Goal: Task Accomplishment & Management: Complete application form

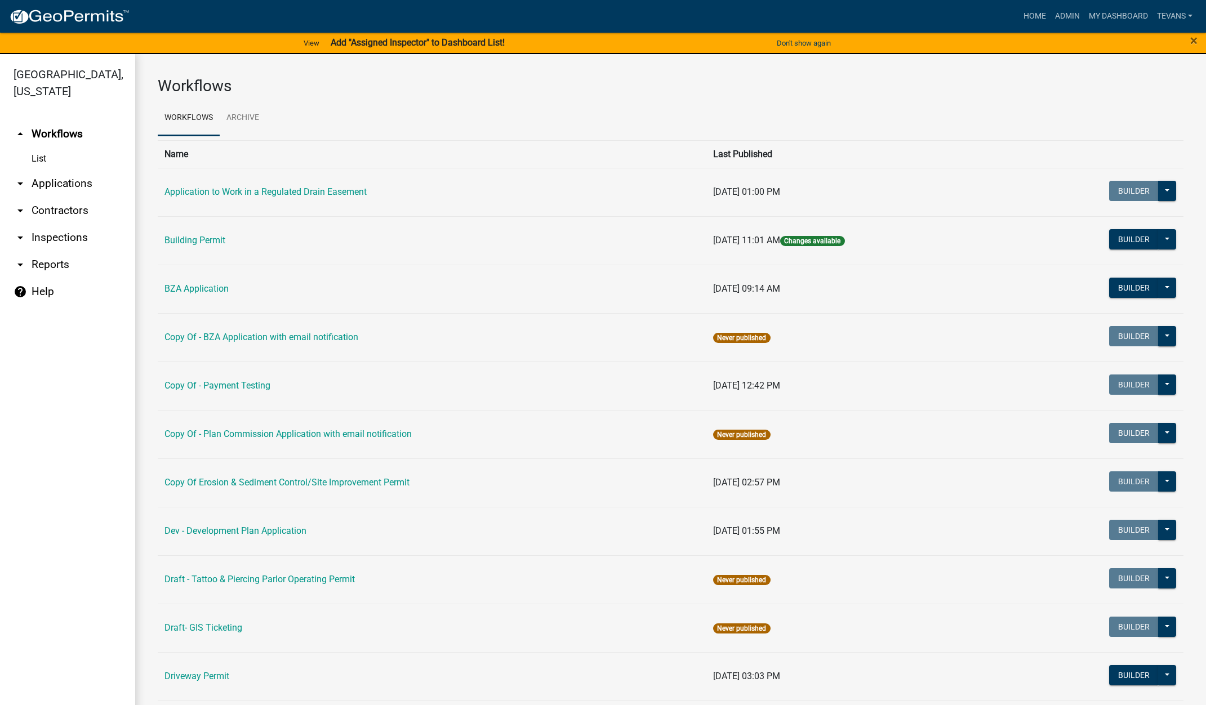
click at [56, 170] on link "arrow_drop_down Applications" at bounding box center [67, 183] width 135 height 27
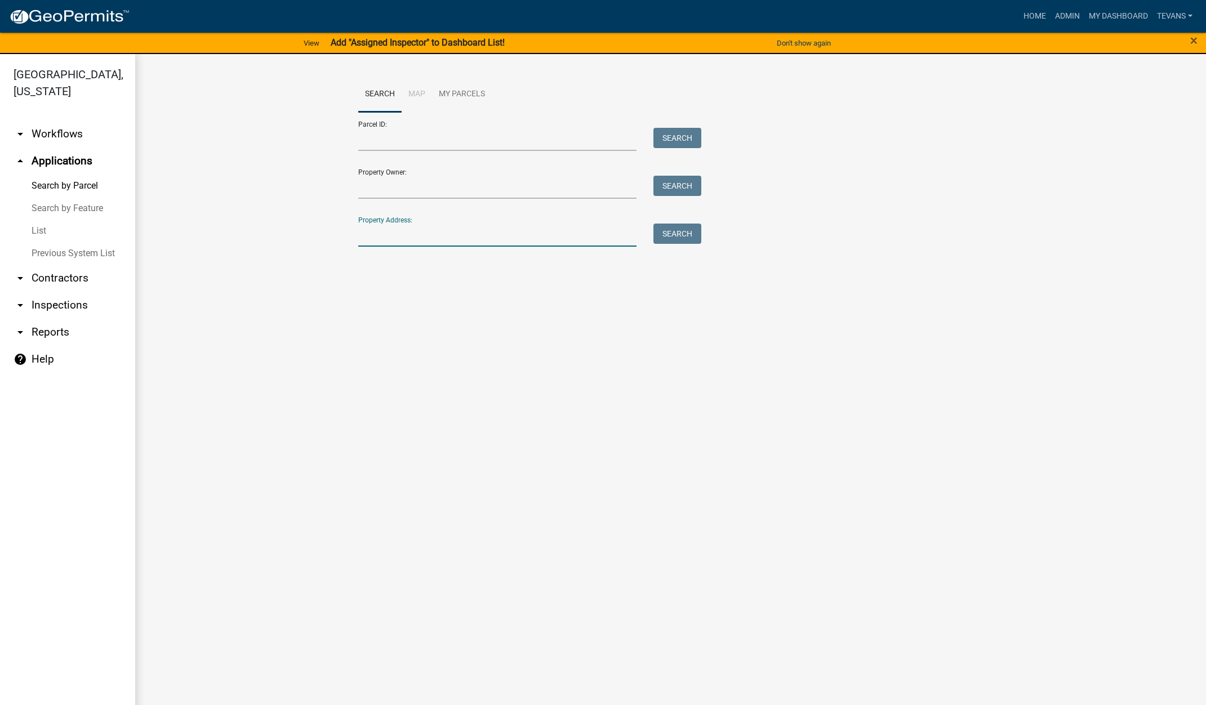
click at [390, 232] on input "Property Address:" at bounding box center [497, 235] width 279 height 23
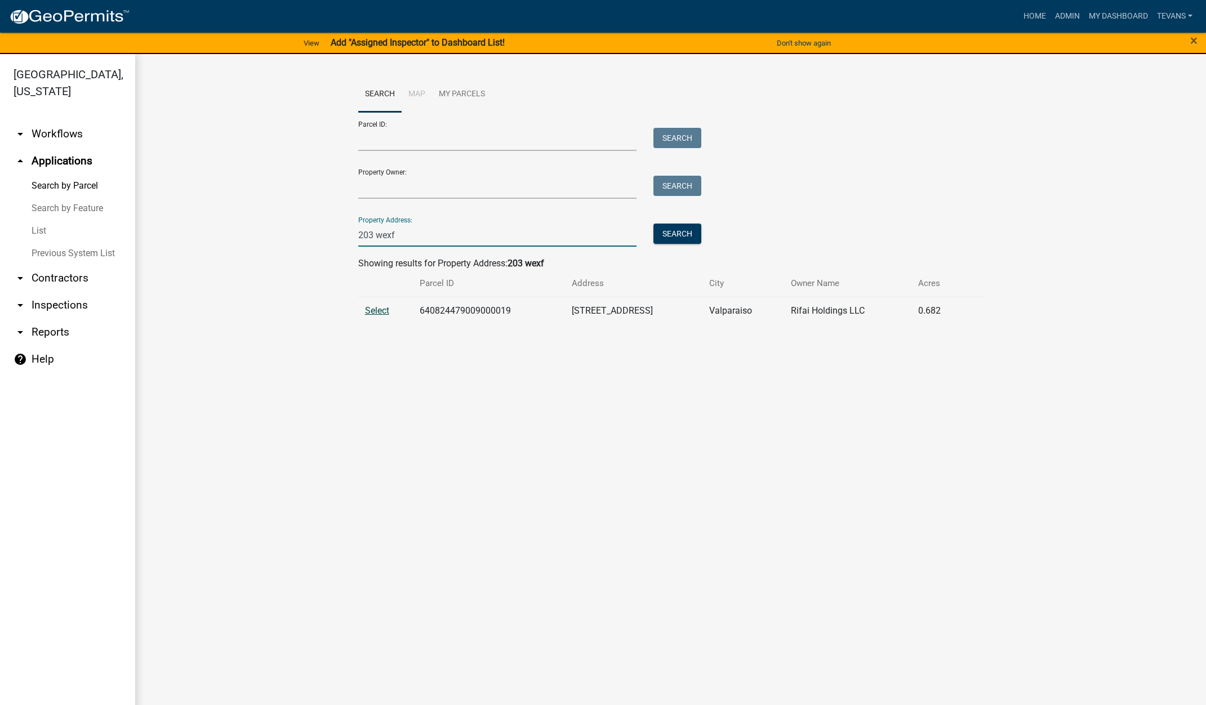
type input "203 wexf"
click at [381, 309] on span "Select" at bounding box center [377, 310] width 24 height 11
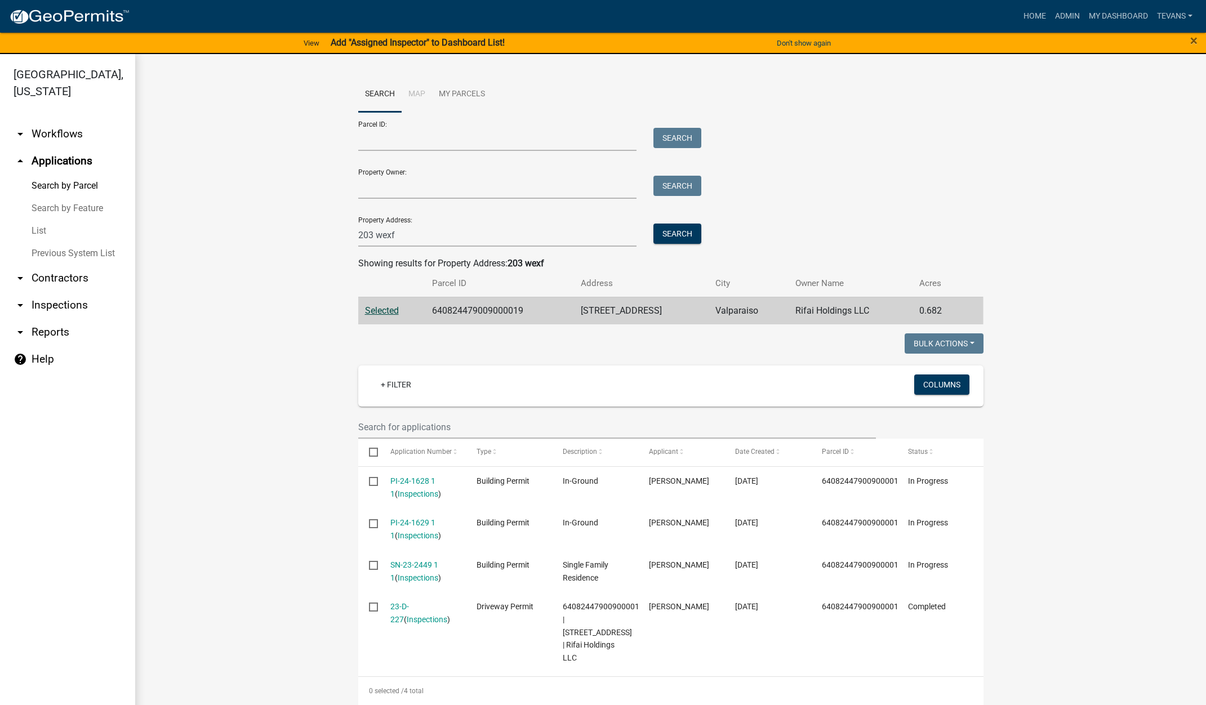
click at [283, 266] on wm-workflow-application-search-view "Search Map My Parcels Parcel ID: Search Property Owner: Search Property Address…" at bounding box center [671, 494] width 1026 height 835
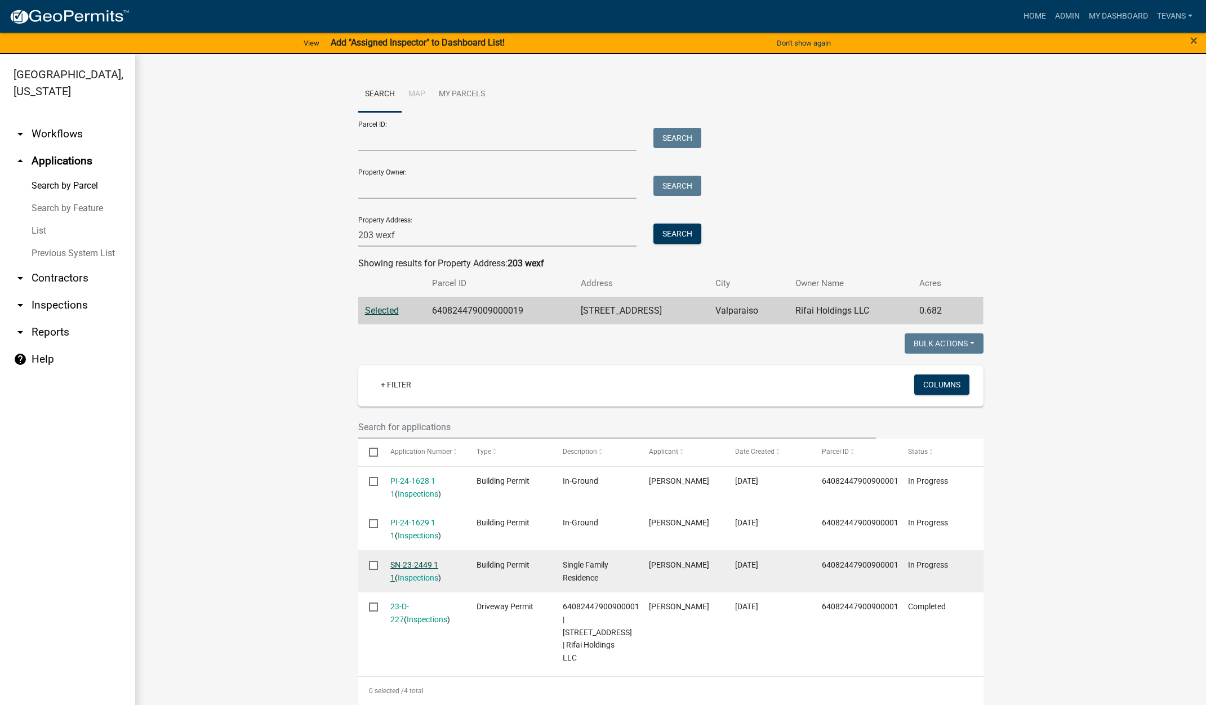
click at [406, 563] on link "SN-23-2449 1 1" at bounding box center [414, 571] width 48 height 22
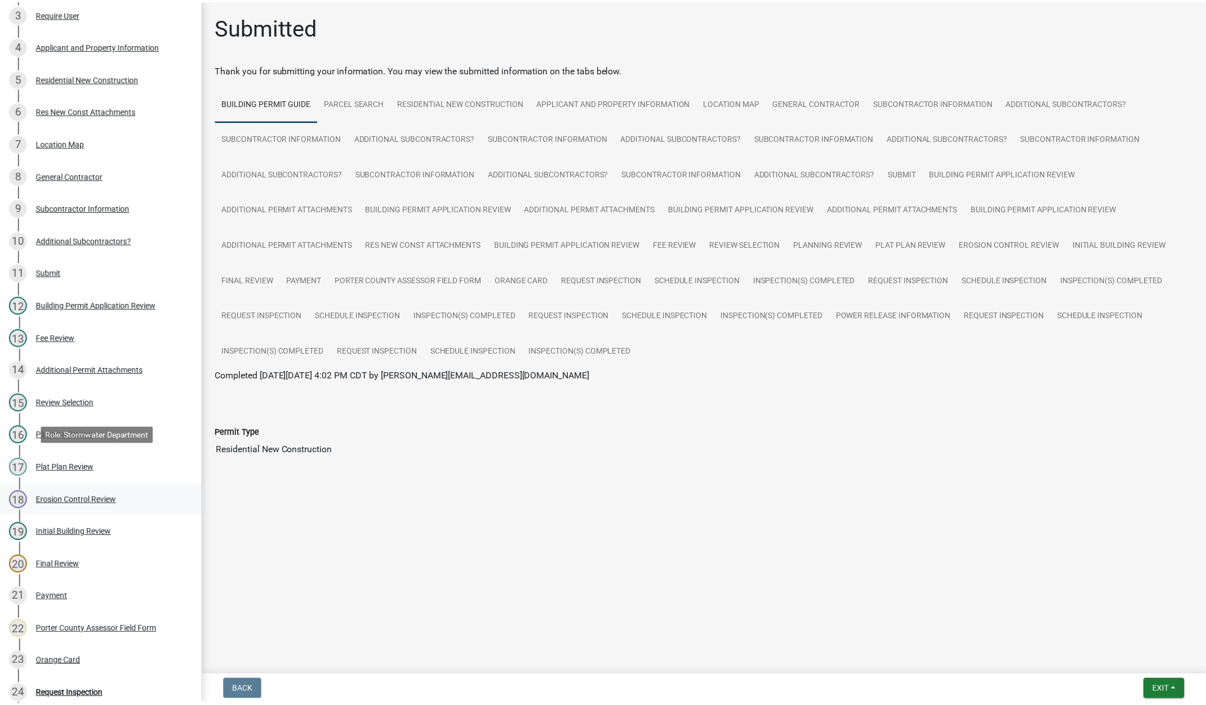
scroll to position [225, 0]
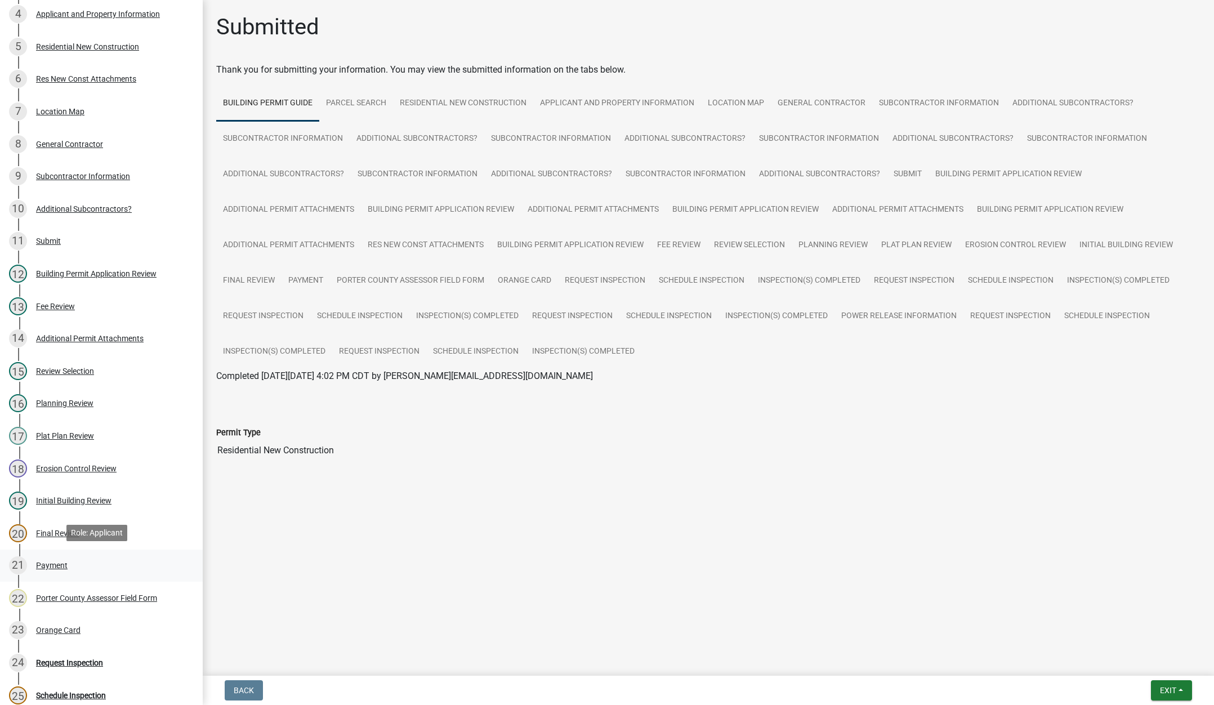
click at [56, 562] on div "Payment" at bounding box center [52, 566] width 32 height 8
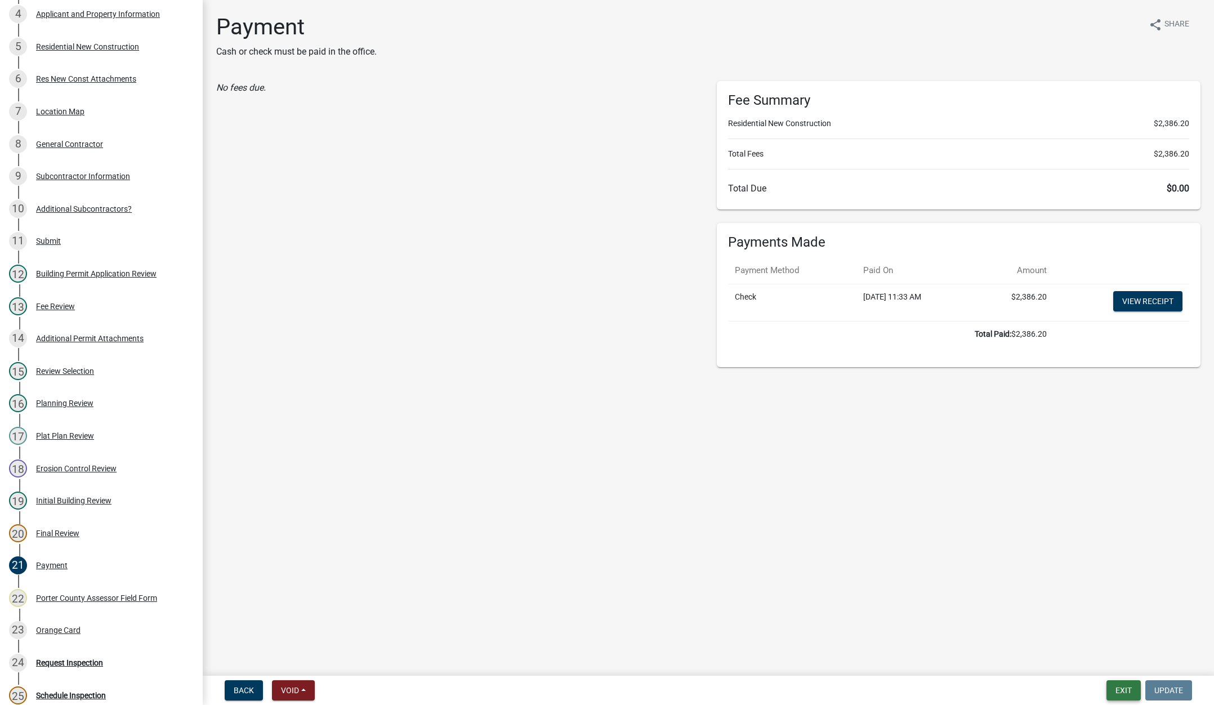
click at [1114, 688] on button "Exit" at bounding box center [1124, 690] width 34 height 20
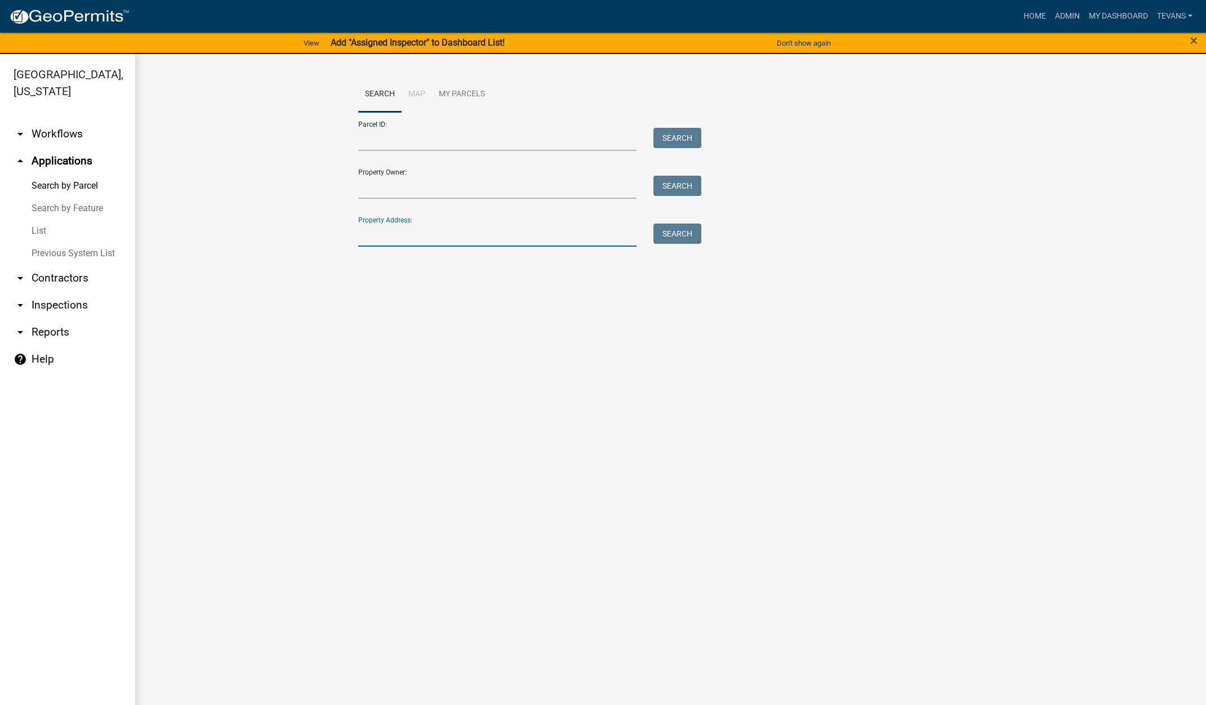
click at [426, 234] on input "Property Address:" at bounding box center [497, 235] width 279 height 23
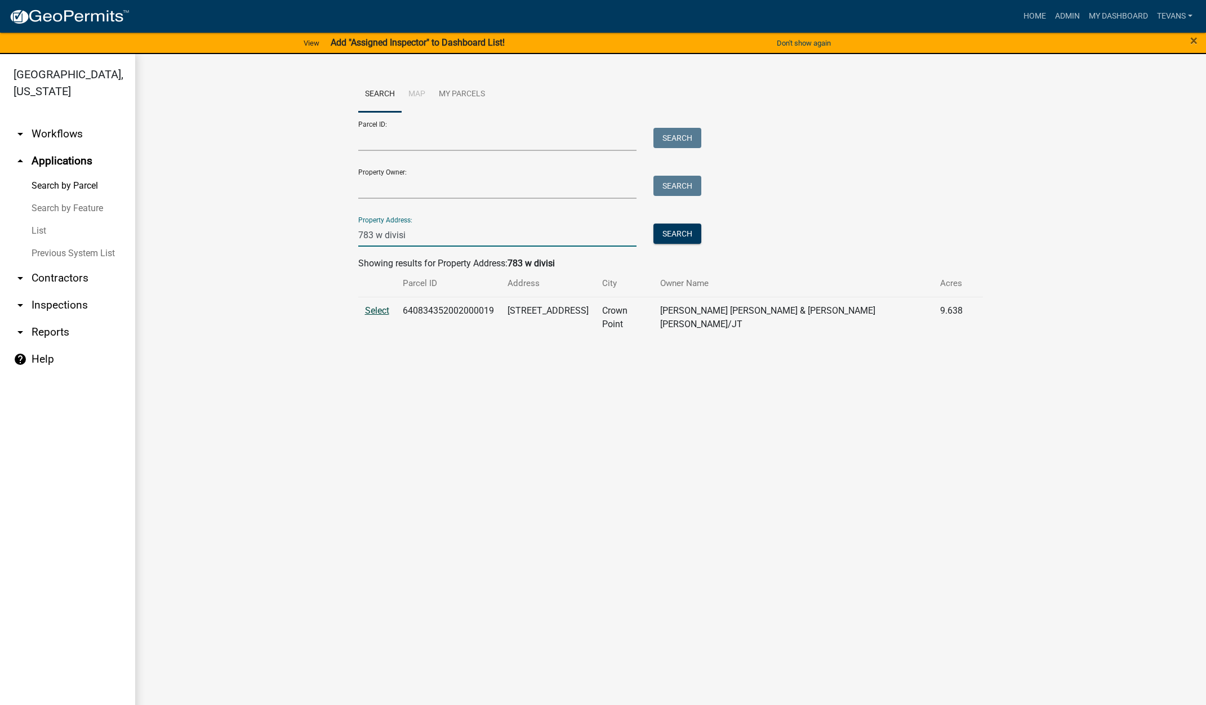
type input "783 w divisi"
click at [377, 309] on span "Select" at bounding box center [377, 310] width 24 height 11
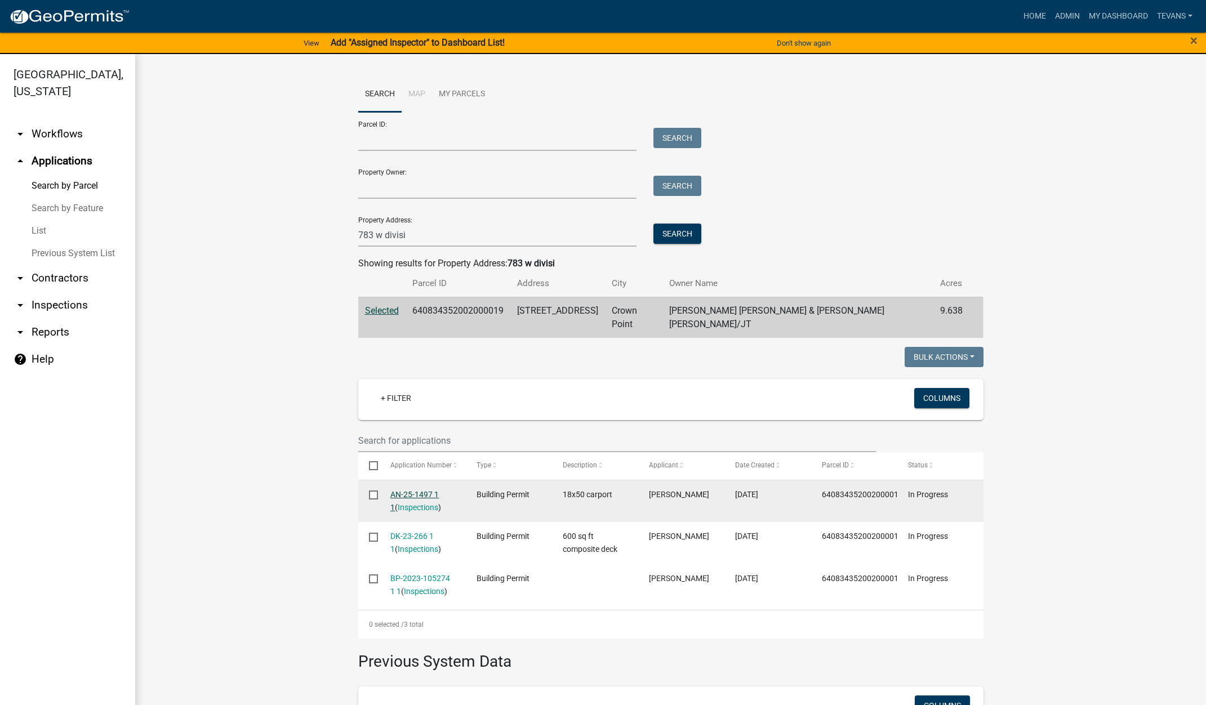
click at [398, 490] on link "AN-25-1497 1 1" at bounding box center [414, 501] width 48 height 22
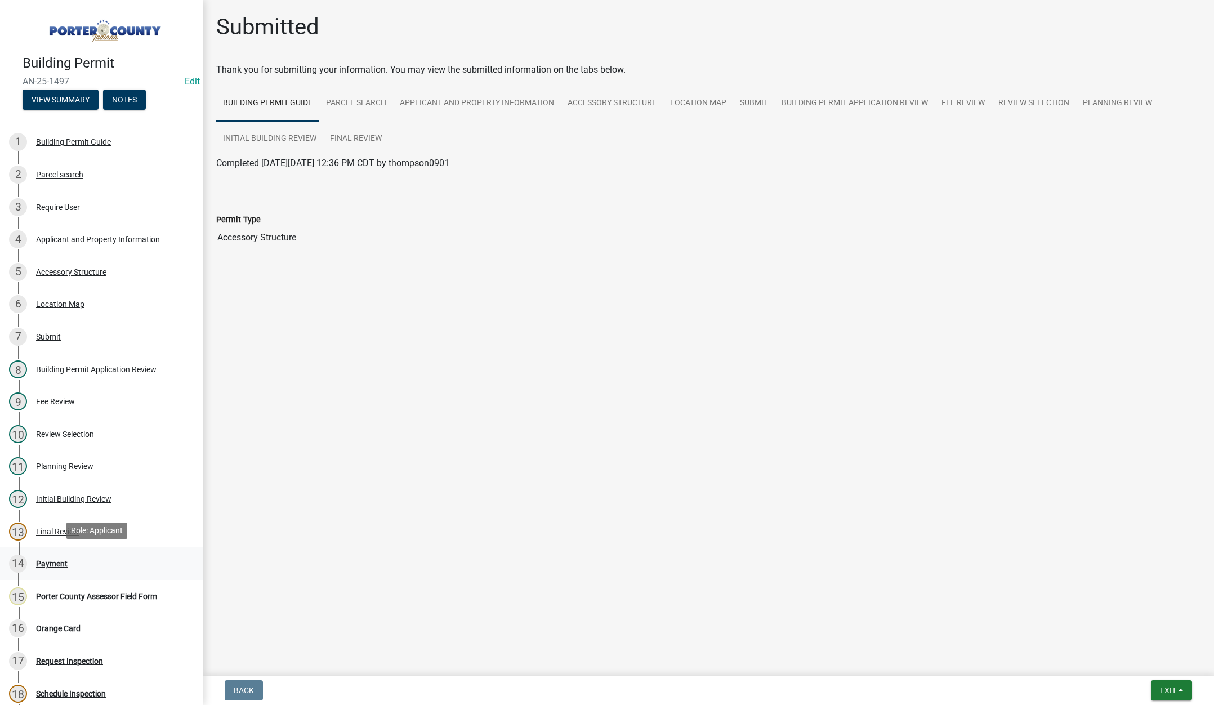
click at [58, 563] on div "Payment" at bounding box center [52, 564] width 32 height 8
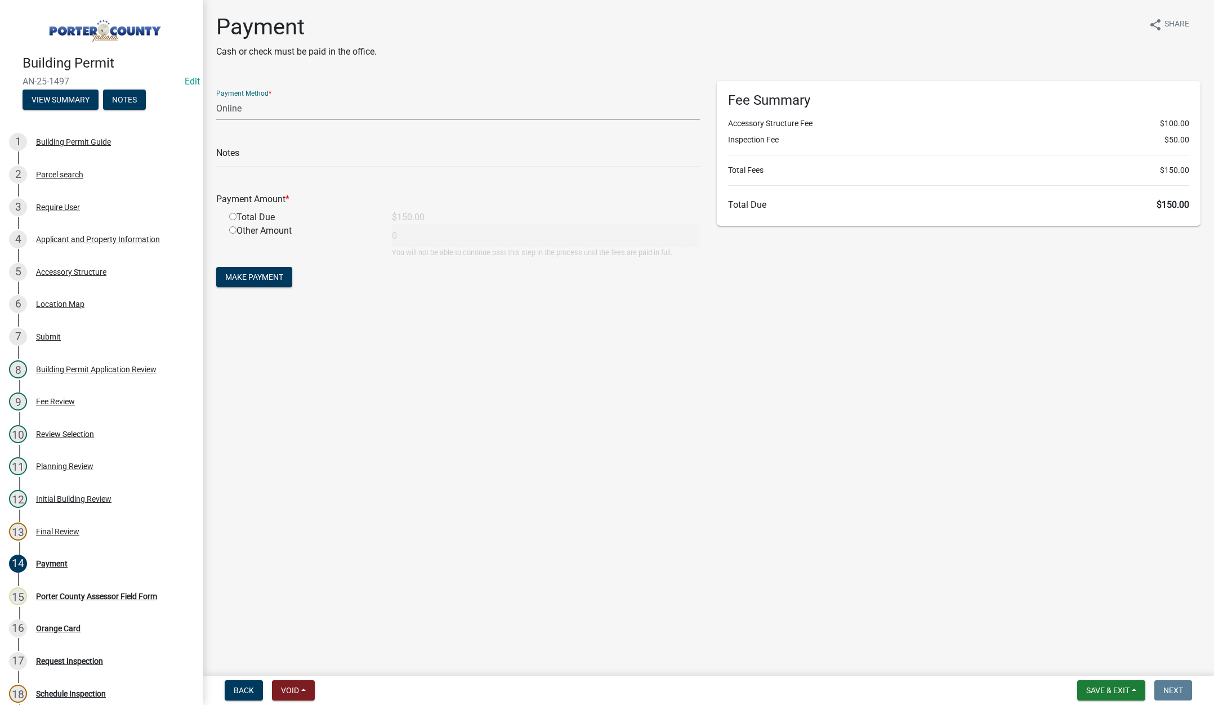
click at [231, 112] on select "Credit Card POS Check Cash Online" at bounding box center [458, 108] width 484 height 23
select select "1: 0"
click at [216, 97] on select "Credit Card POS Check Cash Online" at bounding box center [458, 108] width 484 height 23
click at [229, 145] on input "text" at bounding box center [458, 156] width 484 height 23
type input "#282 Brett C McArthur"
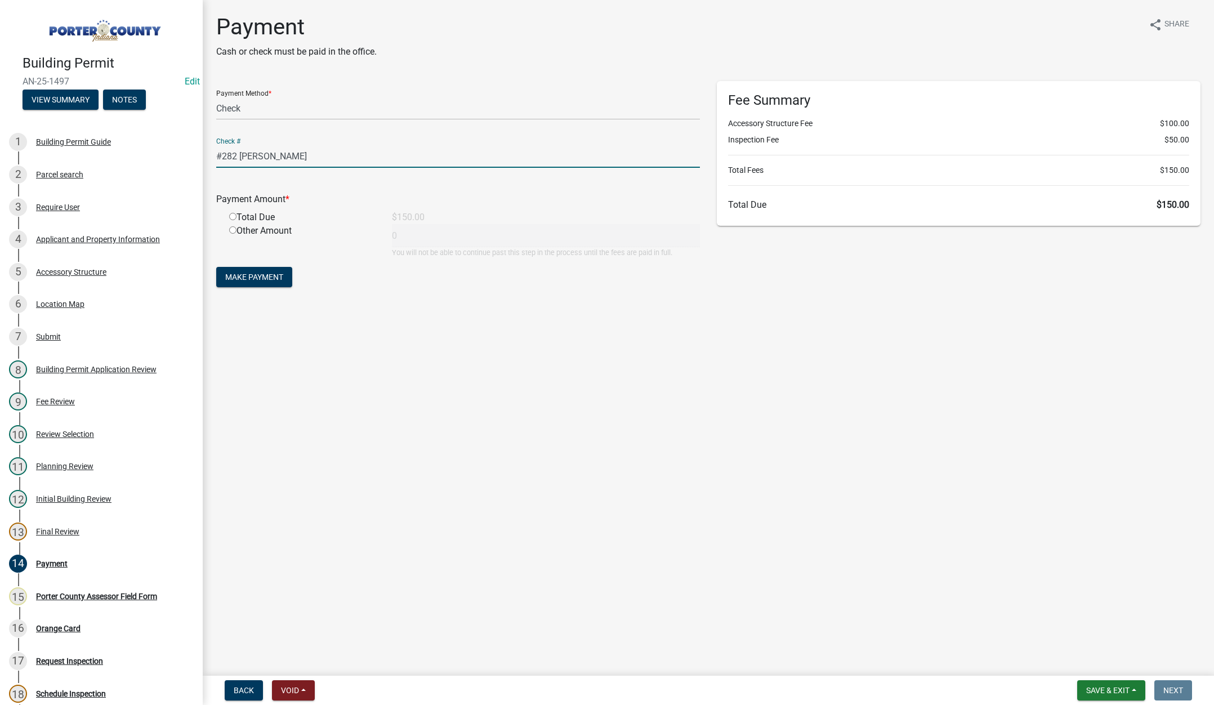
drag, startPoint x: 231, startPoint y: 215, endPoint x: 232, endPoint y: 224, distance: 9.1
click at [231, 215] on input "radio" at bounding box center [232, 216] width 7 height 7
radio input "true"
type input "150"
click at [235, 269] on button "Make Payment" at bounding box center [254, 277] width 76 height 20
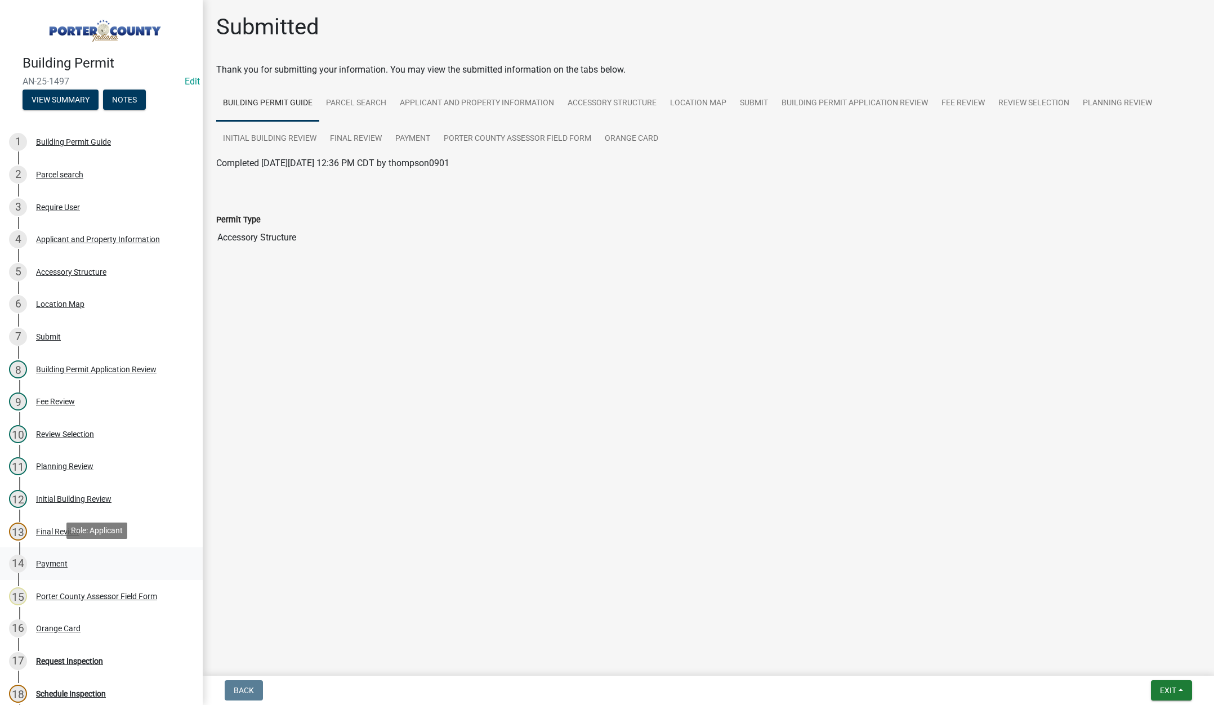
click at [50, 560] on div "Payment" at bounding box center [52, 564] width 32 height 8
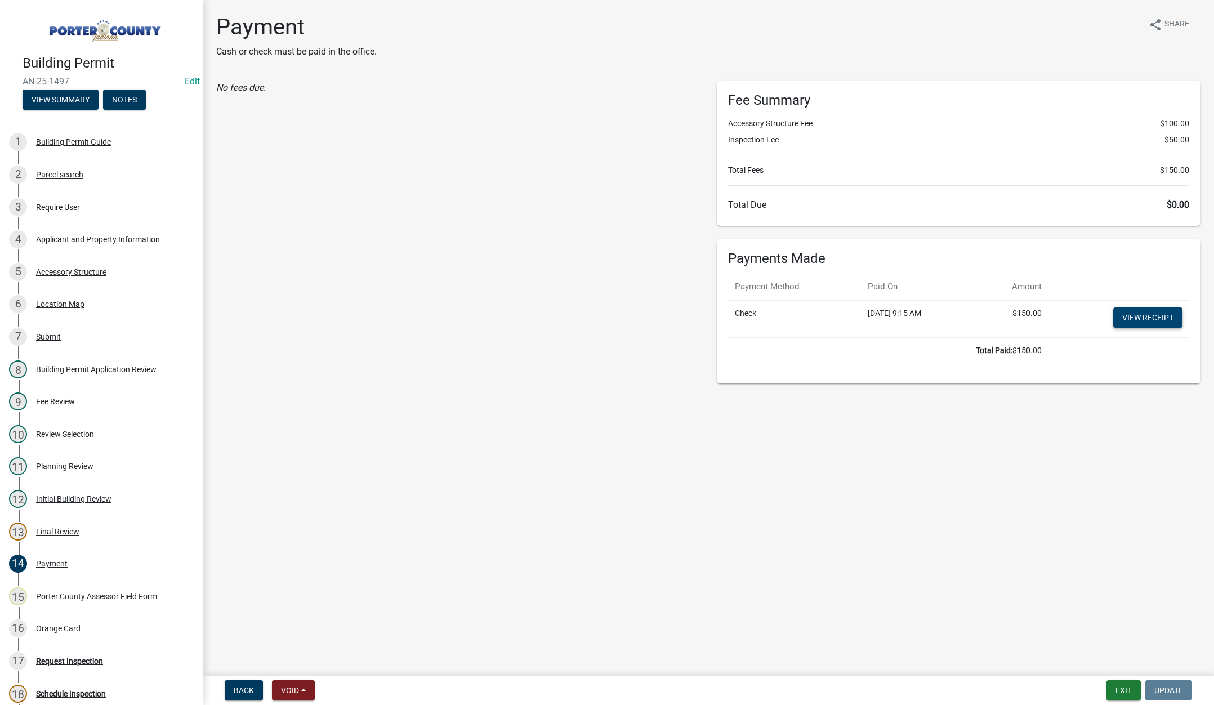
click at [1151, 320] on link "View receipt" at bounding box center [1148, 318] width 69 height 20
click at [64, 620] on div "16 Orange Card" at bounding box center [97, 629] width 176 height 18
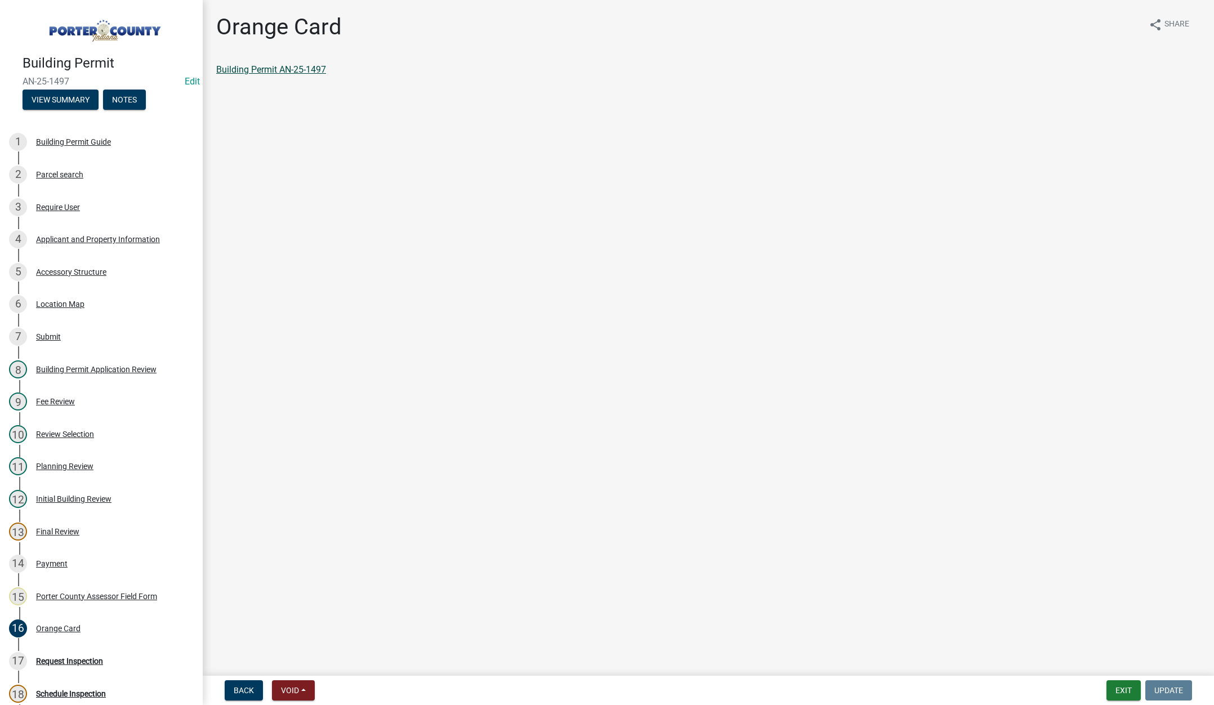
click at [299, 66] on link "Building Permit AN-25-1497" at bounding box center [271, 69] width 110 height 11
click at [1124, 691] on button "Exit" at bounding box center [1124, 690] width 34 height 20
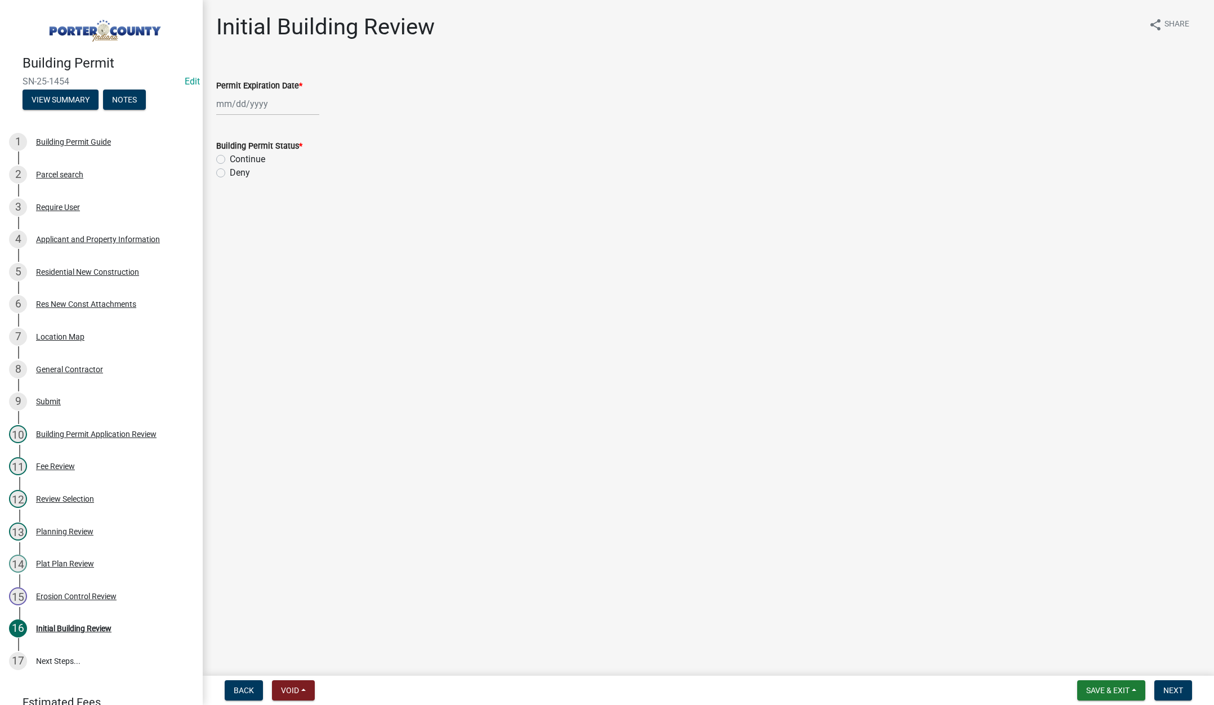
select select "8"
click at [280, 108] on div "Jan Feb Mar Apr May Jun Jul Aug Sep Oct Nov Dec 1525 1526 1527 1528 1529 1530 1…" at bounding box center [267, 103] width 103 height 23
click at [313, 133] on select "1525 1526 1527 1528 1529 1530 1531 1532 1533 1534 1535 1536 1537 1538 1539 1540…" at bounding box center [304, 127] width 41 height 17
click at [315, 128] on select "1525 1526 1527 1528 1529 1530 1531 1532 1533 1534 1535 1536 1537 1538 1539 1540…" at bounding box center [304, 127] width 41 height 17
select select "2027"
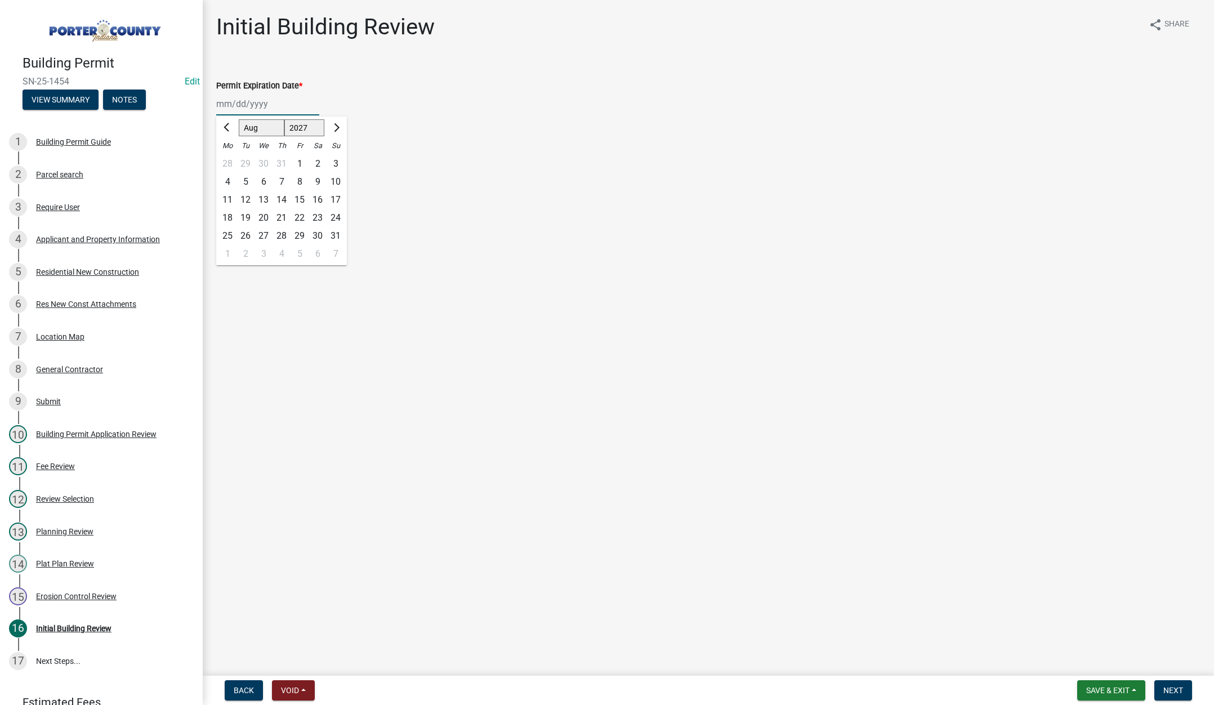
click at [284, 119] on select "1525 1526 1527 1528 1529 1530 1531 1532 1533 1534 1535 1536 1537 1538 1539 1540…" at bounding box center [304, 127] width 41 height 17
click at [282, 216] on div "19" at bounding box center [282, 218] width 18 height 18
type input "[DATE]"
click at [230, 159] on label "Continue" at bounding box center [247, 160] width 35 height 14
click at [230, 159] on input "Continue" at bounding box center [233, 156] width 7 height 7
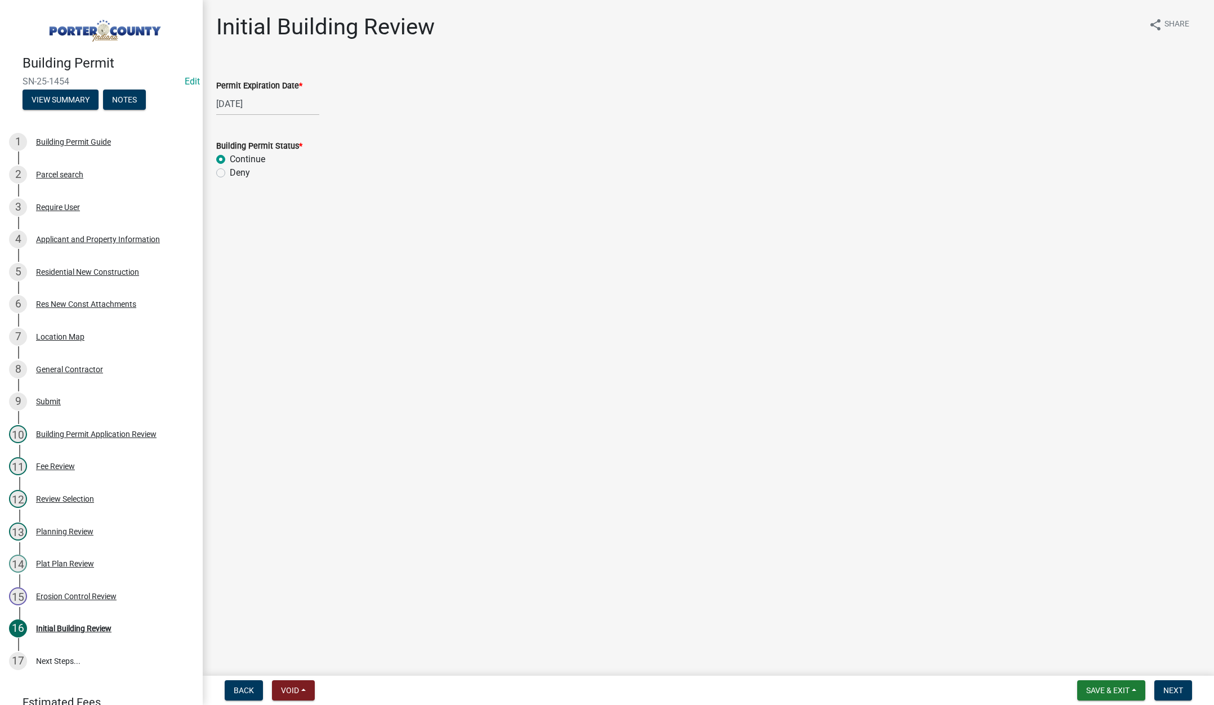
radio input "true"
click at [1168, 688] on span "Next" at bounding box center [1174, 690] width 20 height 9
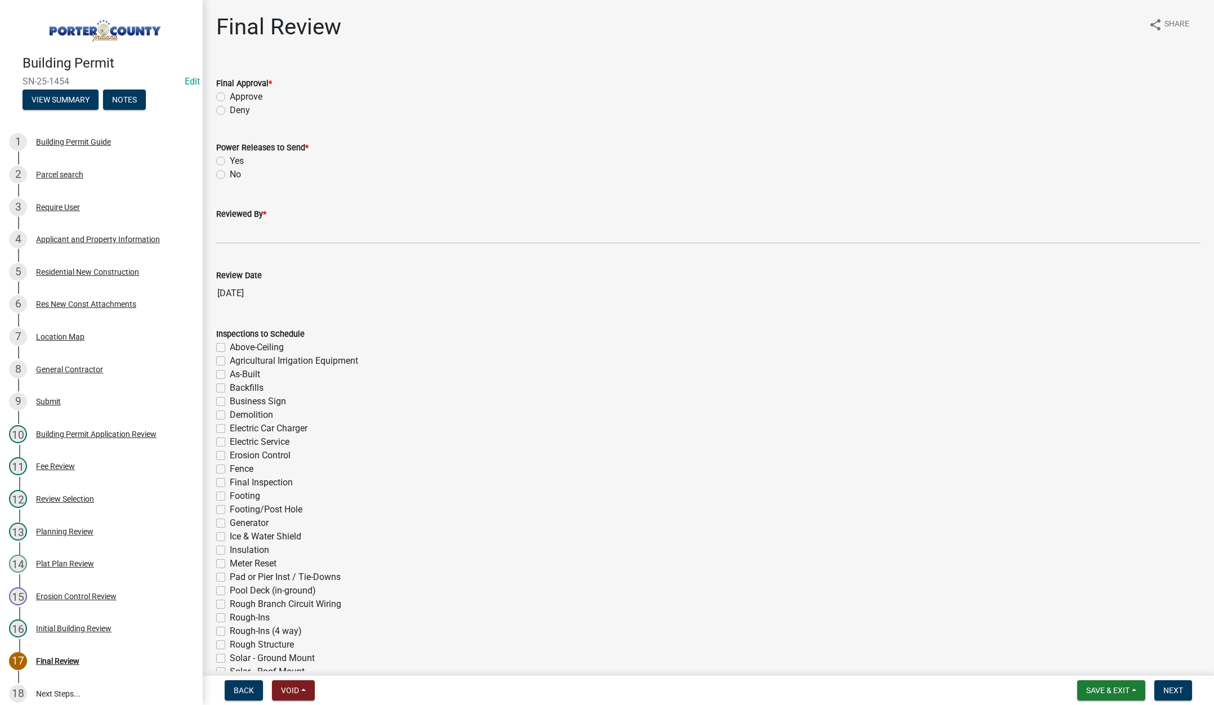
click at [230, 94] on label "Approve" at bounding box center [246, 97] width 33 height 14
click at [230, 94] on input "Approve" at bounding box center [233, 93] width 7 height 7
radio input "true"
click at [230, 160] on label "Yes" at bounding box center [237, 161] width 14 height 14
click at [230, 160] on input "Yes" at bounding box center [233, 157] width 7 height 7
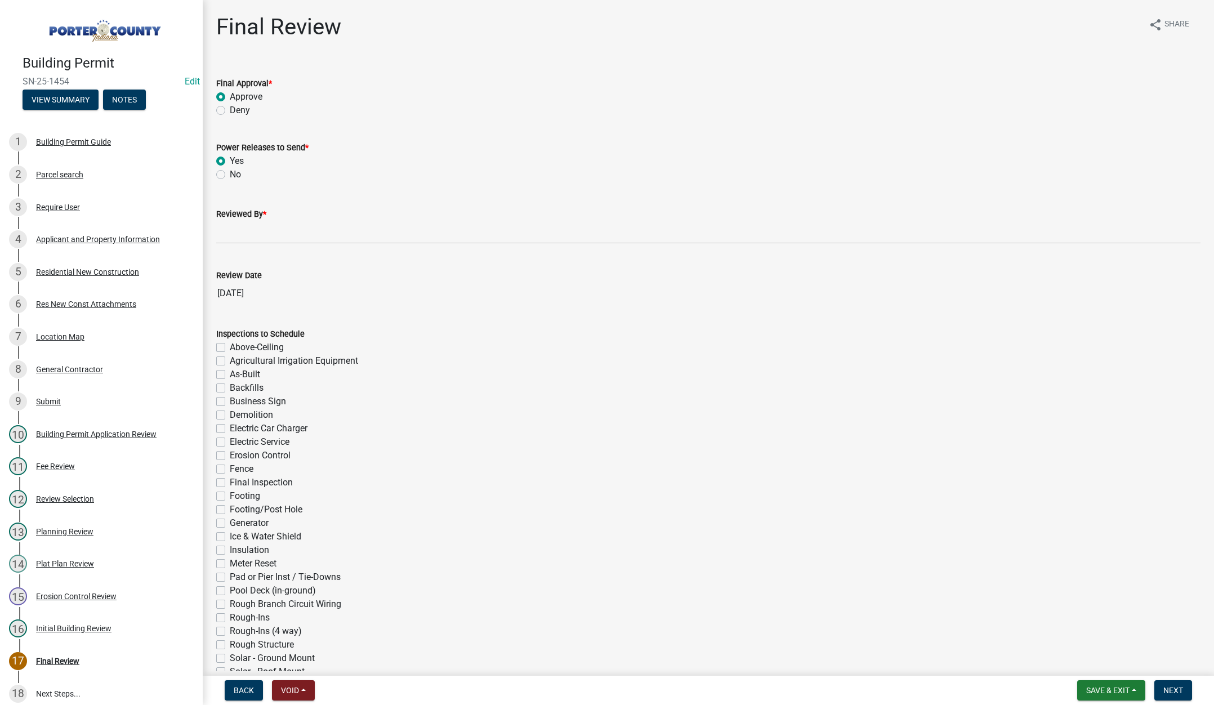
radio input "true"
click at [246, 233] on input "Reviewed By *" at bounding box center [708, 232] width 985 height 23
type input "Tami"
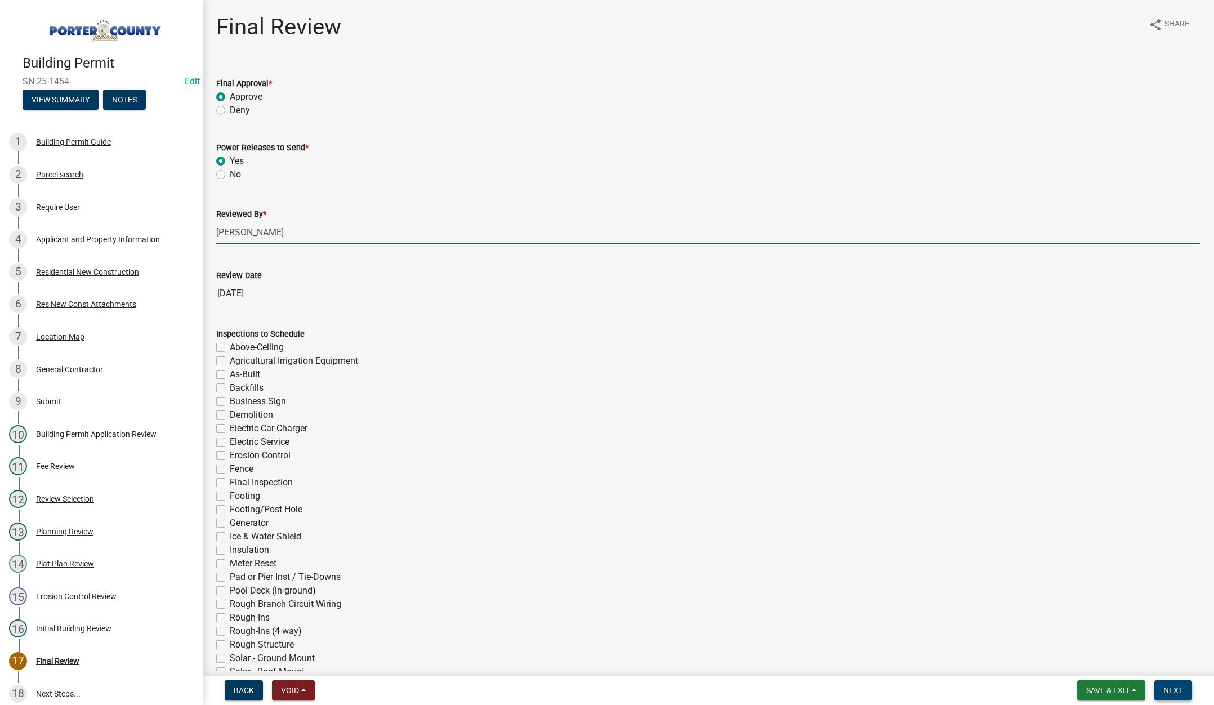
click at [1167, 689] on span "Next" at bounding box center [1174, 690] width 20 height 9
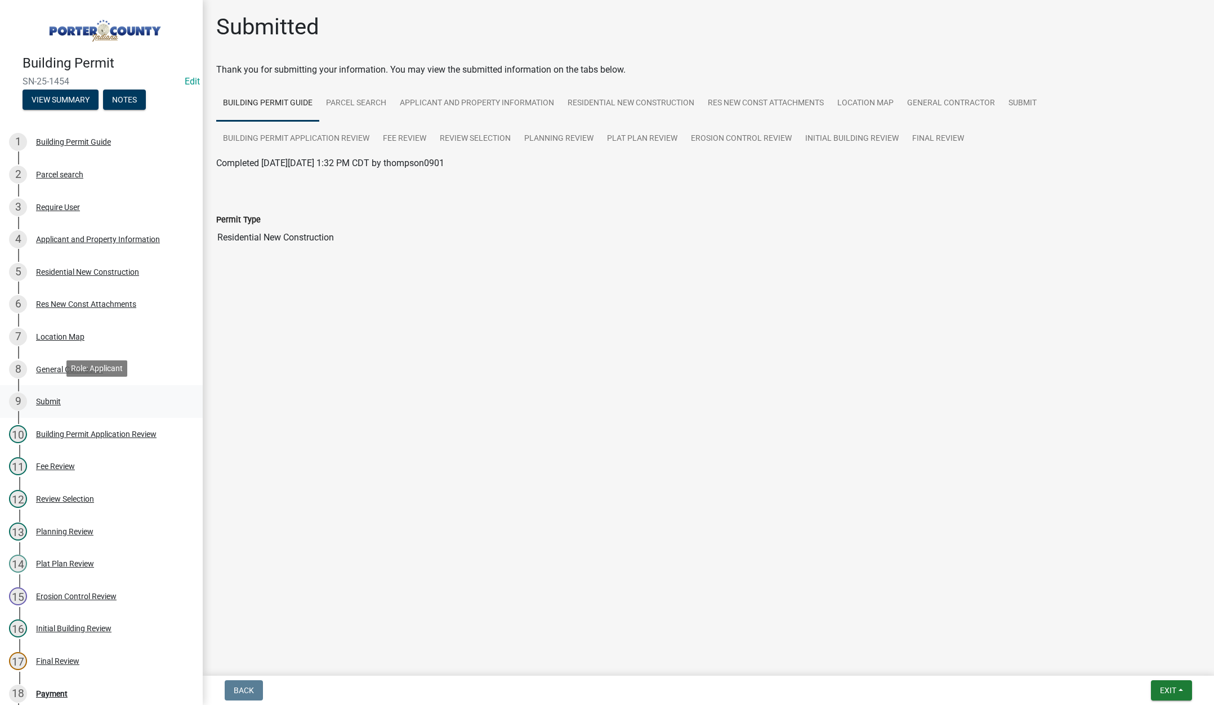
click at [53, 398] on div "Submit" at bounding box center [48, 402] width 25 height 8
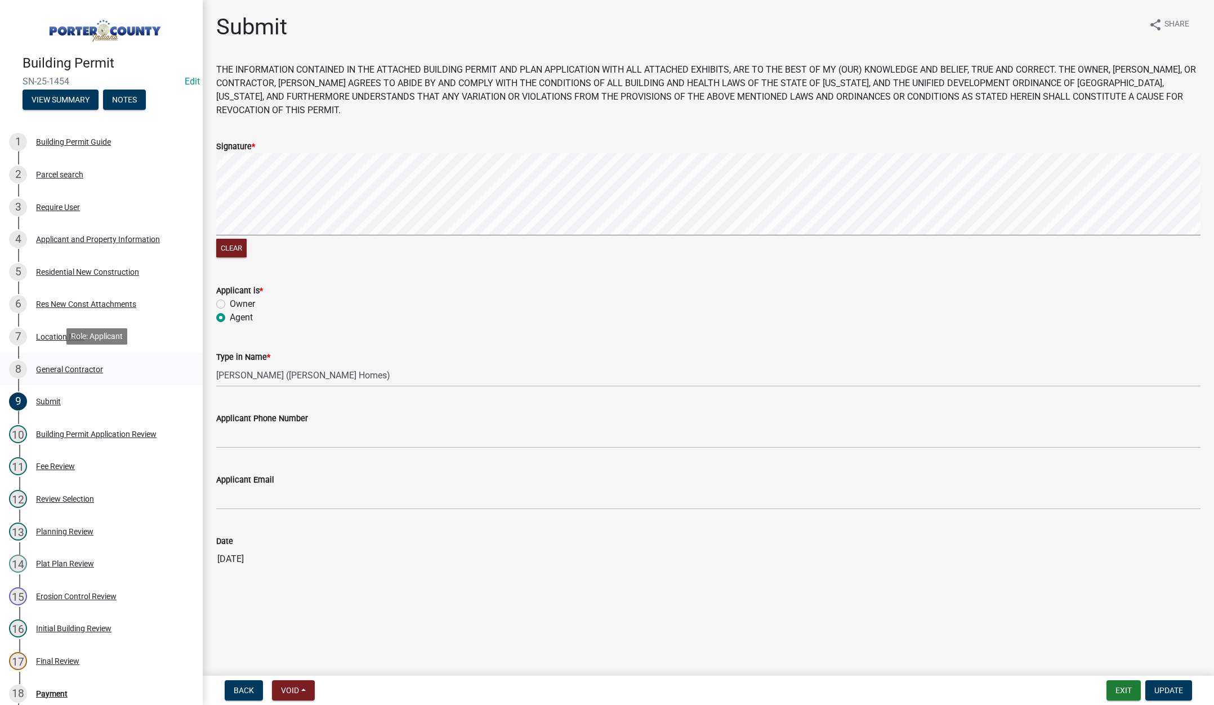
click at [61, 366] on div "General Contractor" at bounding box center [69, 370] width 67 height 8
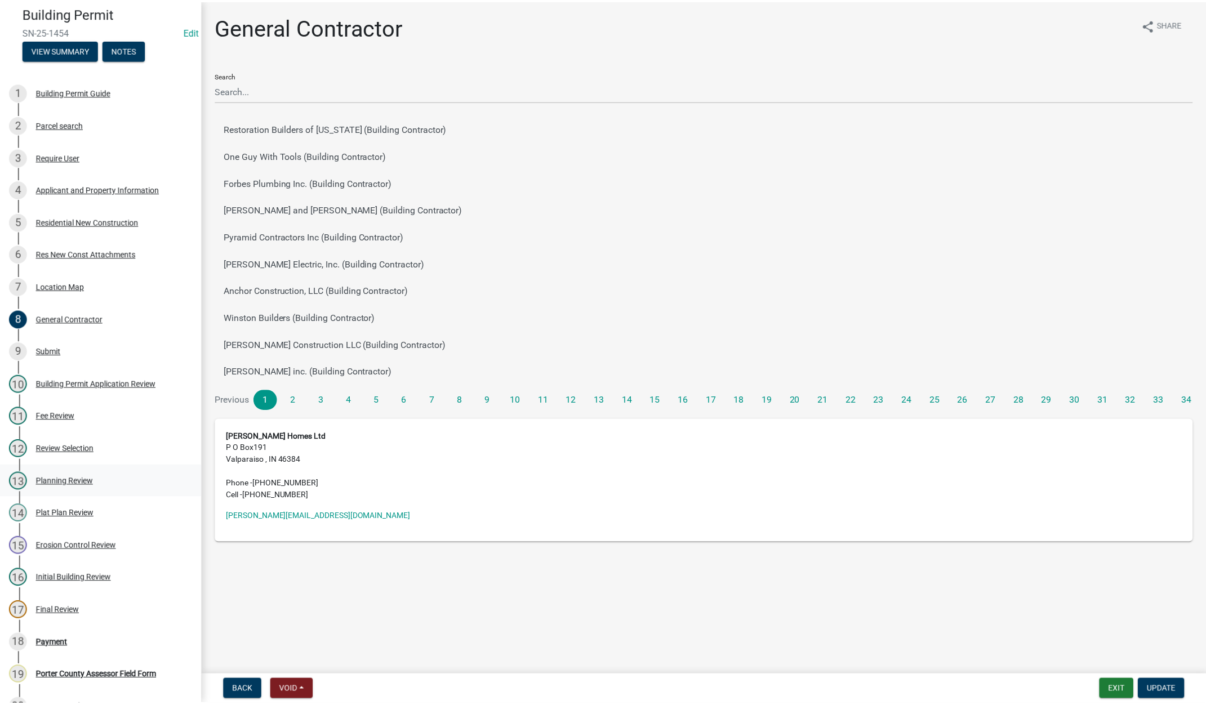
scroll to position [113, 0]
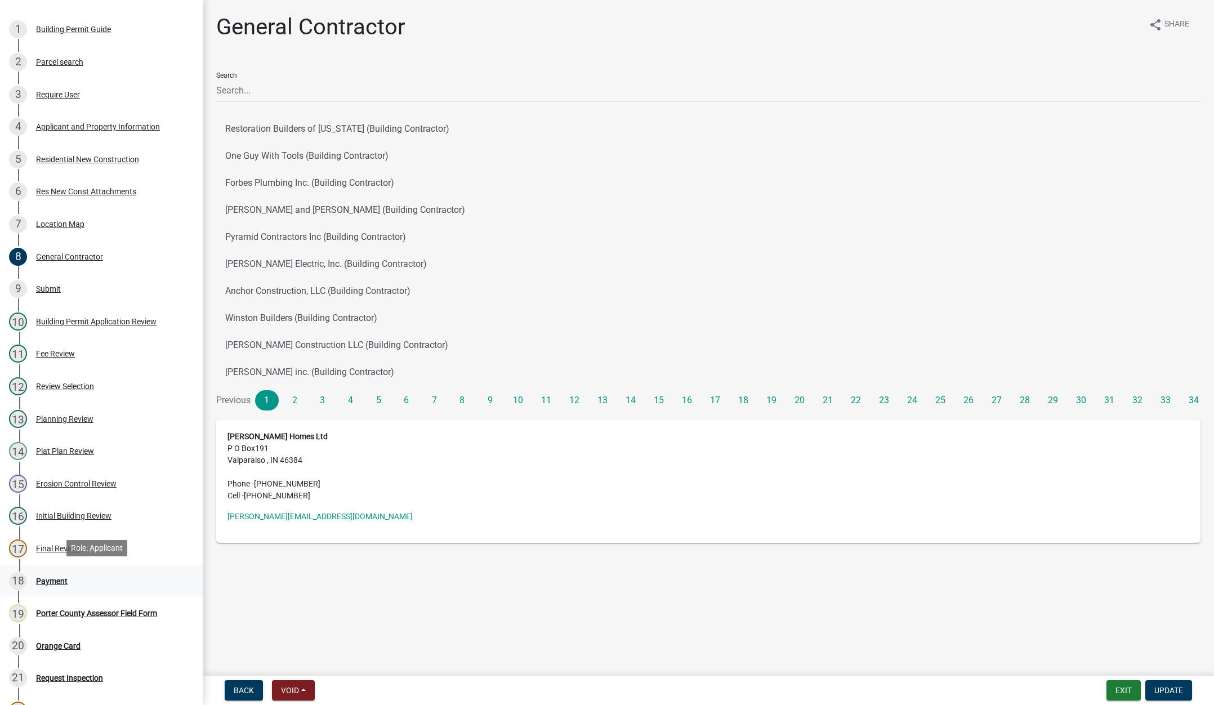
click at [43, 581] on div "Payment" at bounding box center [52, 581] width 32 height 8
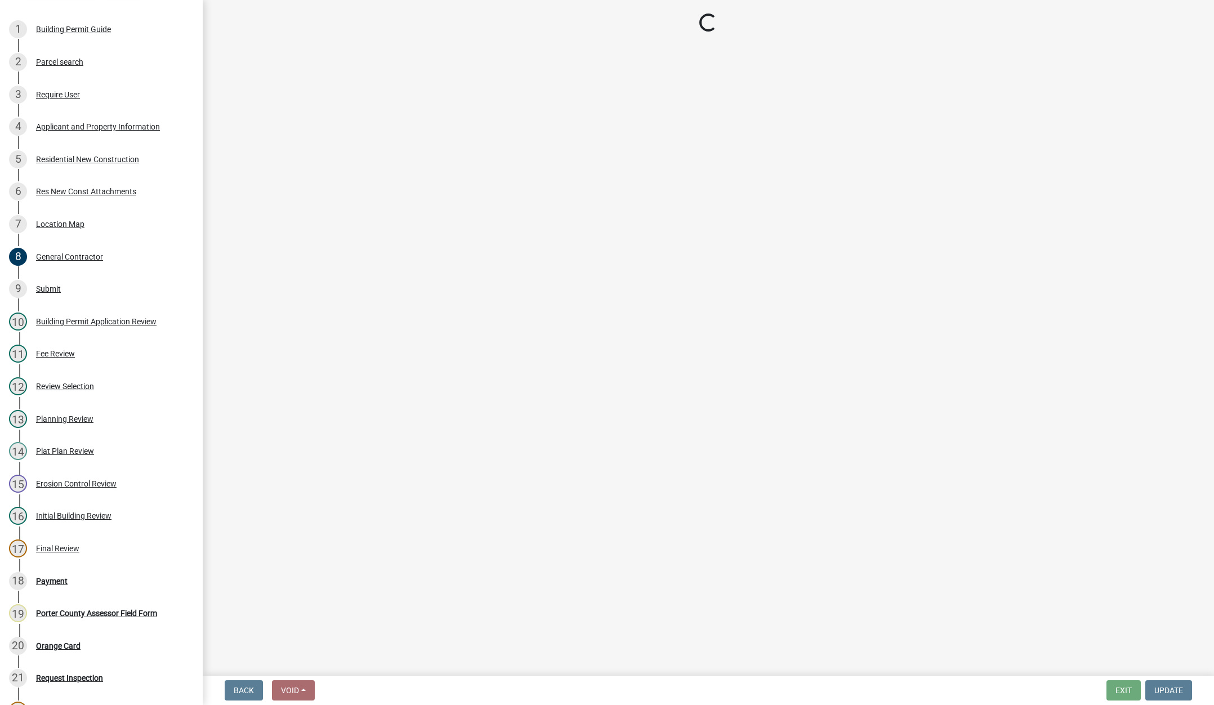
select select "3: 3"
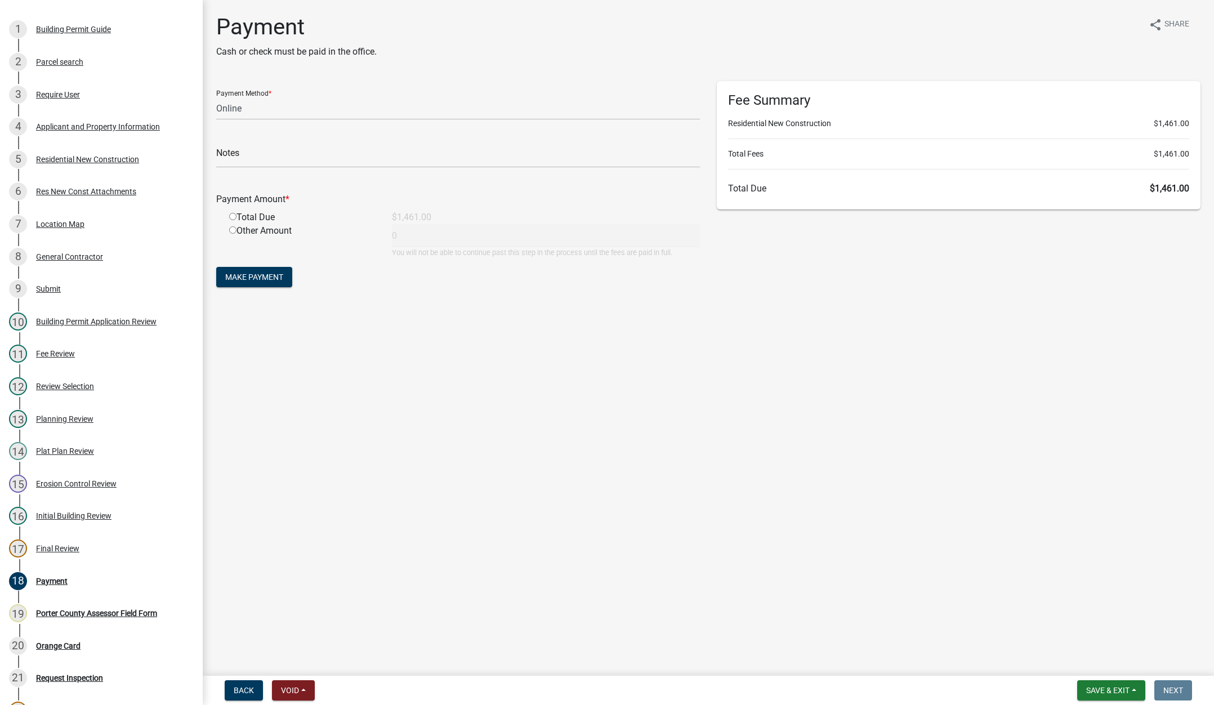
click at [638, 14] on div "Payment Cash or check must be paid in the office. share Share" at bounding box center [708, 41] width 985 height 54
click at [589, 34] on div "Payment Cash or check must be paid in the office. share Share" at bounding box center [708, 41] width 985 height 54
click at [94, 125] on div "Applicant and Property Information" at bounding box center [98, 127] width 124 height 8
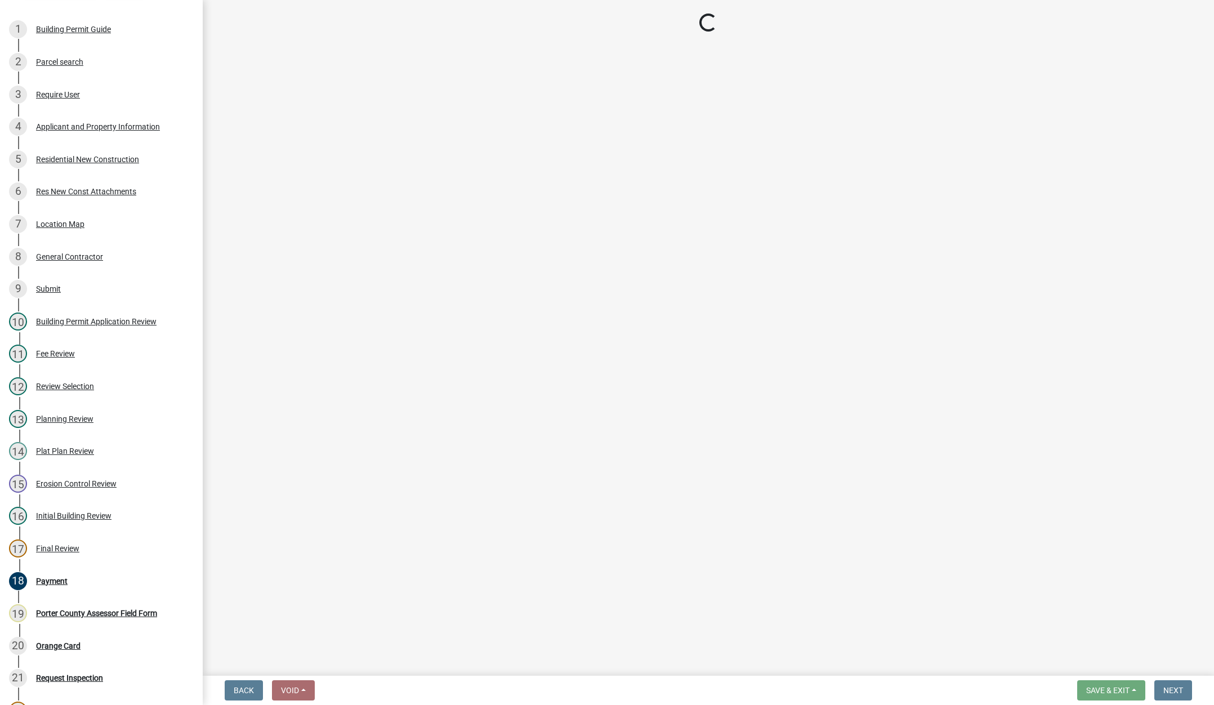
select select "eebc071e-620a-4db8-83e9-cb6b194c67e9"
select select "ea6751d4-6bf7-4a16-89ee-f7801ab82aa1"
select select "0d764019-f1ff-4f3b-9299-33f0d080acc7"
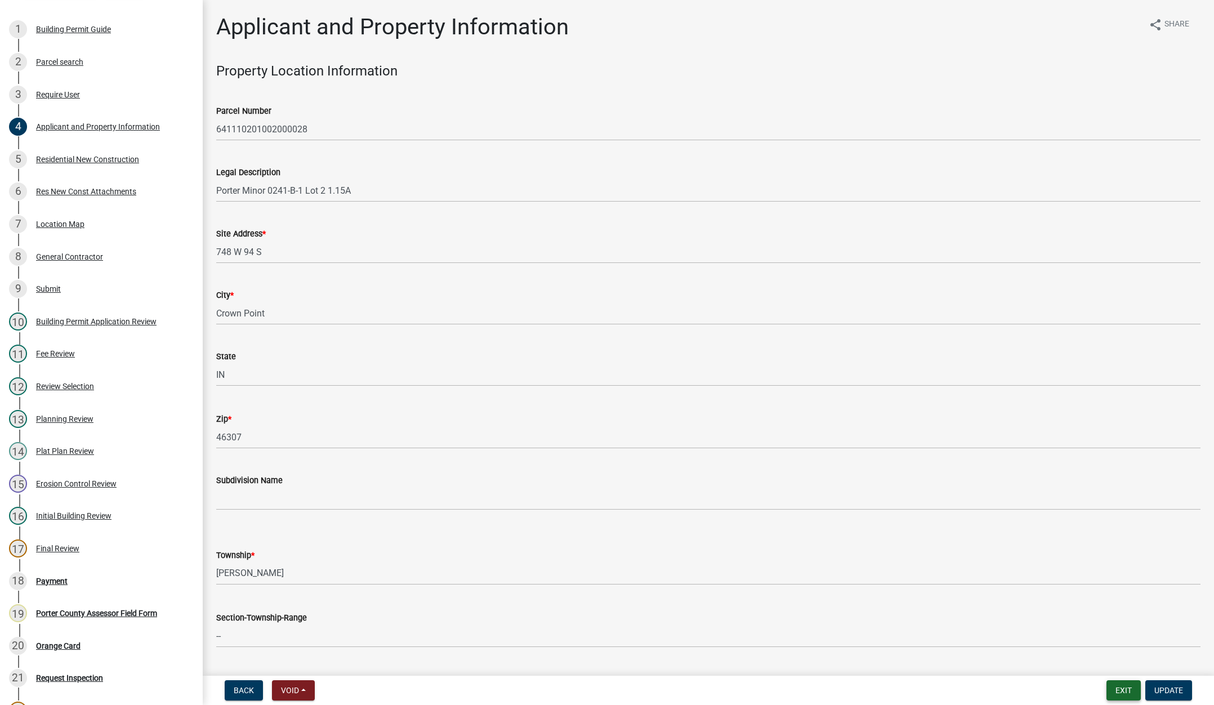
click at [1115, 692] on button "Exit" at bounding box center [1124, 690] width 34 height 20
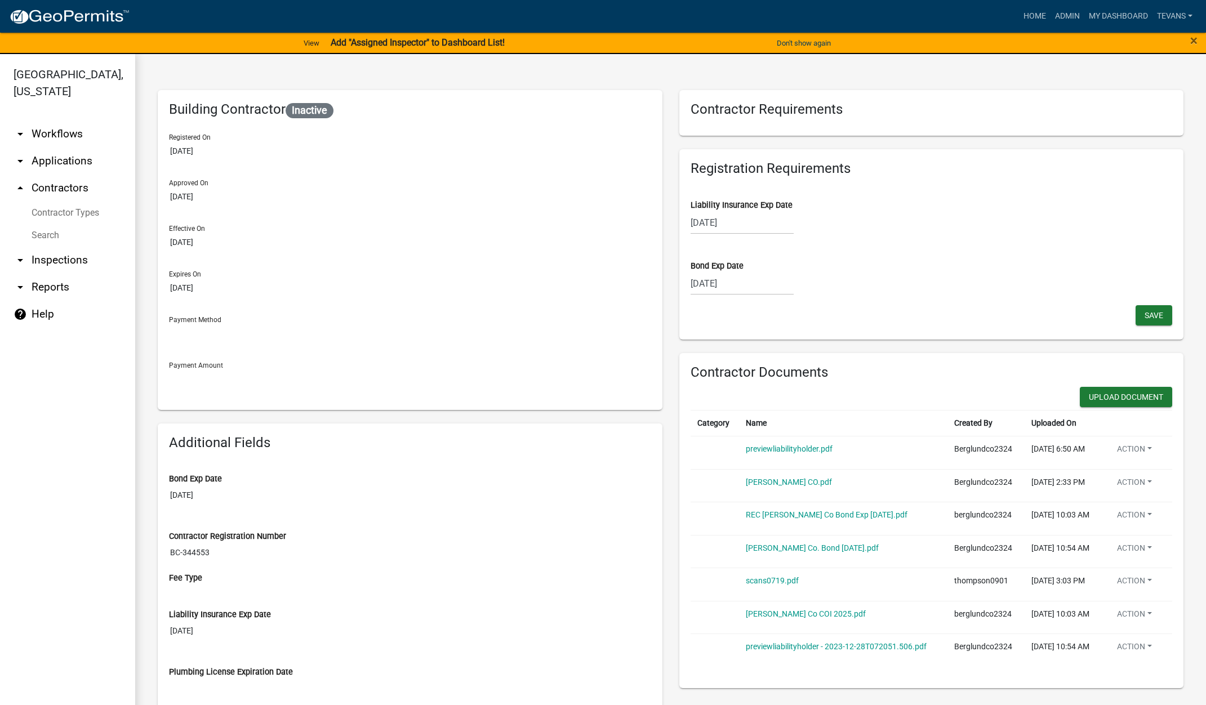
scroll to position [474, 0]
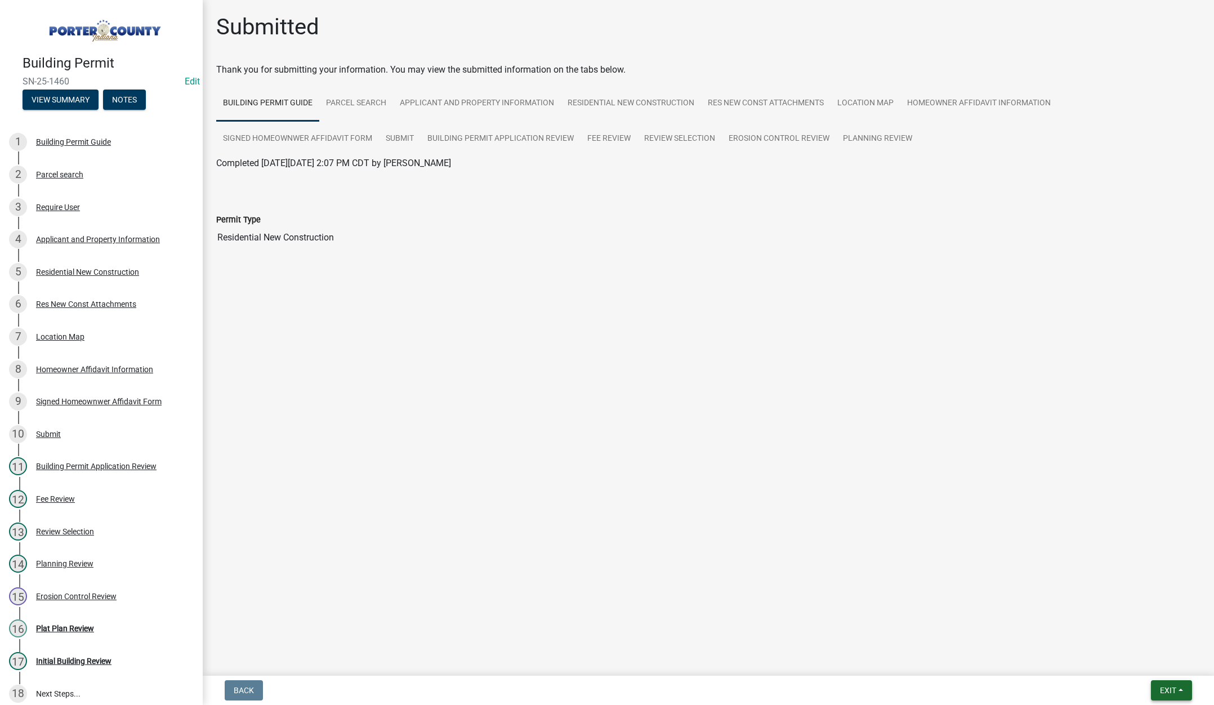
click at [1158, 689] on button "Exit" at bounding box center [1171, 690] width 41 height 20
click at [1155, 655] on button "Save & Exit" at bounding box center [1147, 661] width 90 height 27
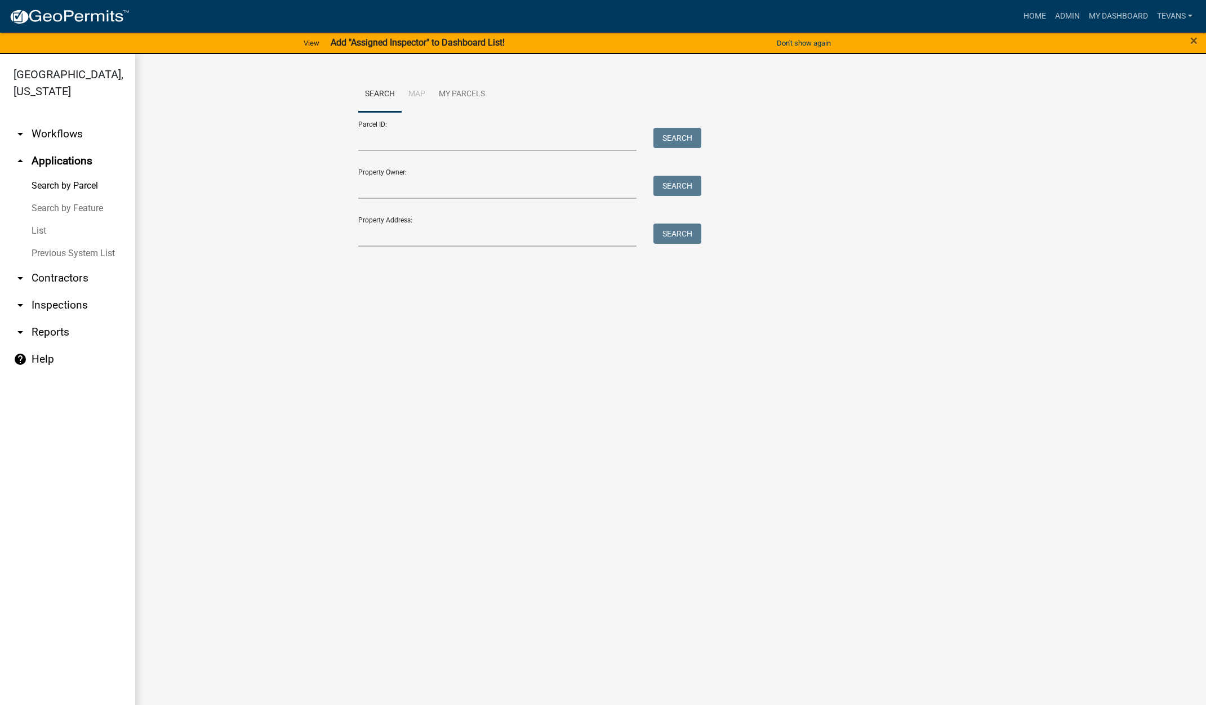
scroll to position [14, 0]
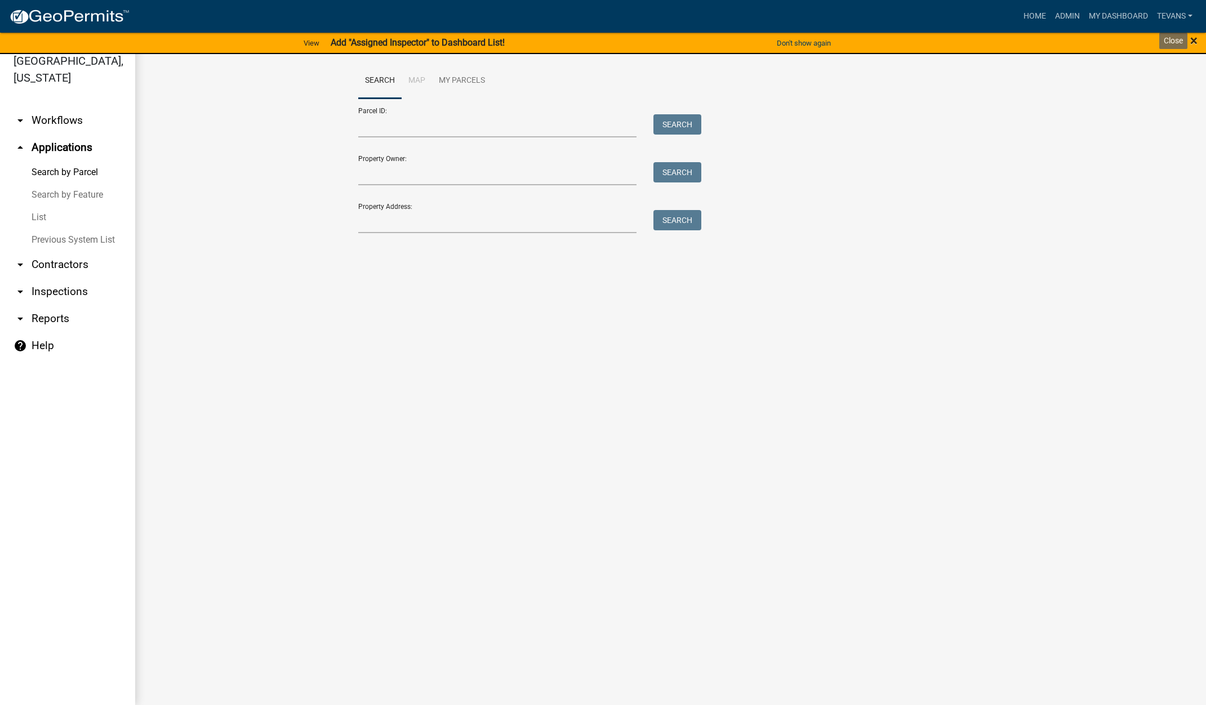
click at [1193, 40] on span "×" at bounding box center [1193, 41] width 7 height 16
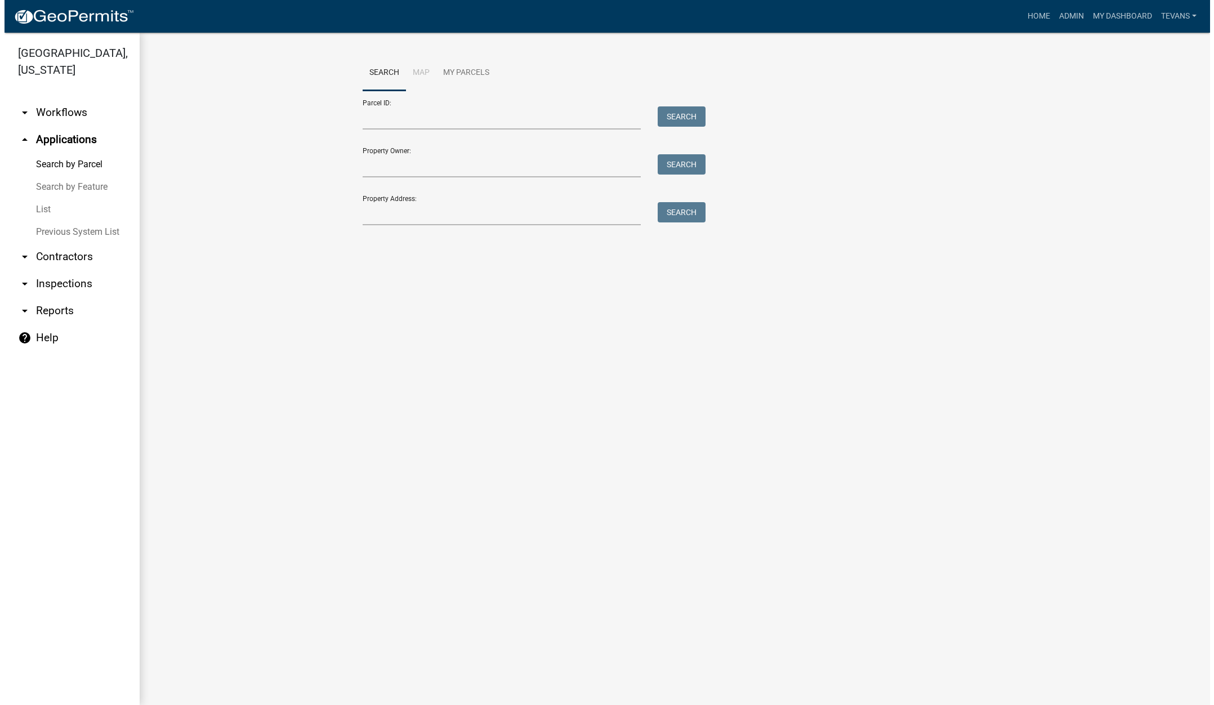
scroll to position [0, 0]
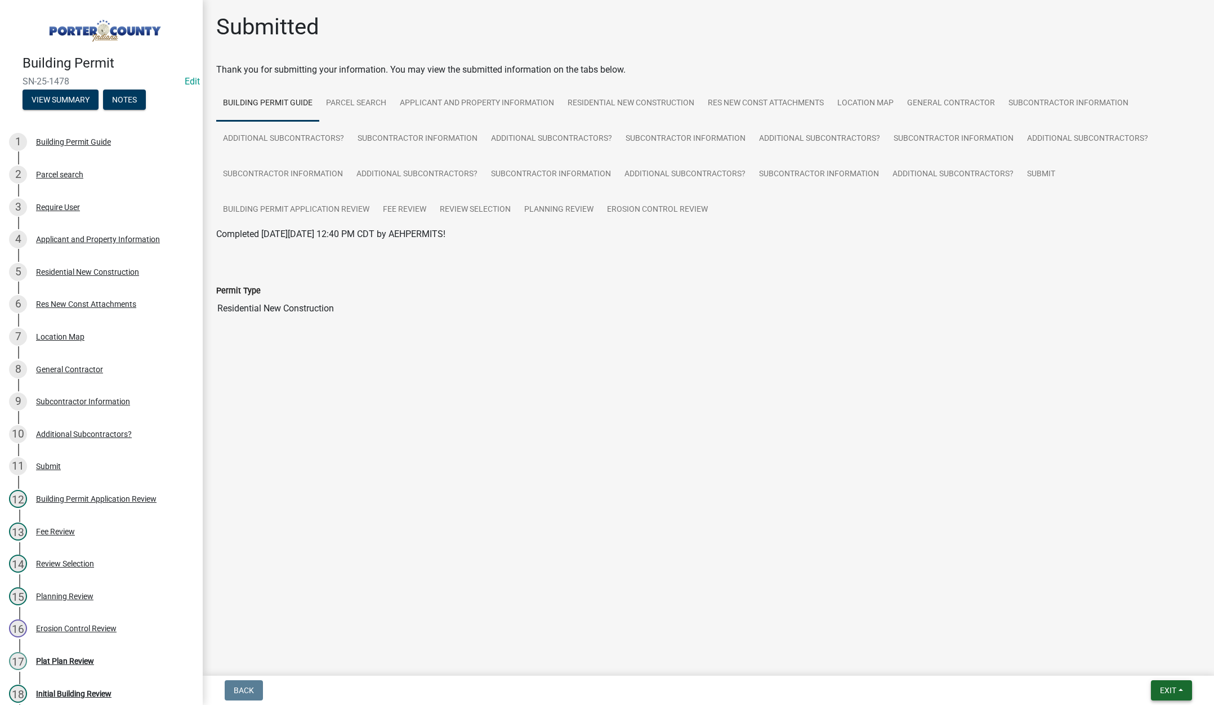
click at [1171, 693] on span "Exit" at bounding box center [1168, 690] width 16 height 9
click at [1168, 666] on button "Save & Exit" at bounding box center [1147, 661] width 90 height 27
click at [1173, 689] on span "Exit" at bounding box center [1168, 690] width 16 height 9
click at [1162, 666] on button "Save & Exit" at bounding box center [1147, 661] width 90 height 27
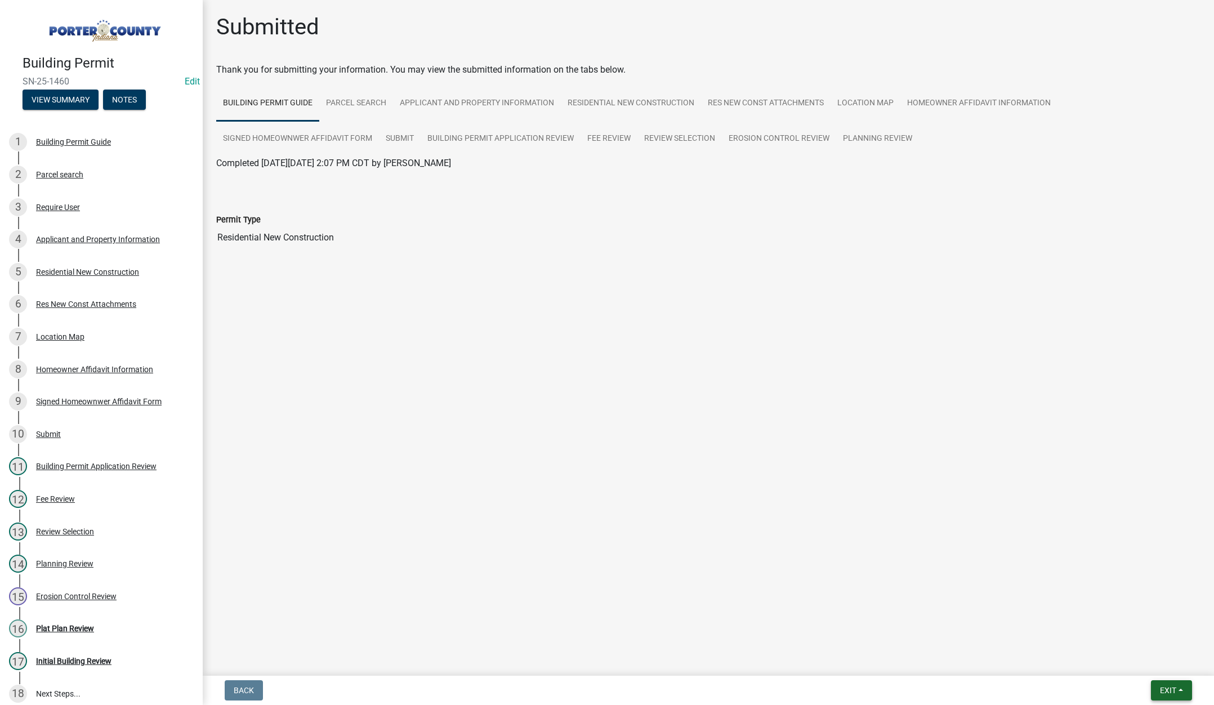
click at [1169, 683] on button "Exit" at bounding box center [1171, 690] width 41 height 20
click at [1164, 667] on button "Save & Exit" at bounding box center [1147, 661] width 90 height 27
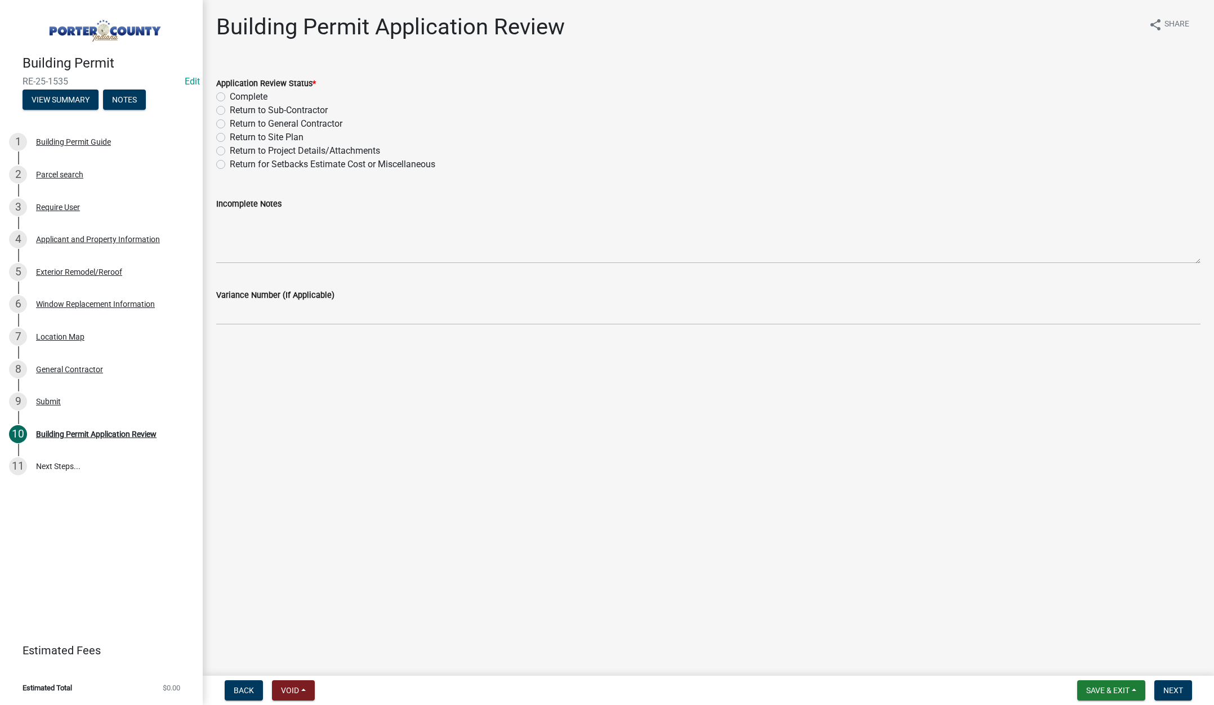
click at [230, 98] on label "Complete" at bounding box center [249, 97] width 38 height 14
click at [230, 97] on input "Complete" at bounding box center [233, 93] width 7 height 7
radio input "true"
click at [1174, 686] on span "Next" at bounding box center [1174, 690] width 20 height 9
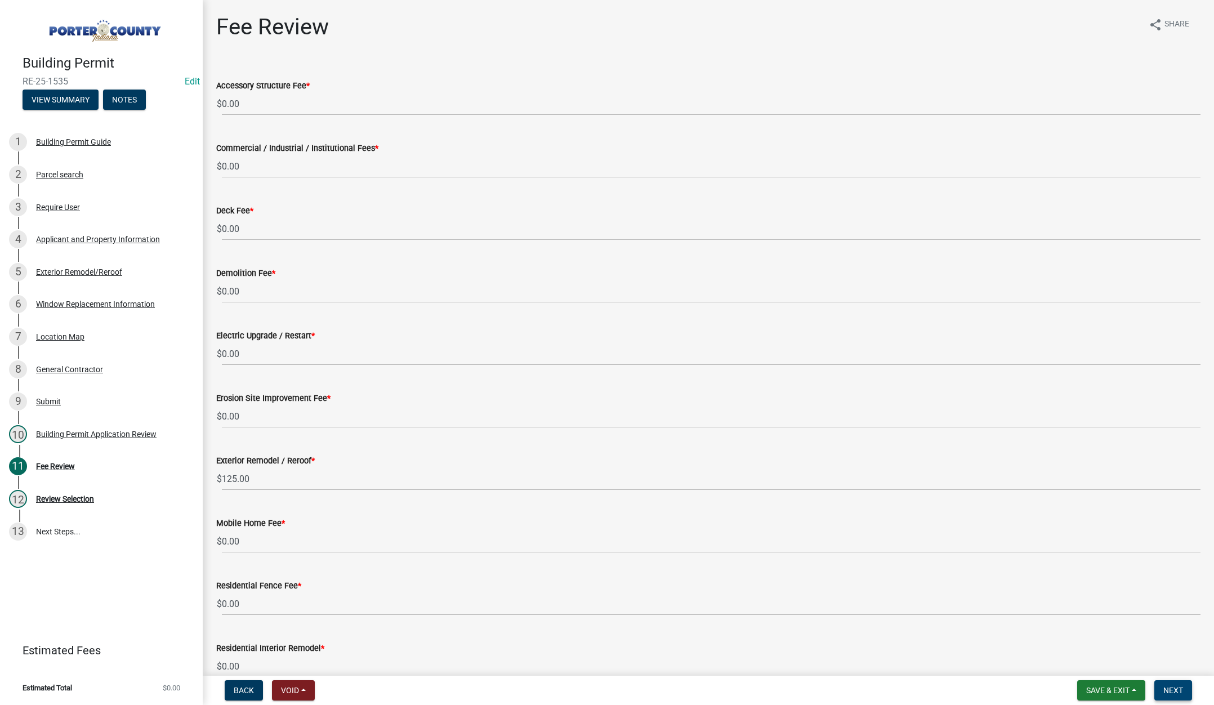
click at [1173, 690] on span "Next" at bounding box center [1174, 690] width 20 height 9
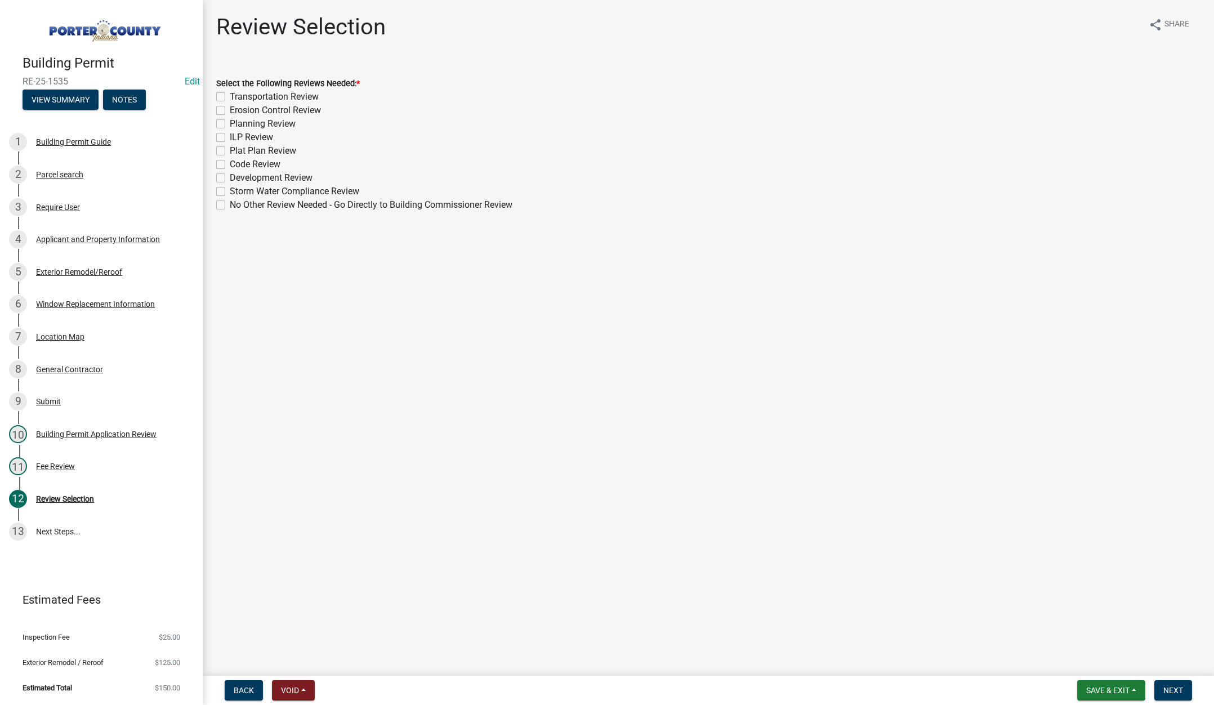
click at [230, 202] on label "No Other Review Needed - Go Directly to Building Commissioner Review" at bounding box center [371, 205] width 283 height 14
click at [230, 202] on input "No Other Review Needed - Go Directly to Building Commissioner Review" at bounding box center [233, 201] width 7 height 7
checkbox input "true"
checkbox input "false"
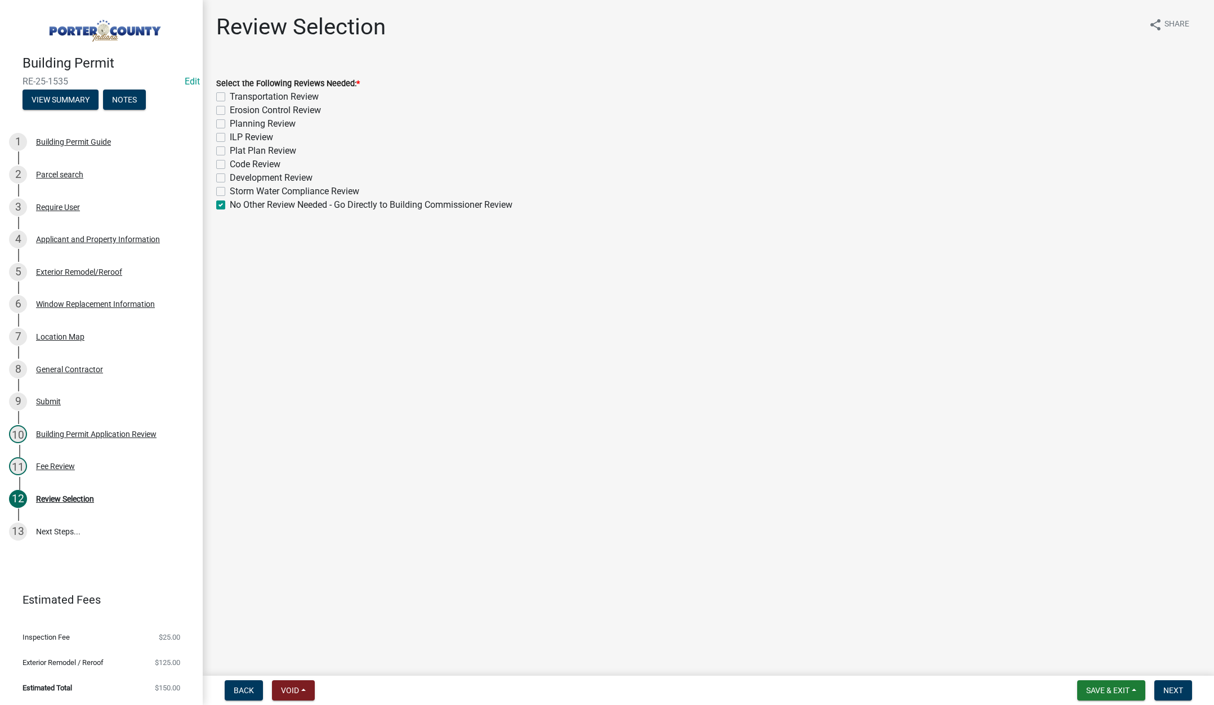
checkbox input "false"
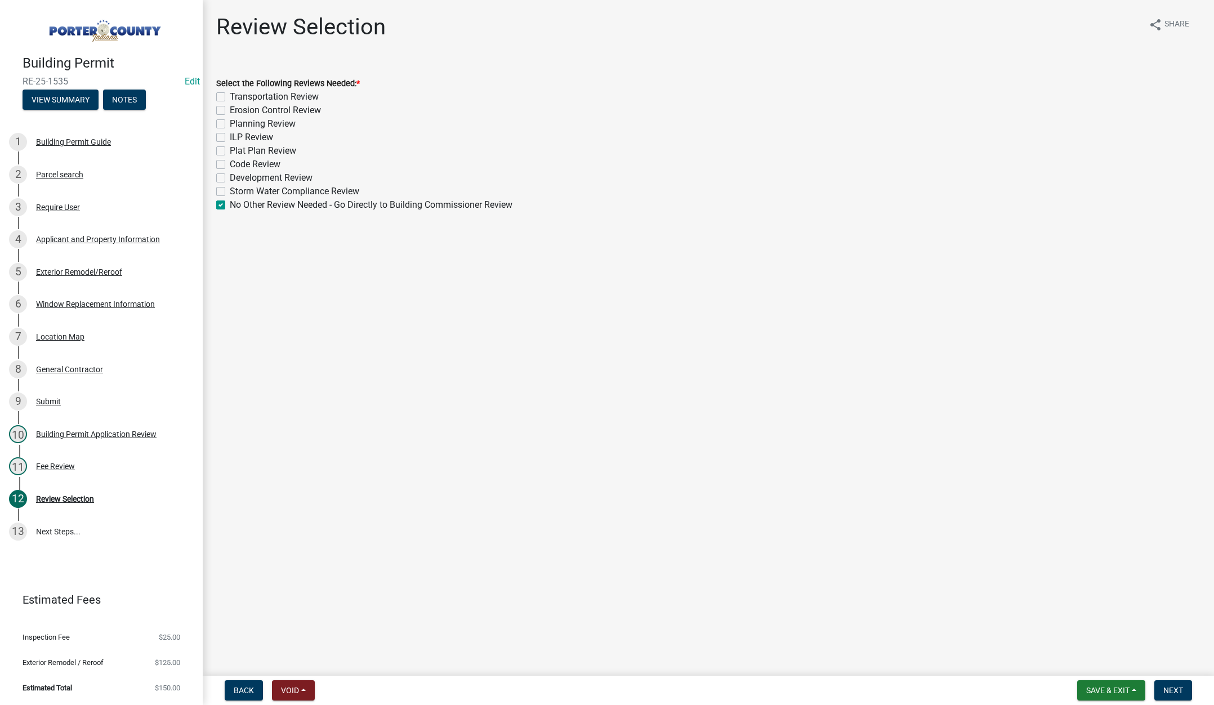
checkbox input "false"
checkbox input "true"
click at [1174, 687] on span "Next" at bounding box center [1174, 690] width 20 height 9
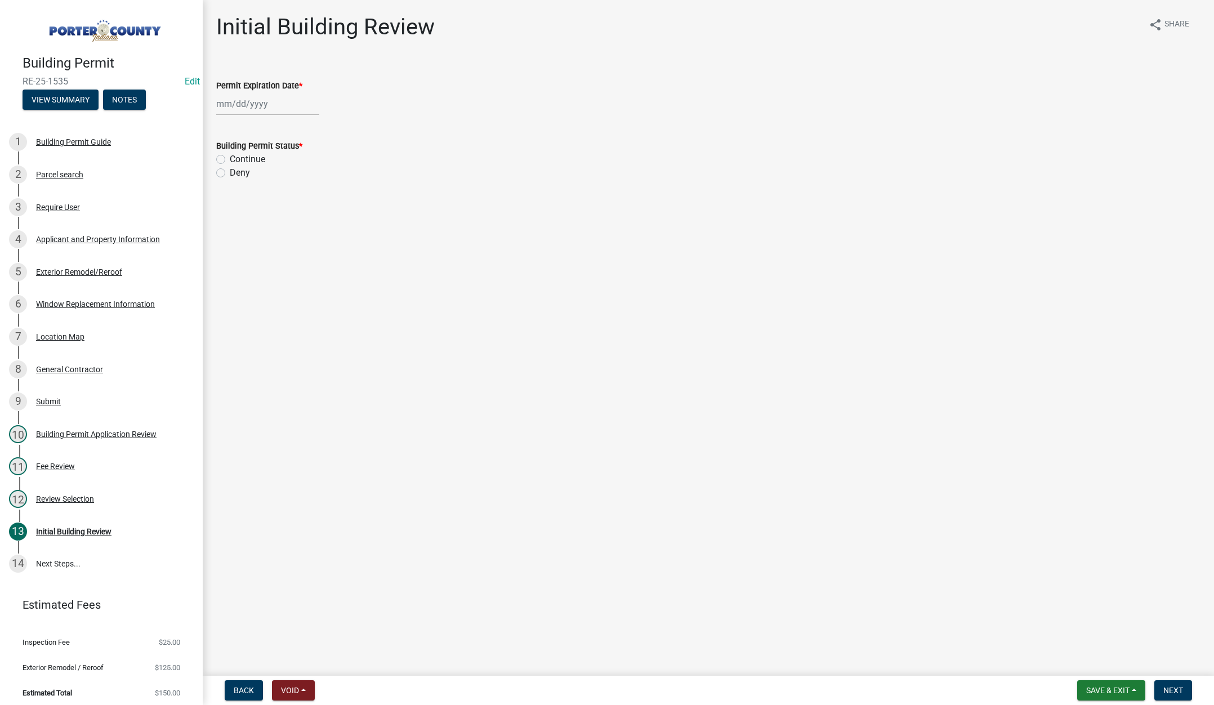
select select "8"
click at [275, 106] on div "Jan Feb Mar Apr May Jun Jul Aug Sep Oct Nov Dec 1525 1526 1527 1528 1529 1530 1…" at bounding box center [267, 103] width 103 height 23
drag, startPoint x: 315, startPoint y: 129, endPoint x: 307, endPoint y: 130, distance: 8.5
click at [315, 130] on select "1525 1526 1527 1528 1529 1530 1531 1532 1533 1534 1535 1536 1537 1538 1539 1540…" at bounding box center [304, 127] width 41 height 17
select select "2026"
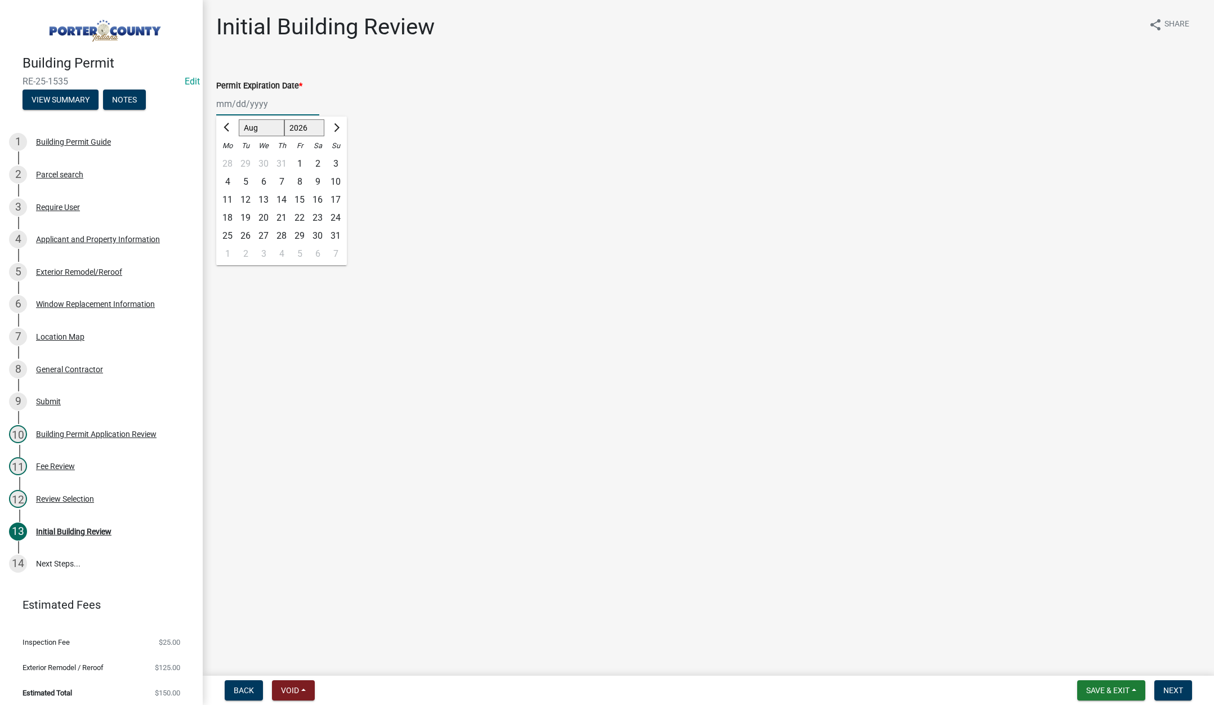
click at [284, 119] on select "1525 1526 1527 1528 1529 1530 1531 1532 1533 1534 1535 1536 1537 1538 1539 1540…" at bounding box center [304, 127] width 41 height 17
click at [264, 215] on div "19" at bounding box center [264, 218] width 18 height 18
type input "08/19/2026"
click at [230, 158] on label "Continue" at bounding box center [247, 160] width 35 height 14
click at [230, 158] on input "Continue" at bounding box center [233, 156] width 7 height 7
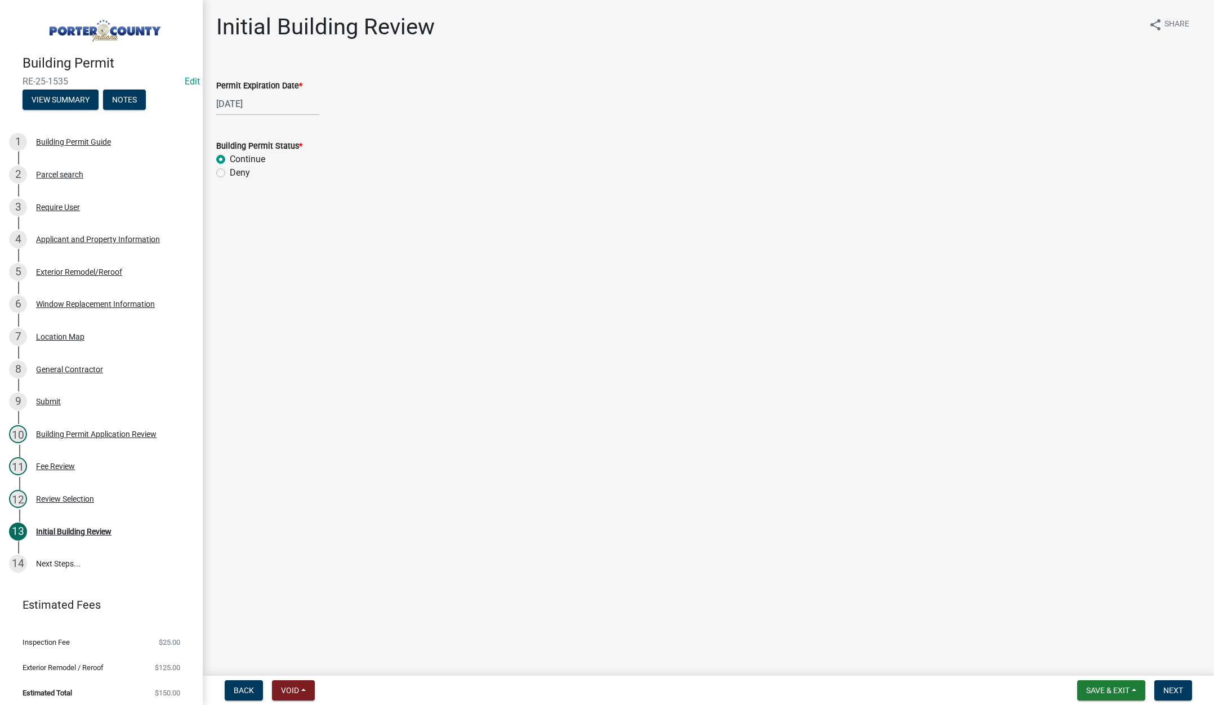
radio input "true"
click at [1170, 691] on span "Next" at bounding box center [1174, 690] width 20 height 9
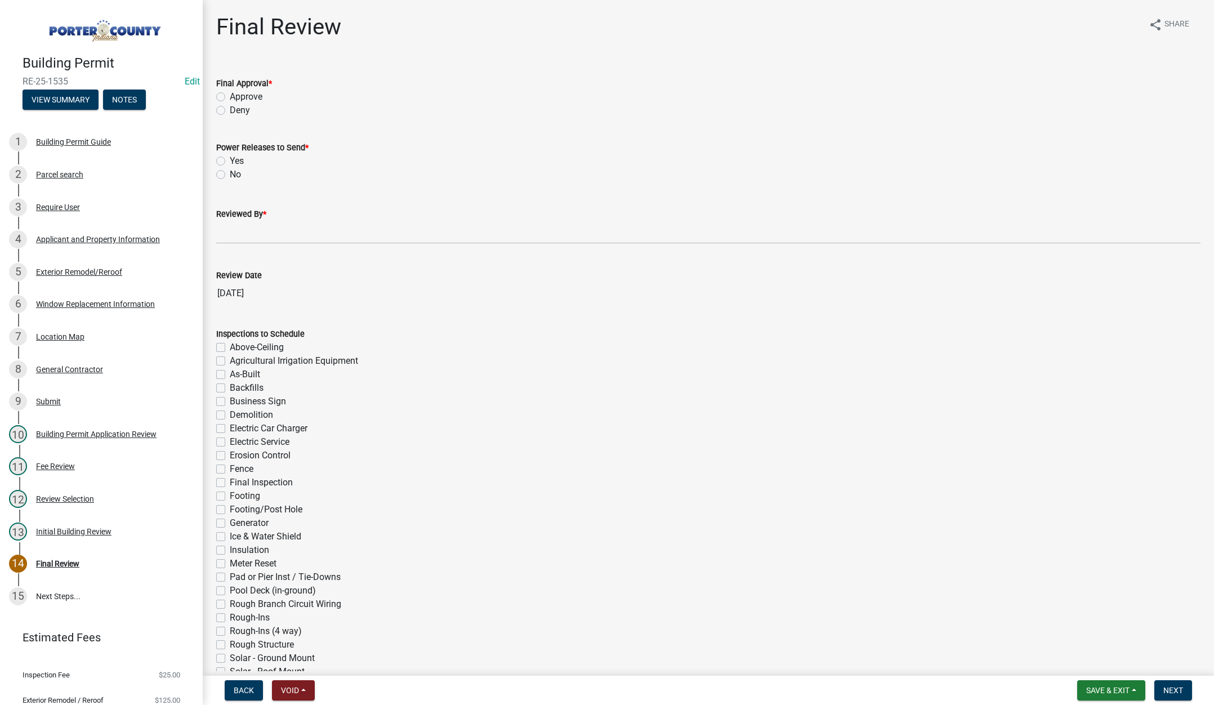
click at [230, 95] on label "Approve" at bounding box center [246, 97] width 33 height 14
click at [230, 95] on input "Approve" at bounding box center [233, 93] width 7 height 7
radio input "true"
click at [230, 174] on label "No" at bounding box center [235, 175] width 11 height 14
click at [230, 174] on input "No" at bounding box center [233, 171] width 7 height 7
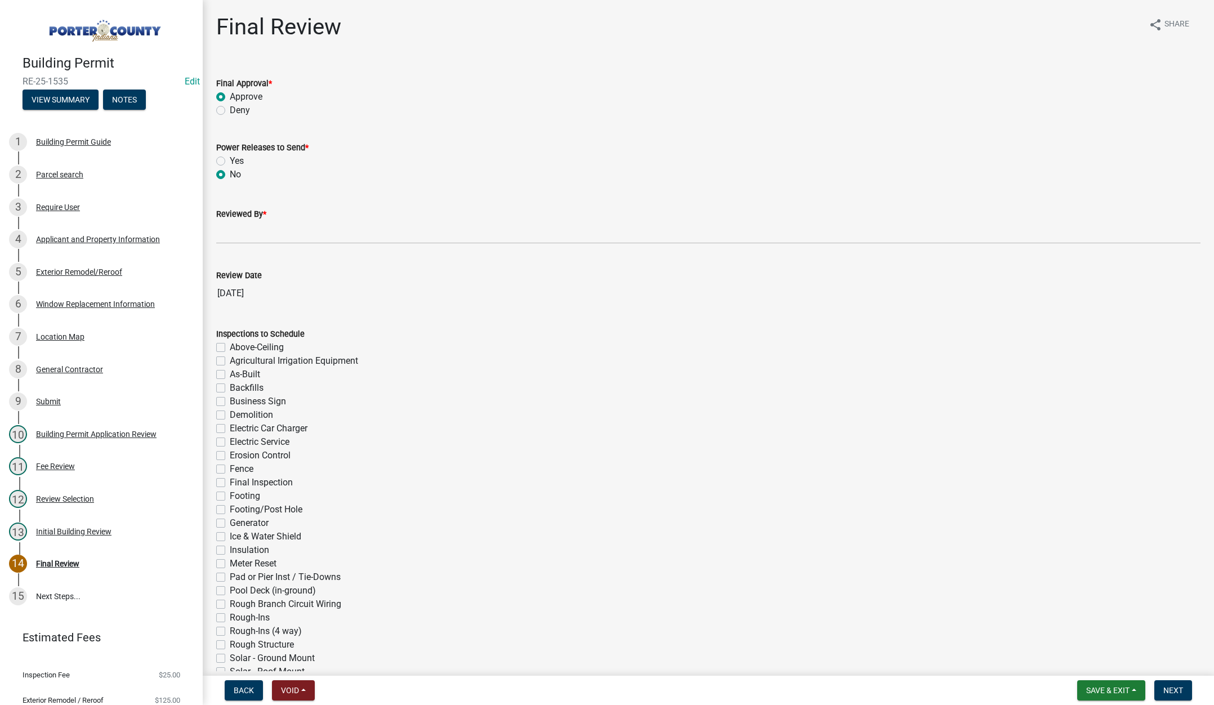
radio input "true"
drag, startPoint x: 239, startPoint y: 235, endPoint x: 244, endPoint y: 239, distance: 6.1
click at [239, 235] on input "Reviewed By *" at bounding box center [708, 232] width 985 height 23
type input "[PERSON_NAME]"
click at [1175, 686] on span "Next" at bounding box center [1174, 690] width 20 height 9
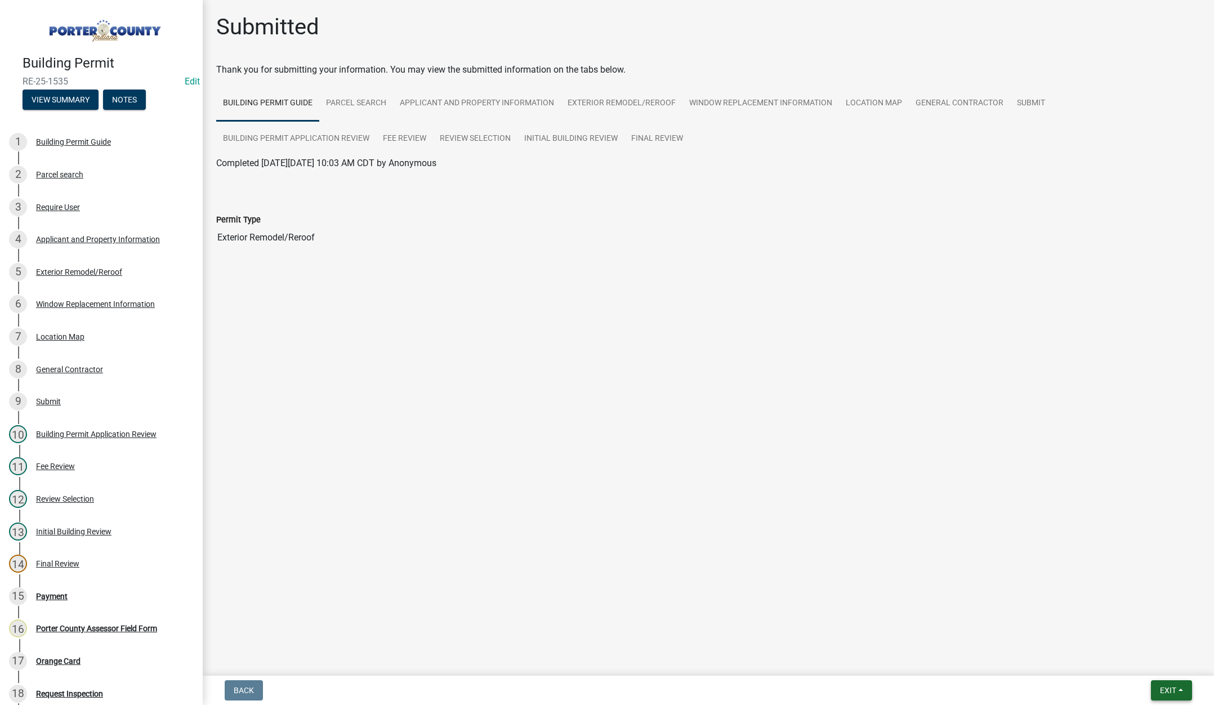
click at [1165, 688] on span "Exit" at bounding box center [1168, 690] width 16 height 9
click at [1153, 665] on button "Save & Exit" at bounding box center [1147, 661] width 90 height 27
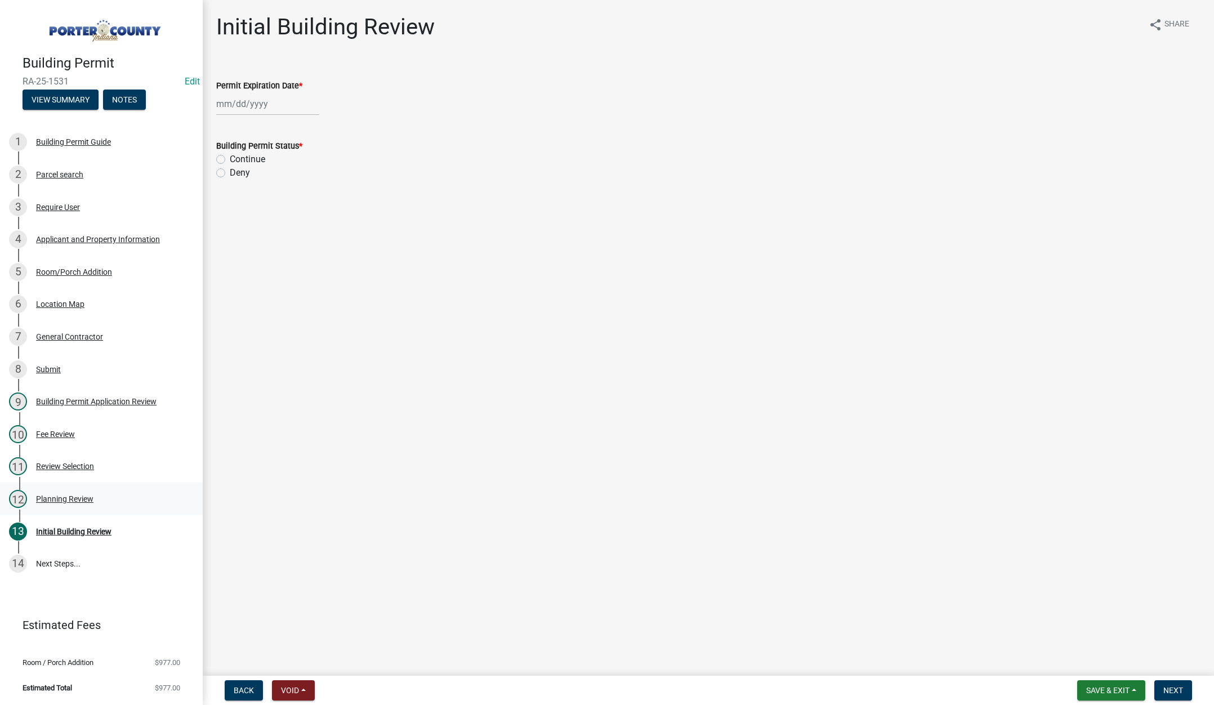
click at [75, 500] on div "Planning Review" at bounding box center [64, 499] width 57 height 8
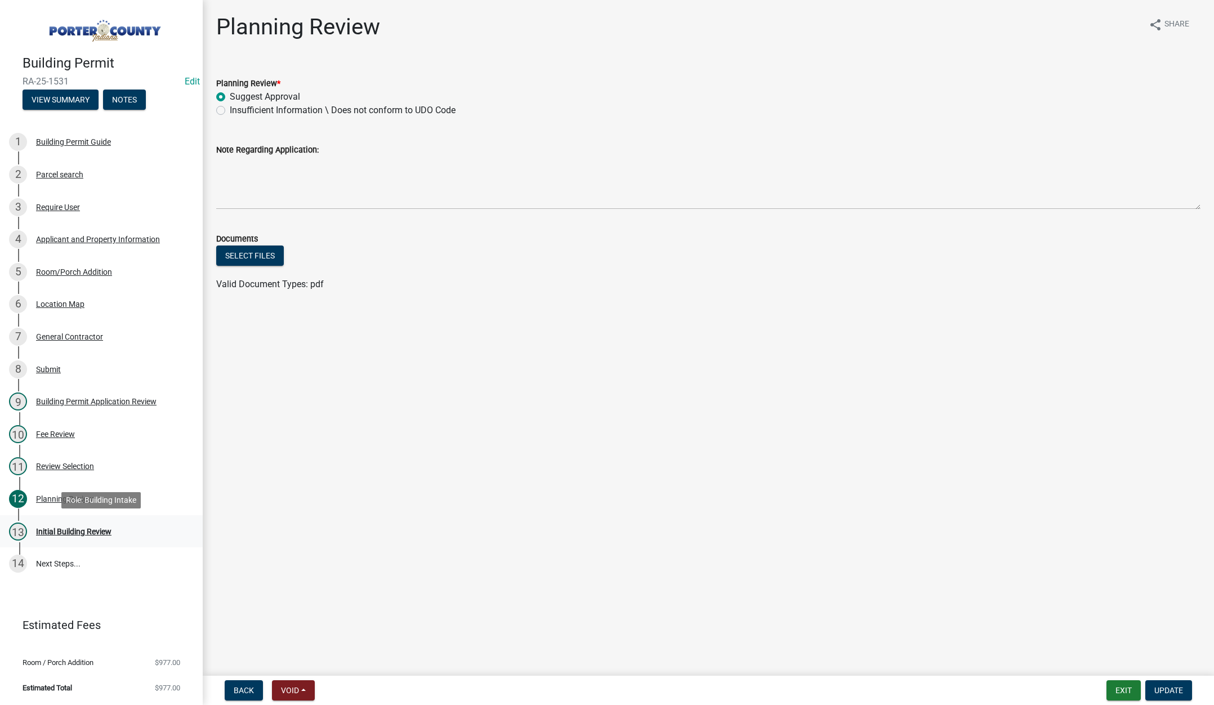
click at [68, 528] on div "Initial Building Review" at bounding box center [73, 532] width 75 height 8
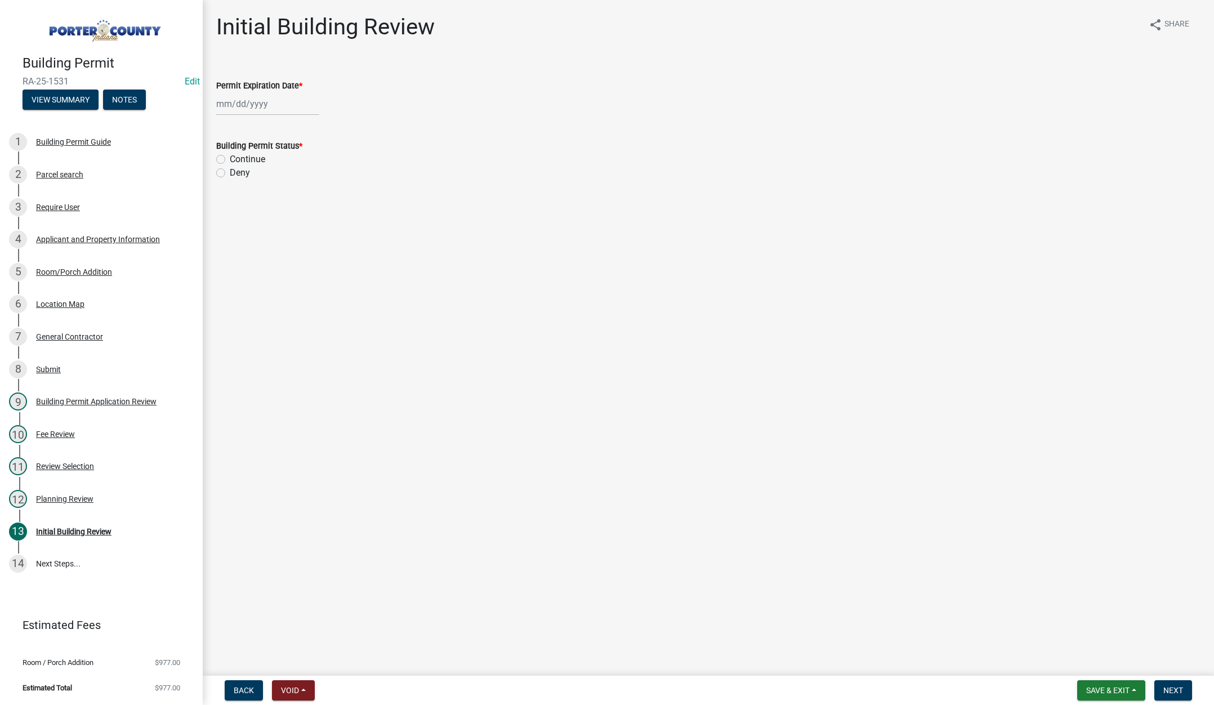
click at [279, 102] on div at bounding box center [267, 103] width 103 height 23
select select "8"
click at [313, 124] on select "1525 1526 1527 1528 1529 1530 1531 1532 1533 1534 1535 1536 1537 1538 1539 1540…" at bounding box center [304, 127] width 41 height 17
select select "2027"
click at [284, 119] on select "1525 1526 1527 1528 1529 1530 1531 1532 1533 1534 1535 1536 1537 1538 1539 1540…" at bounding box center [304, 127] width 41 height 17
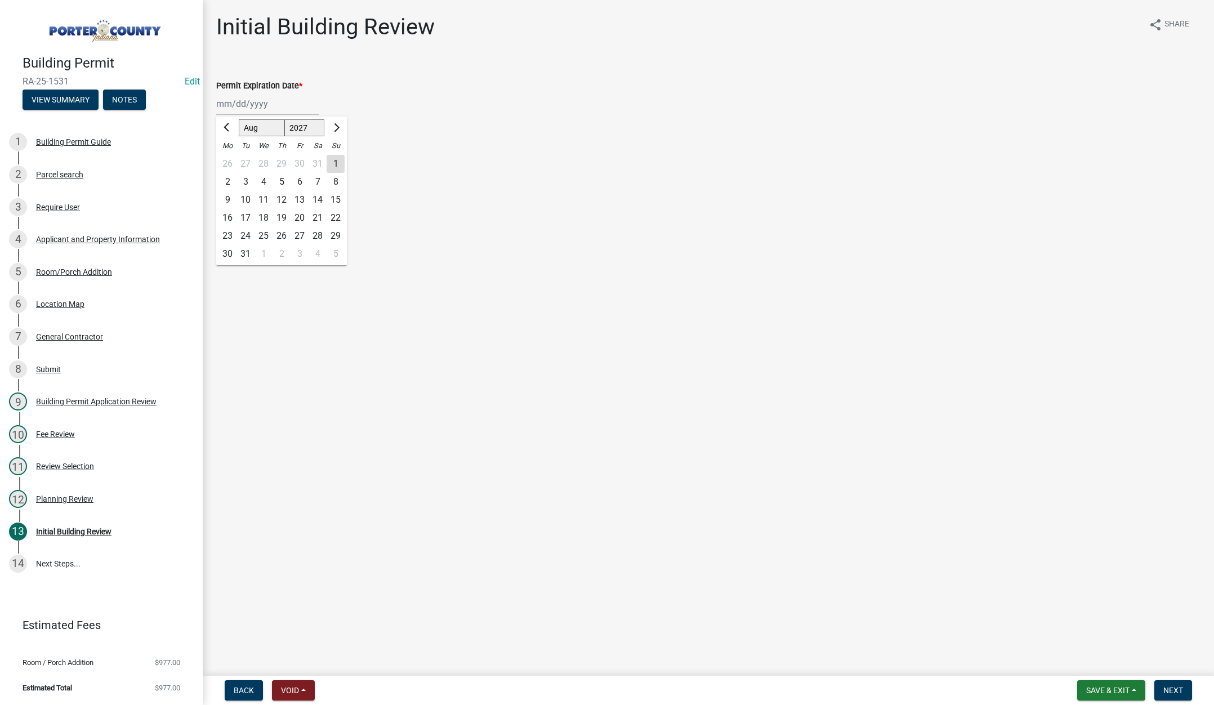
click at [284, 217] on div "19" at bounding box center [282, 218] width 18 height 18
type input "08/19/2027"
drag, startPoint x: 220, startPoint y: 160, endPoint x: 552, endPoint y: 419, distance: 421.0
click at [230, 160] on label "Continue" at bounding box center [247, 160] width 35 height 14
click at [230, 160] on input "Continue" at bounding box center [233, 156] width 7 height 7
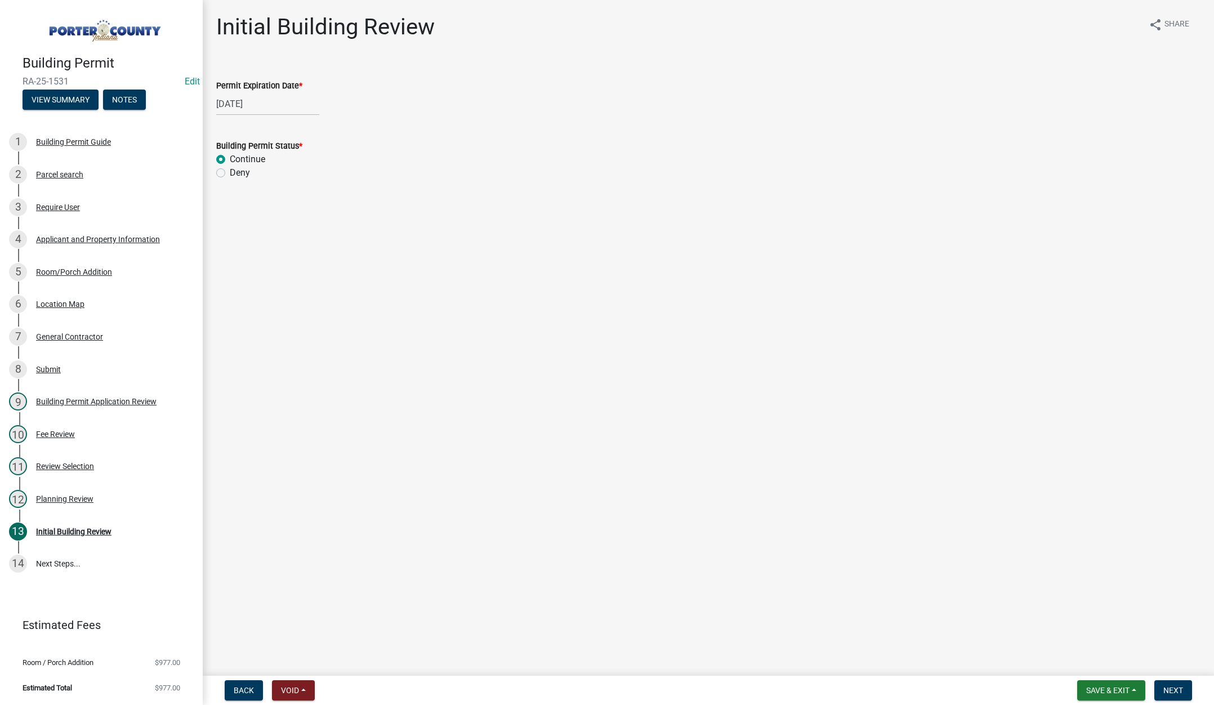
radio input "true"
click at [1173, 687] on span "Next" at bounding box center [1174, 690] width 20 height 9
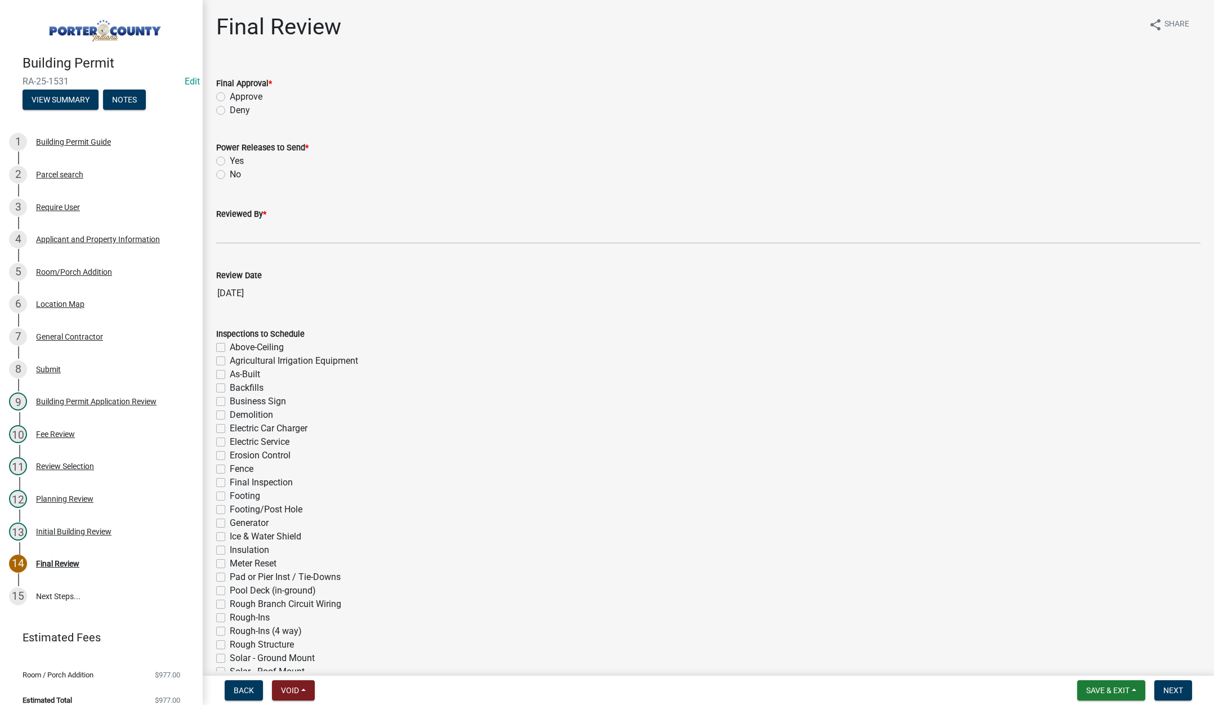
click at [230, 97] on label "Approve" at bounding box center [246, 97] width 33 height 14
click at [230, 97] on input "Approve" at bounding box center [233, 93] width 7 height 7
radio input "true"
click at [230, 175] on label "No" at bounding box center [235, 175] width 11 height 14
click at [230, 175] on input "No" at bounding box center [233, 171] width 7 height 7
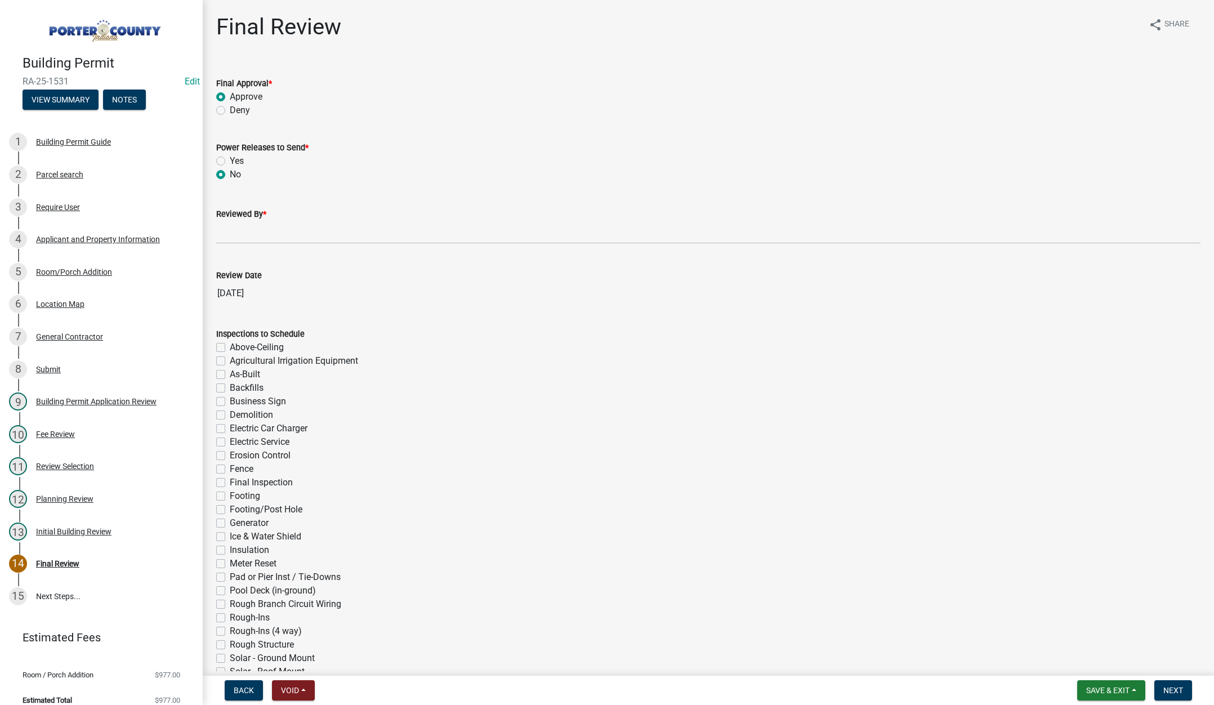
radio input "true"
click at [240, 232] on input "Reviewed By *" at bounding box center [708, 232] width 985 height 23
type input "Tami"
click at [1182, 688] on span "Next" at bounding box center [1174, 690] width 20 height 9
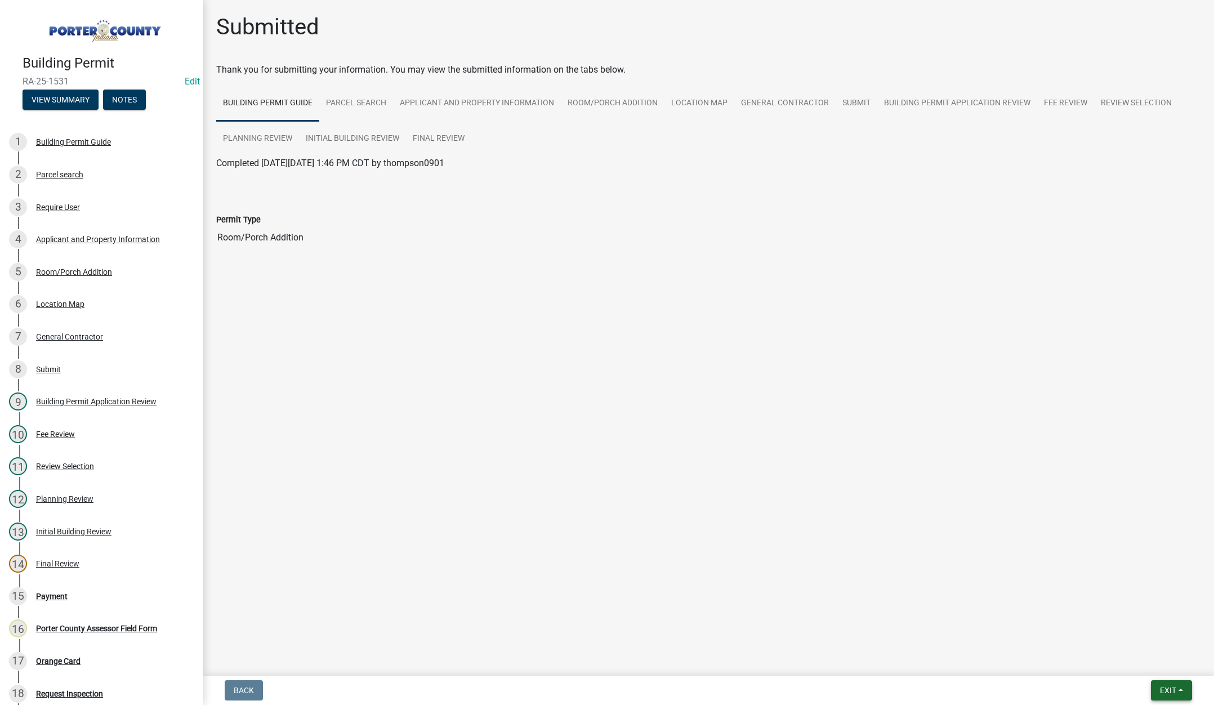
click at [1165, 691] on span "Exit" at bounding box center [1168, 690] width 16 height 9
click at [1160, 667] on button "Save & Exit" at bounding box center [1147, 661] width 90 height 27
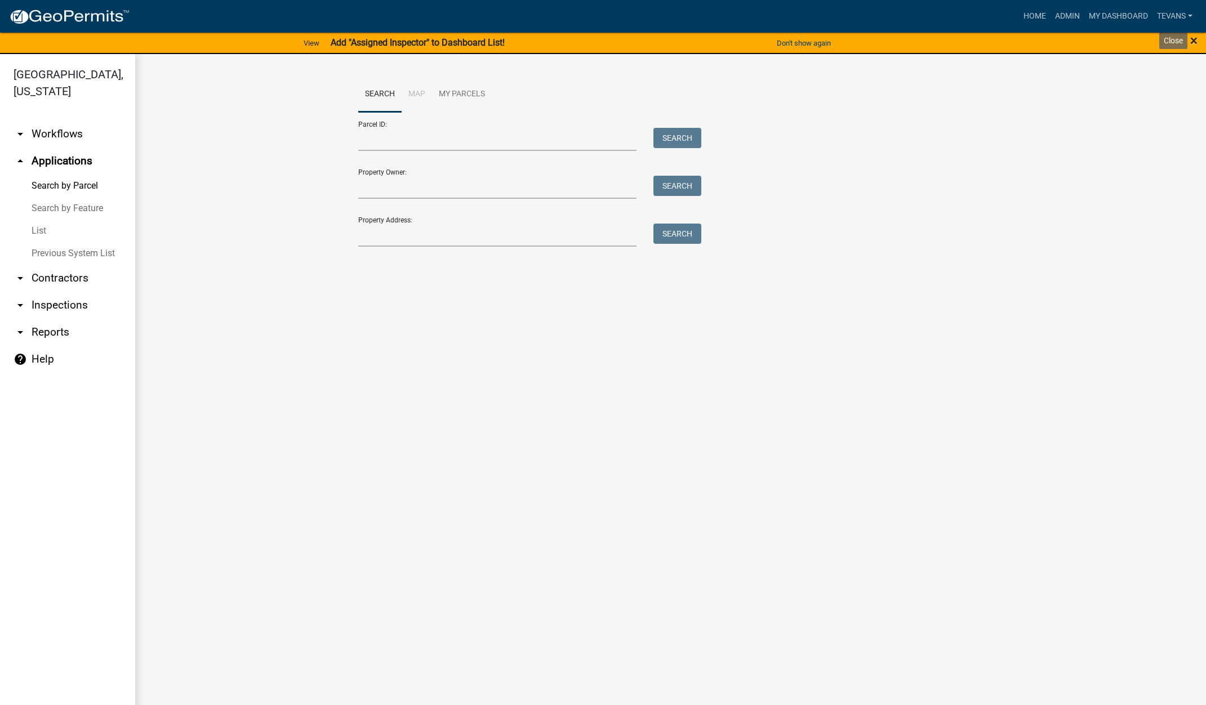
click at [1192, 39] on span "×" at bounding box center [1193, 41] width 7 height 16
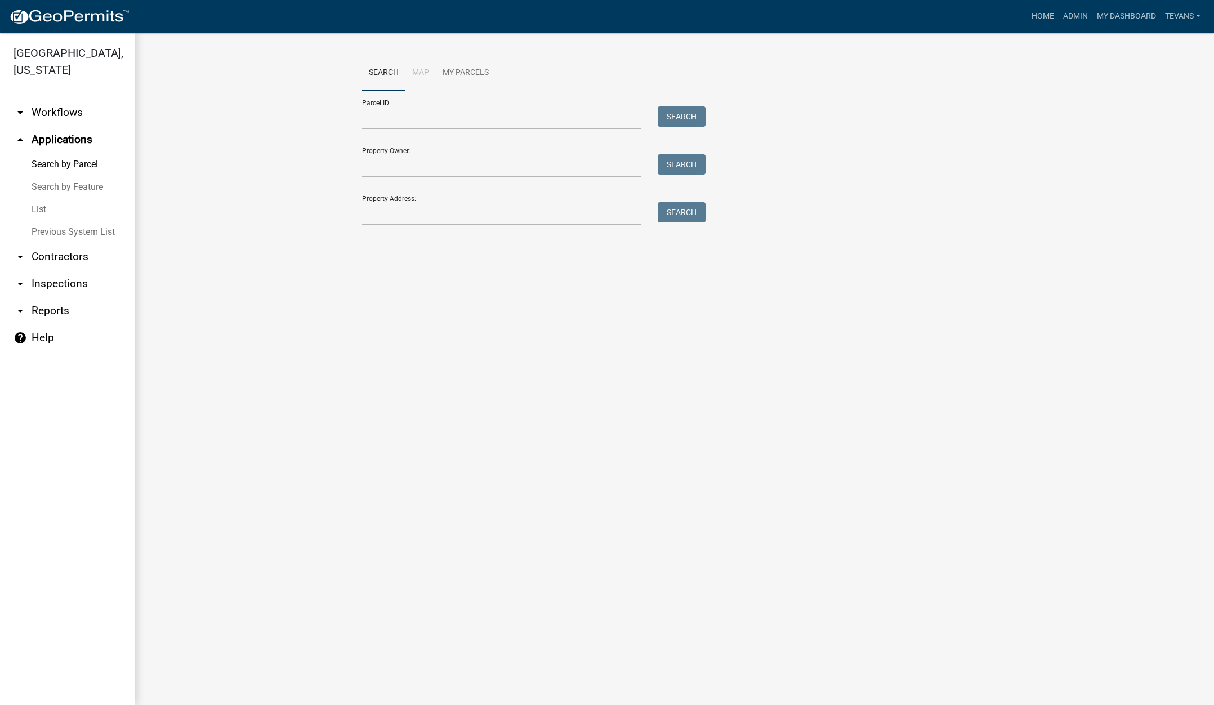
drag, startPoint x: 288, startPoint y: 431, endPoint x: 293, endPoint y: 421, distance: 11.8
click at [288, 431] on main "Search Map My Parcels Parcel ID: Search Property Owner: Search Property Address…" at bounding box center [674, 369] width 1079 height 673
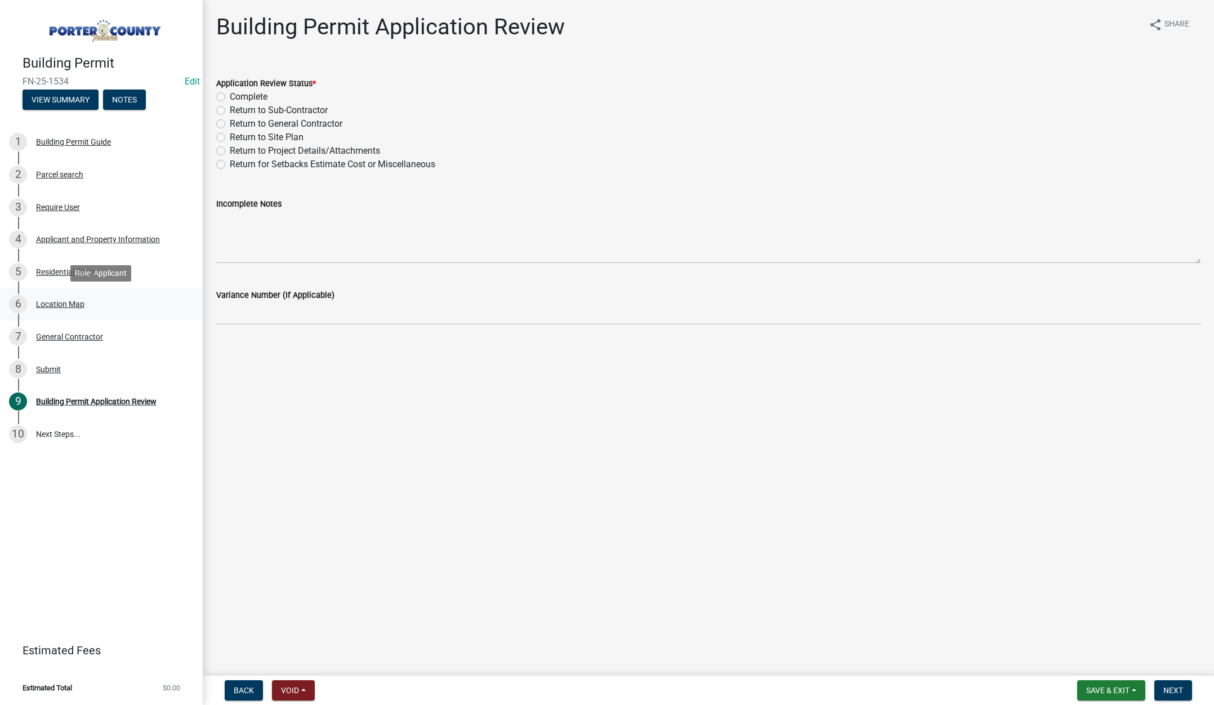
click at [70, 300] on div "Location Map" at bounding box center [60, 304] width 48 height 8
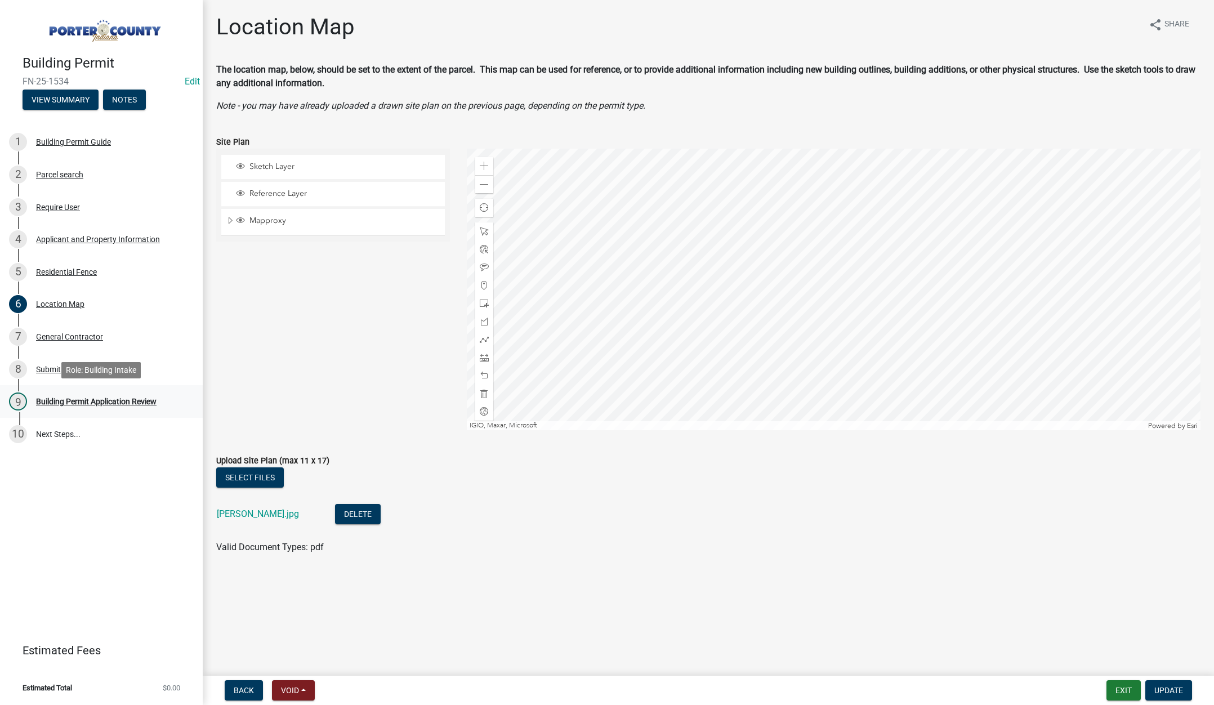
click at [68, 395] on div "9 Building Permit Application Review" at bounding box center [97, 402] width 176 height 18
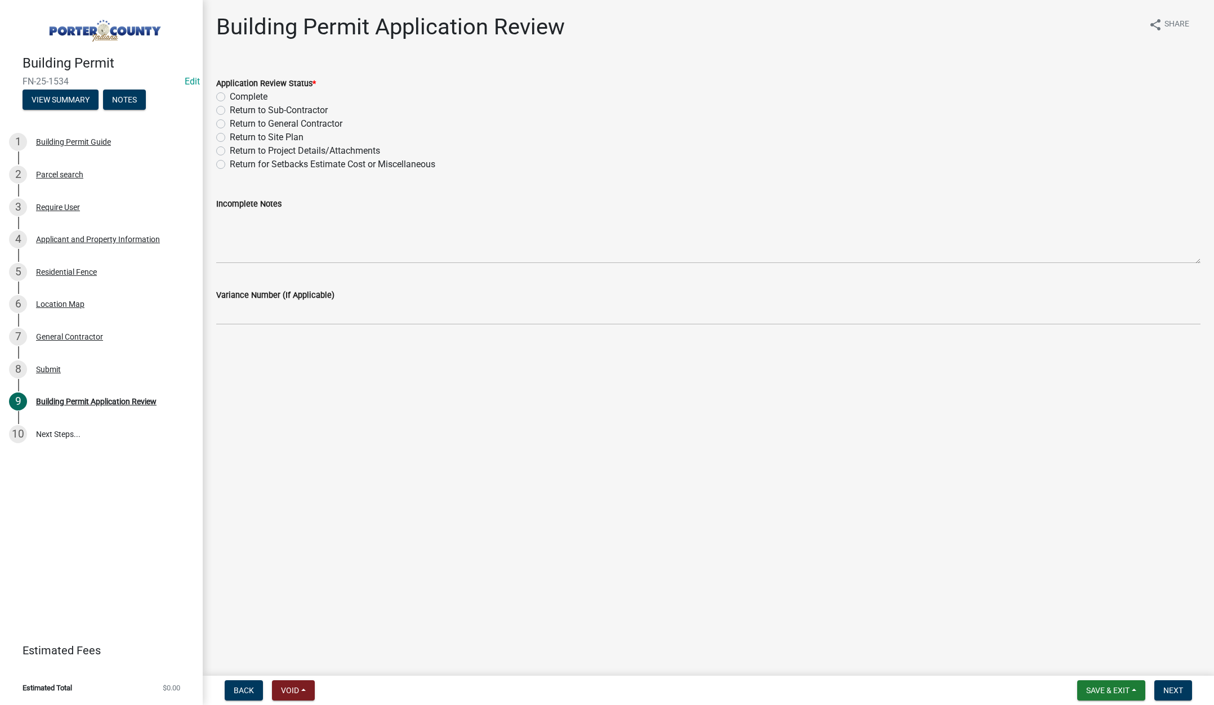
click at [230, 150] on label "Return to Project Details/Attachments" at bounding box center [305, 151] width 150 height 14
click at [230, 150] on input "Return to Project Details/Attachments" at bounding box center [233, 147] width 7 height 7
radio input "true"
click at [250, 228] on textarea "Incomplete Notes" at bounding box center [708, 237] width 985 height 53
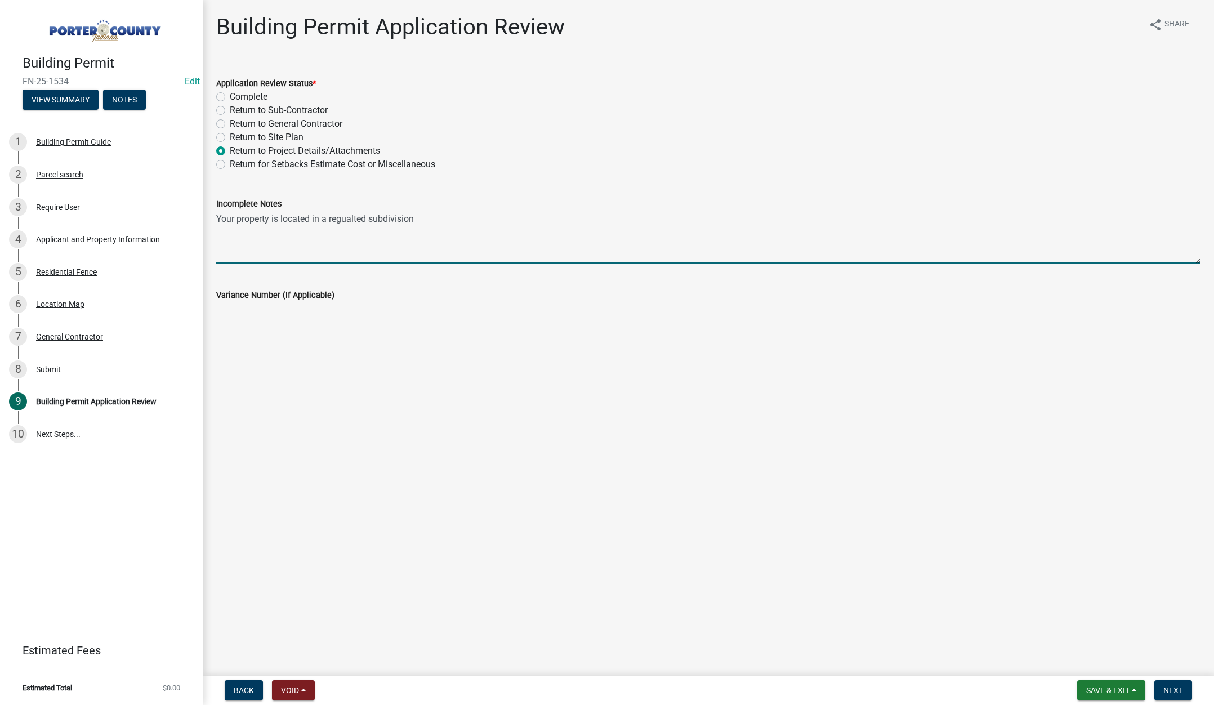
drag, startPoint x: 330, startPoint y: 216, endPoint x: 368, endPoint y: 215, distance: 37.8
click at [368, 215] on textarea "Your property is located in a regualted subdivision" at bounding box center [708, 237] width 985 height 53
click at [427, 224] on textarea "Your property is located in a regulated subdivision" at bounding box center [708, 237] width 985 height 53
click at [678, 218] on textarea "Your property is located in a regulated subdivision that is maintained by our d…" at bounding box center [708, 237] width 985 height 53
click at [824, 220] on textarea "Your property is located in a regulated subdivision that is maintained by our d…" at bounding box center [708, 237] width 985 height 53
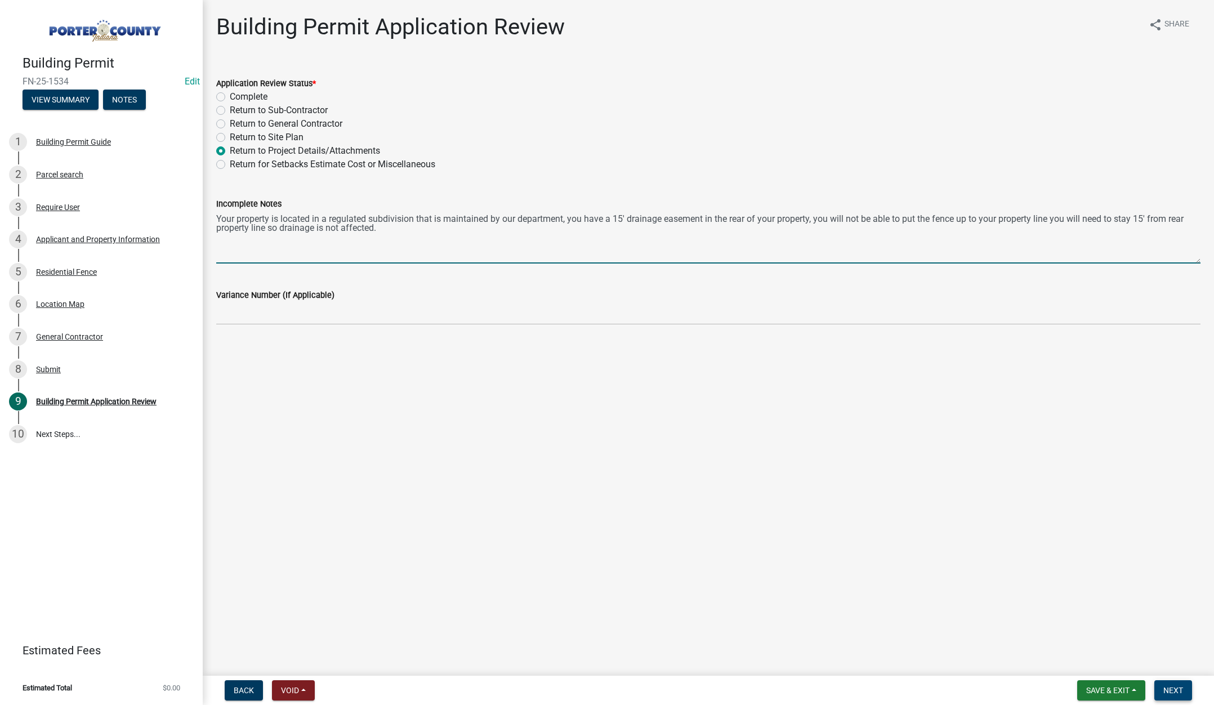
type textarea "Your property is located in a regulated subdivision that is maintained by our d…"
click at [1177, 685] on button "Next" at bounding box center [1174, 690] width 38 height 20
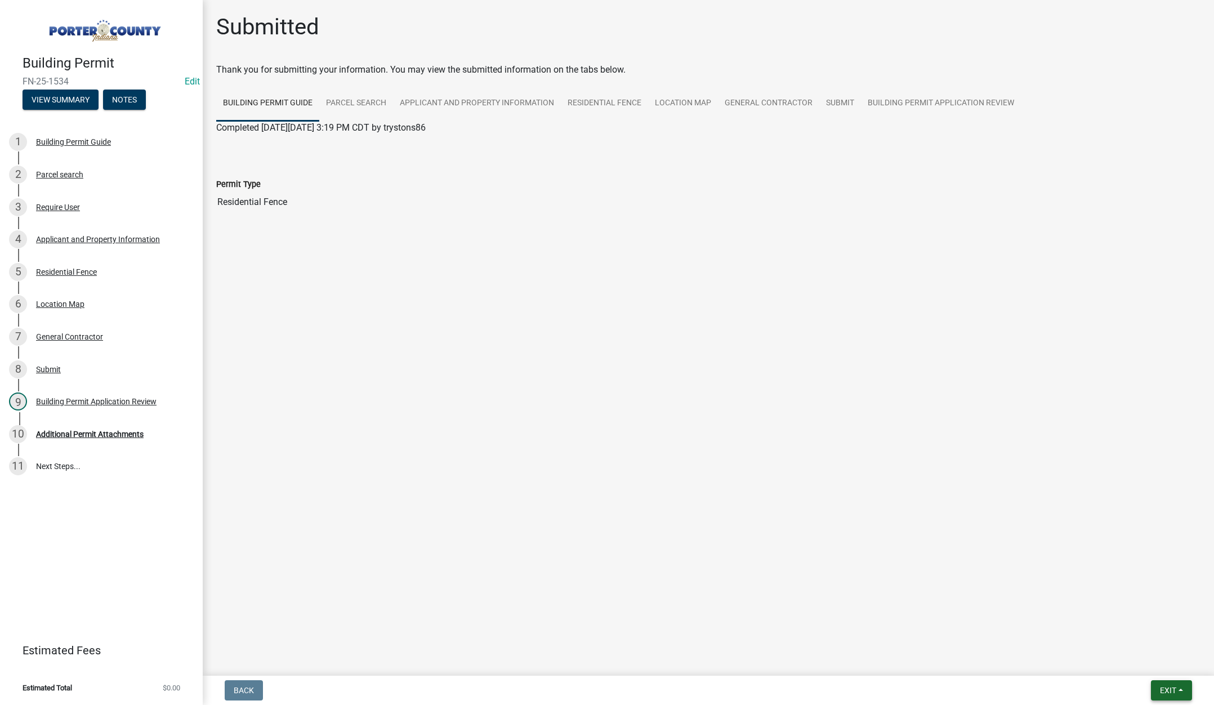
click at [1166, 689] on span "Exit" at bounding box center [1168, 690] width 16 height 9
click at [1151, 659] on button "Save & Exit" at bounding box center [1147, 661] width 90 height 27
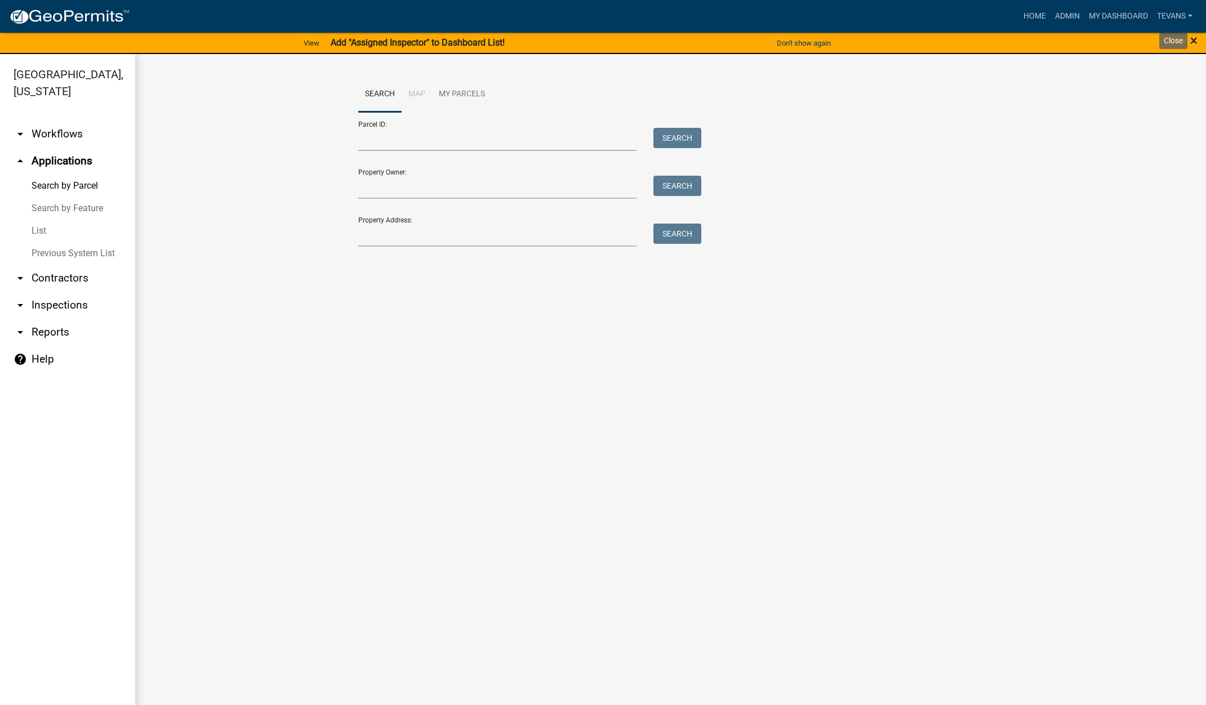
click at [1194, 41] on span "×" at bounding box center [1193, 41] width 7 height 16
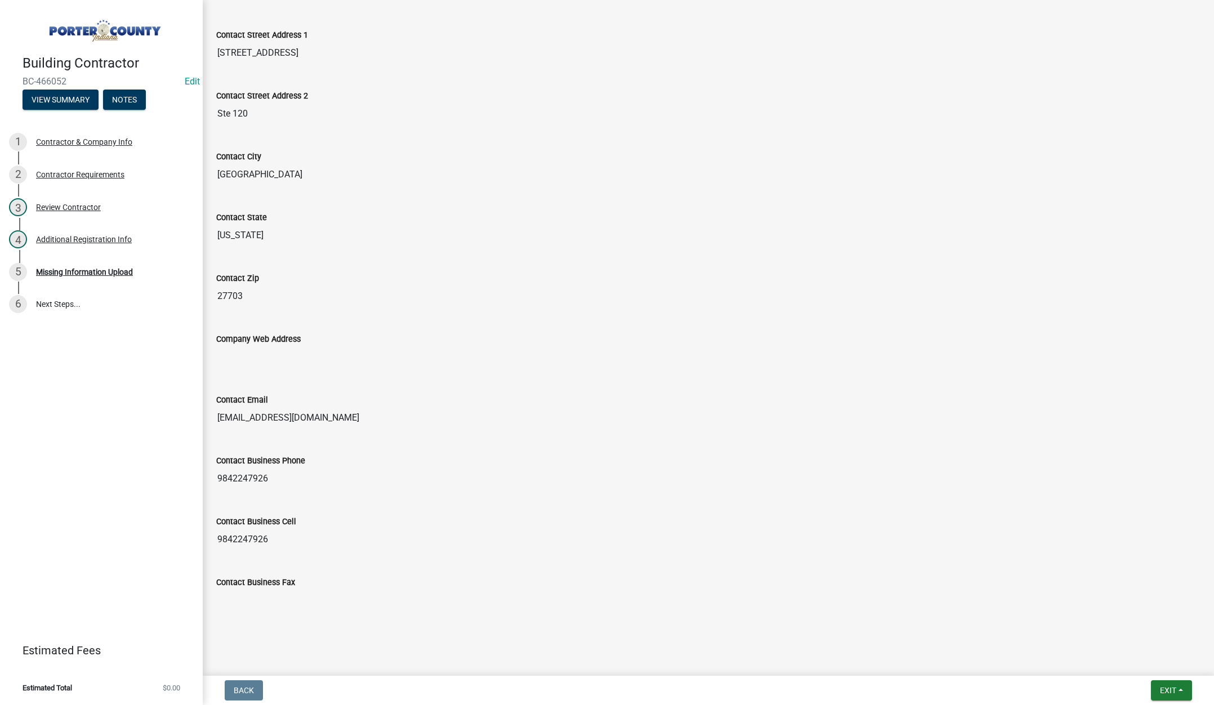
scroll to position [372, 0]
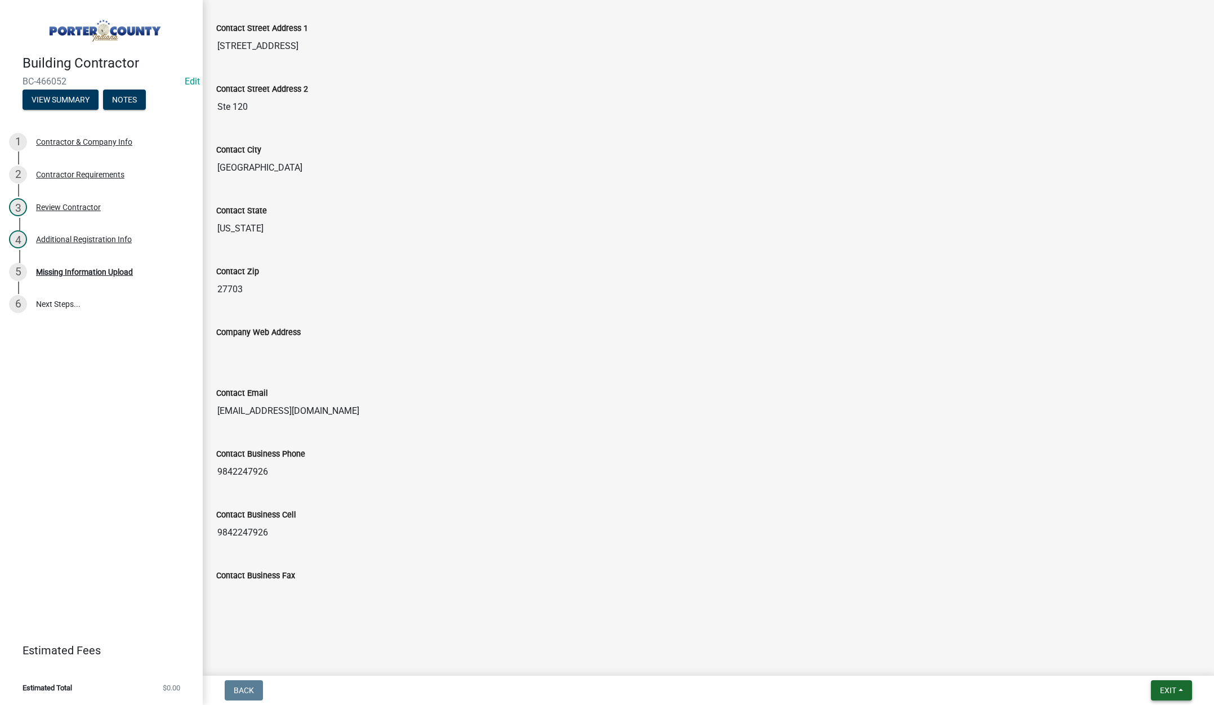
click at [1164, 691] on span "Exit" at bounding box center [1168, 690] width 16 height 9
click at [80, 234] on div "4 Additional Registration Info" at bounding box center [97, 239] width 176 height 18
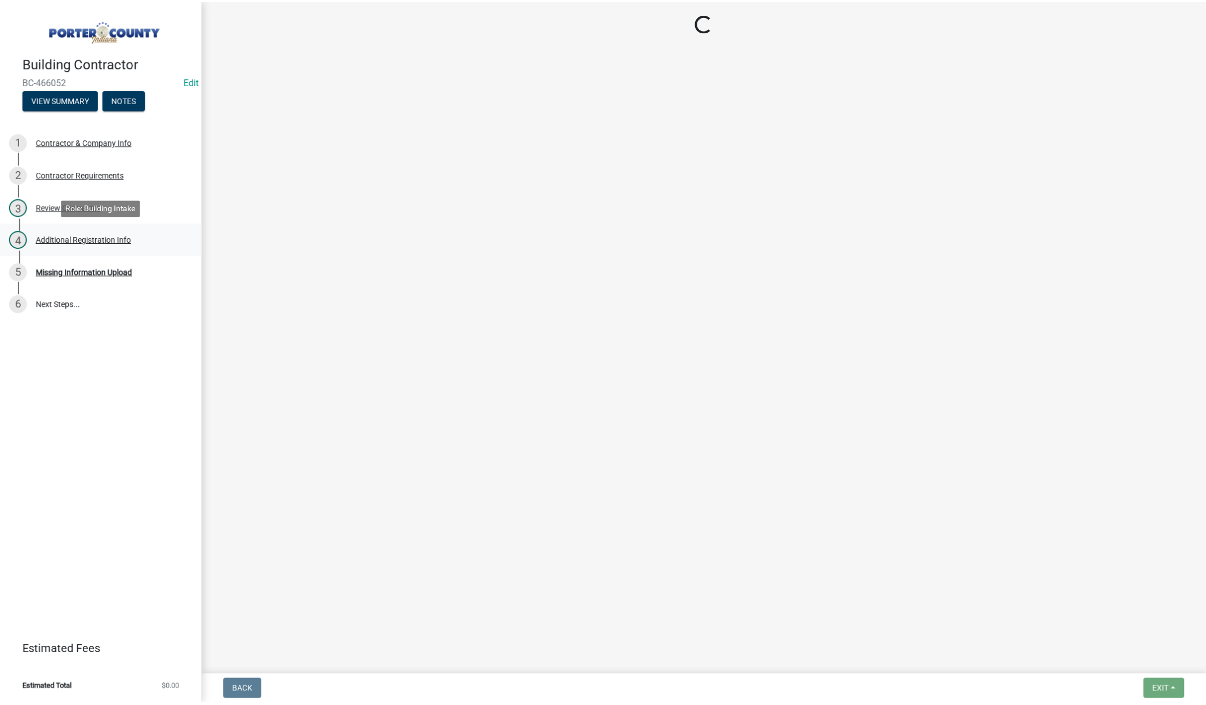
scroll to position [0, 0]
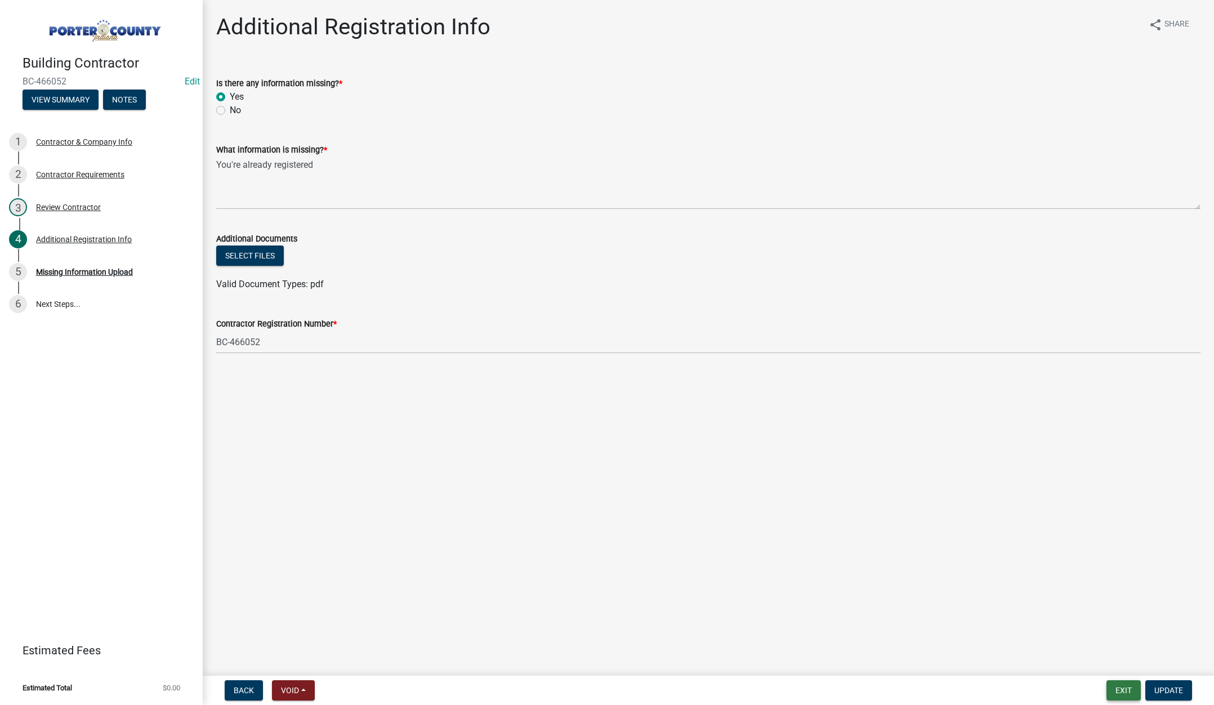
click at [1125, 688] on button "Exit" at bounding box center [1124, 690] width 34 height 20
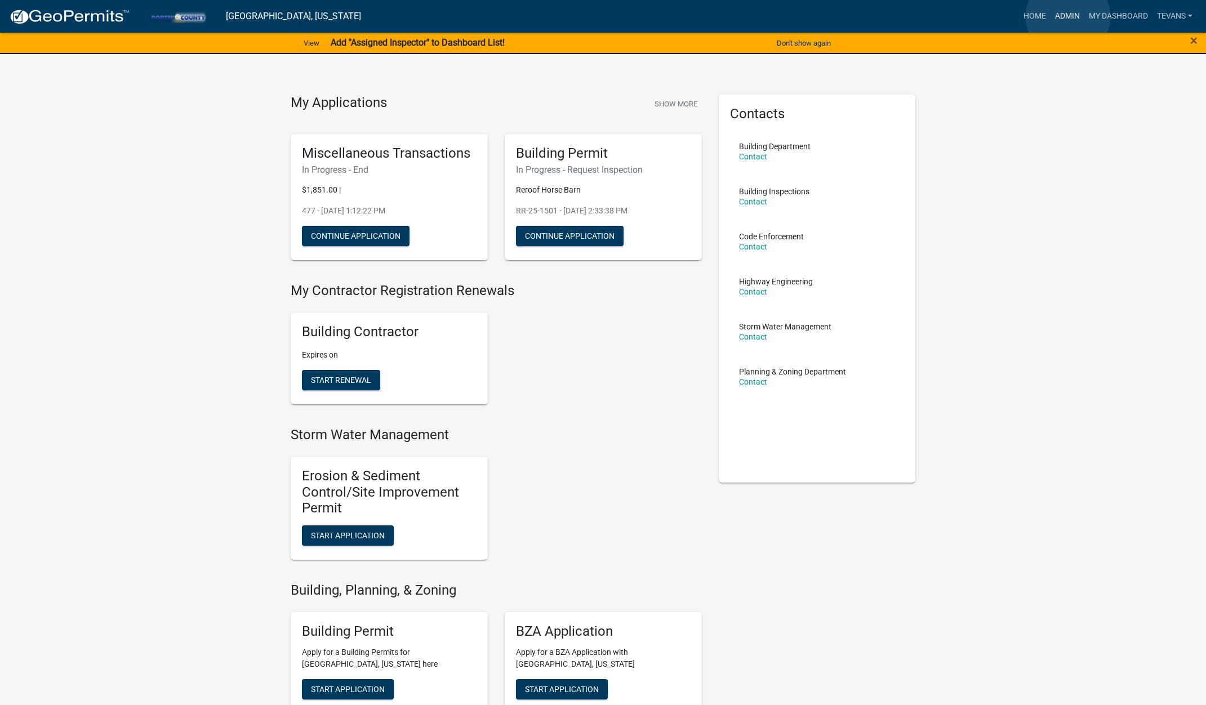
click at [1068, 16] on link "Admin" at bounding box center [1068, 16] width 34 height 21
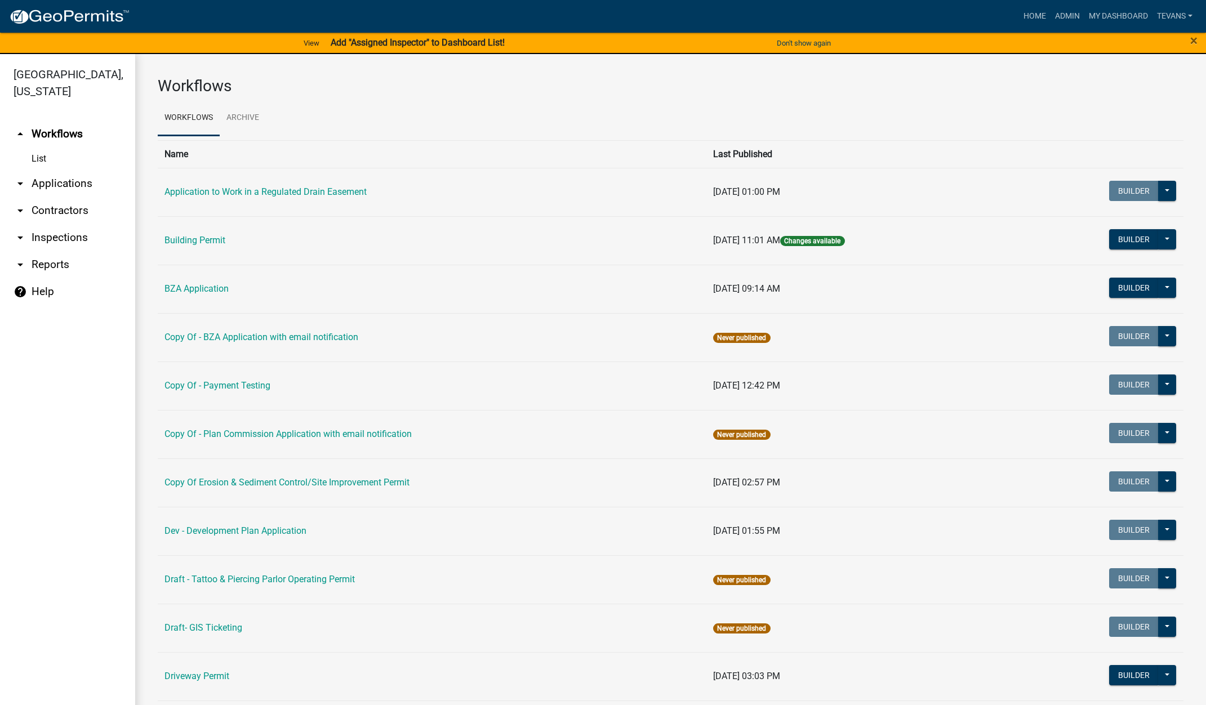
click at [60, 251] on link "arrow_drop_down Reports" at bounding box center [67, 264] width 135 height 27
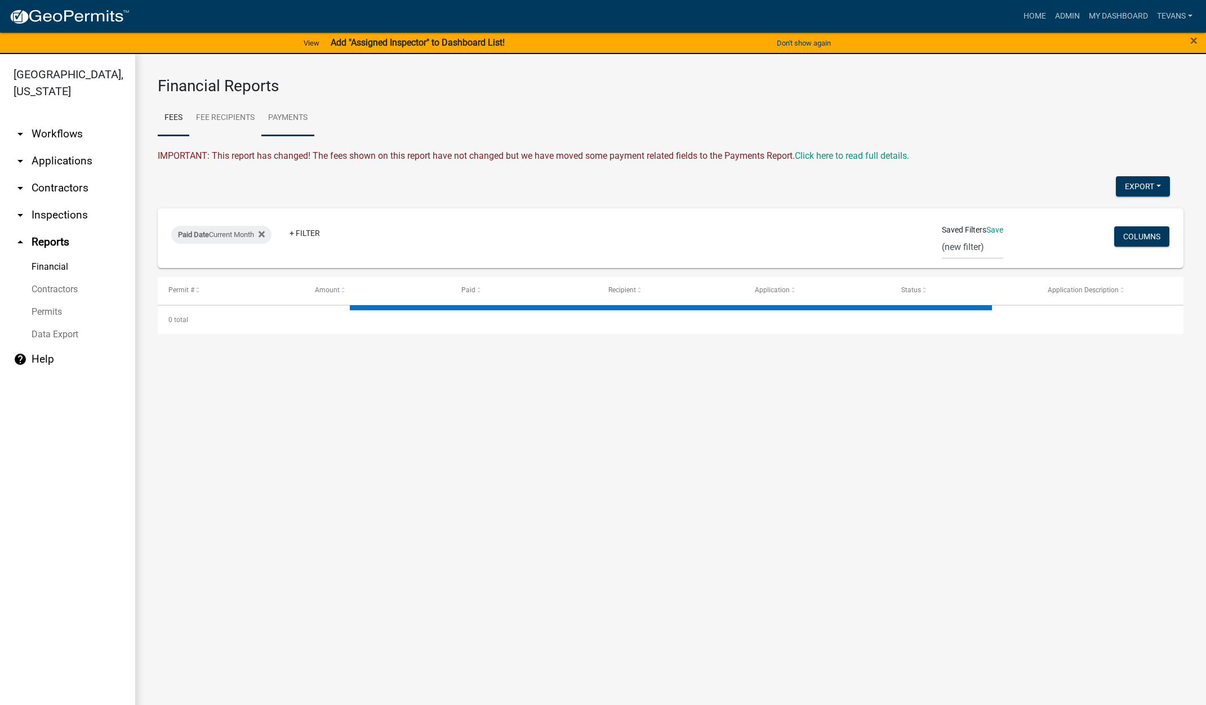
click at [299, 117] on link "Payments" at bounding box center [287, 118] width 53 height 36
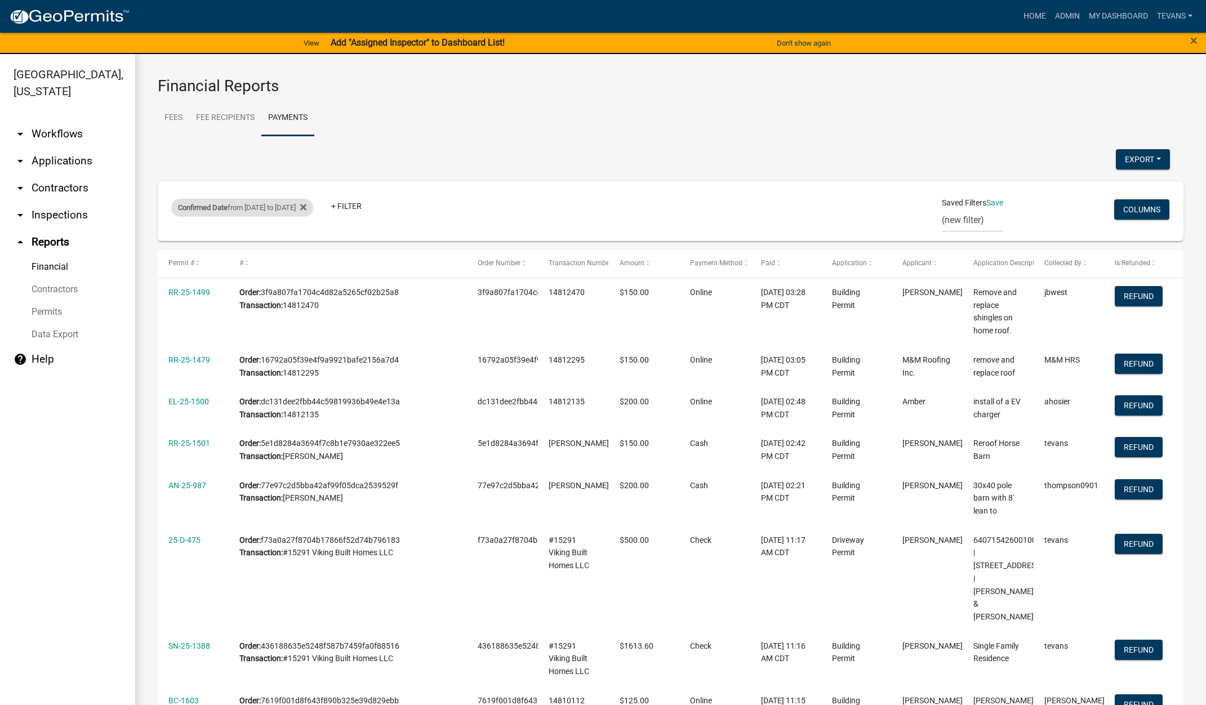
click at [312, 216] on div "Confirmed Date from [DATE] to [DATE]" at bounding box center [242, 208] width 142 height 18
select select "custom"
click at [315, 299] on input "2025-08-13" at bounding box center [262, 297] width 113 height 23
type input "2025-08-18"
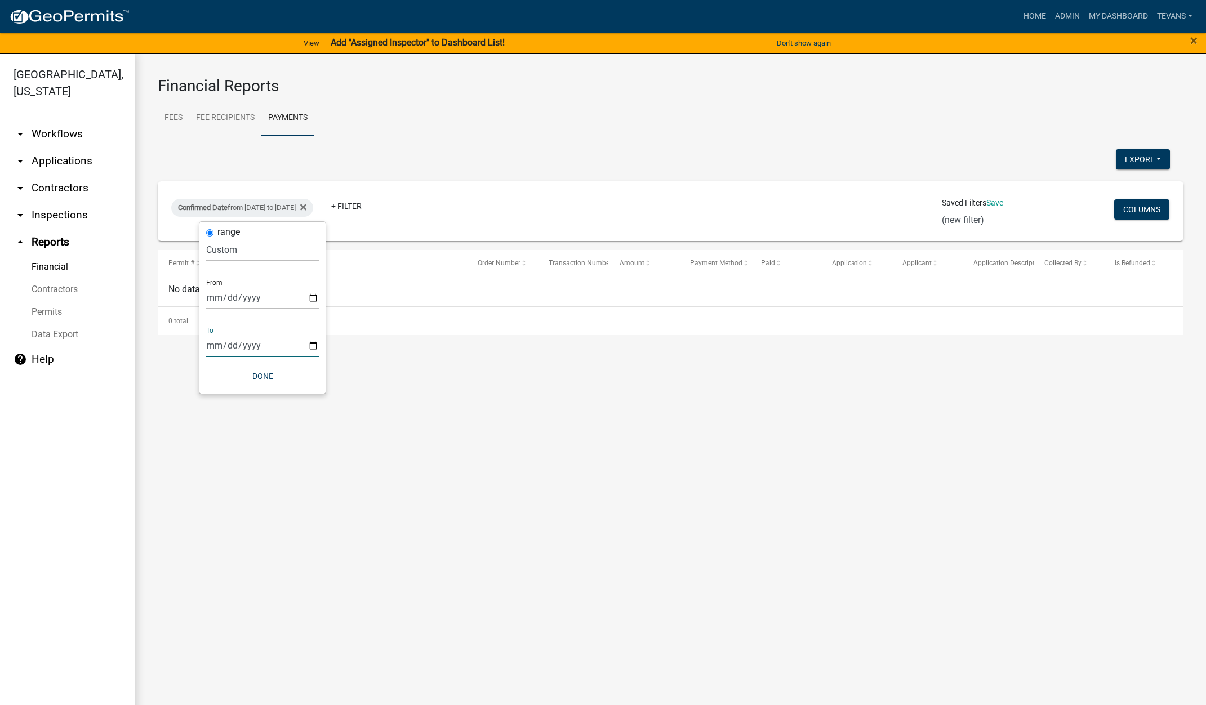
click at [314, 344] on input "2025-08-13" at bounding box center [262, 345] width 113 height 23
type input "2025-08-18"
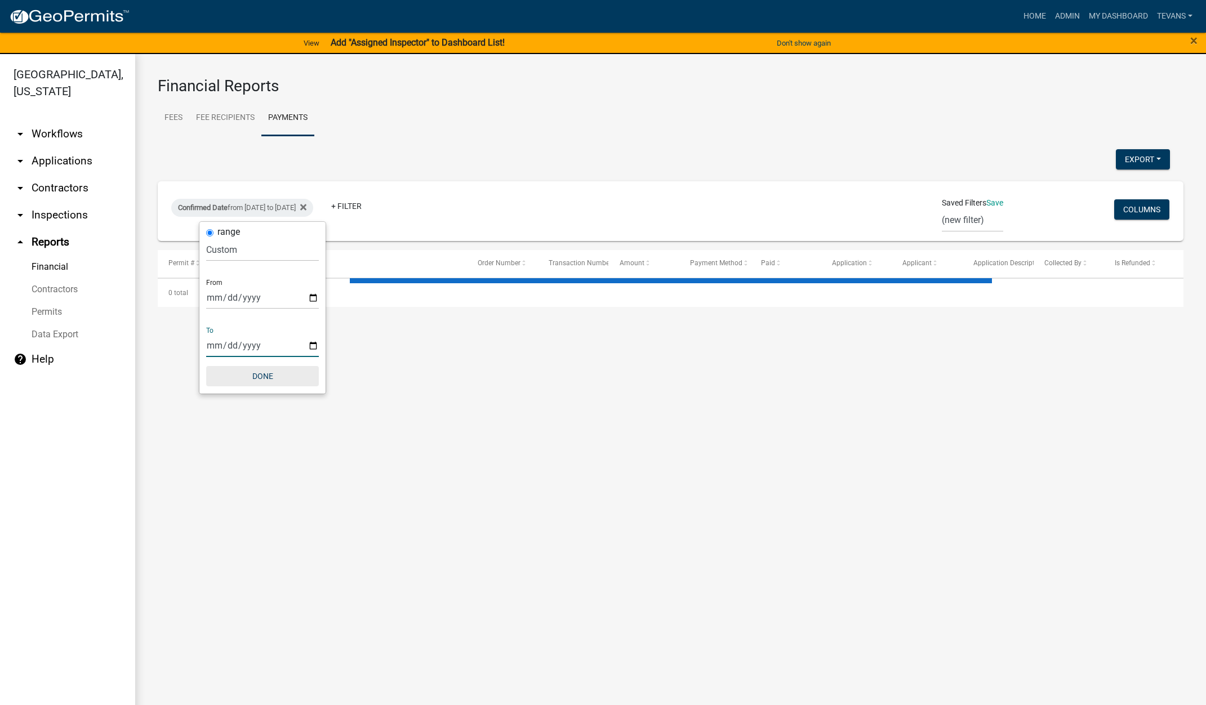
click at [270, 373] on button "Done" at bounding box center [262, 376] width 113 height 20
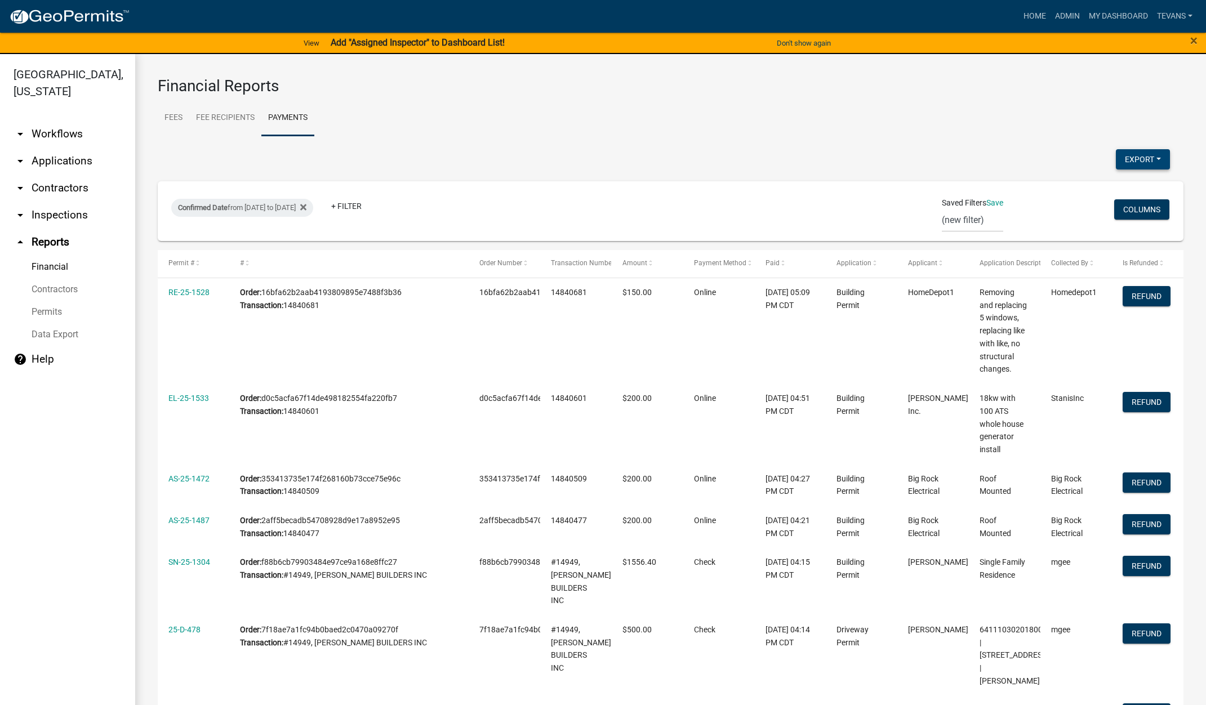
click at [1124, 159] on button "Export" at bounding box center [1143, 159] width 54 height 20
click at [1096, 183] on button "Excel Format (.xlsx)" at bounding box center [1117, 188] width 105 height 27
click at [115, 553] on ul "arrow_drop_down Workflows List arrow_drop_down Applications Search by Parcel Se…" at bounding box center [67, 415] width 135 height 607
click at [106, 395] on ul "arrow_drop_down Workflows List arrow_drop_down Applications Search by Parcel Se…" at bounding box center [67, 415] width 135 height 607
click at [65, 148] on link "arrow_drop_down Applications" at bounding box center [67, 161] width 135 height 27
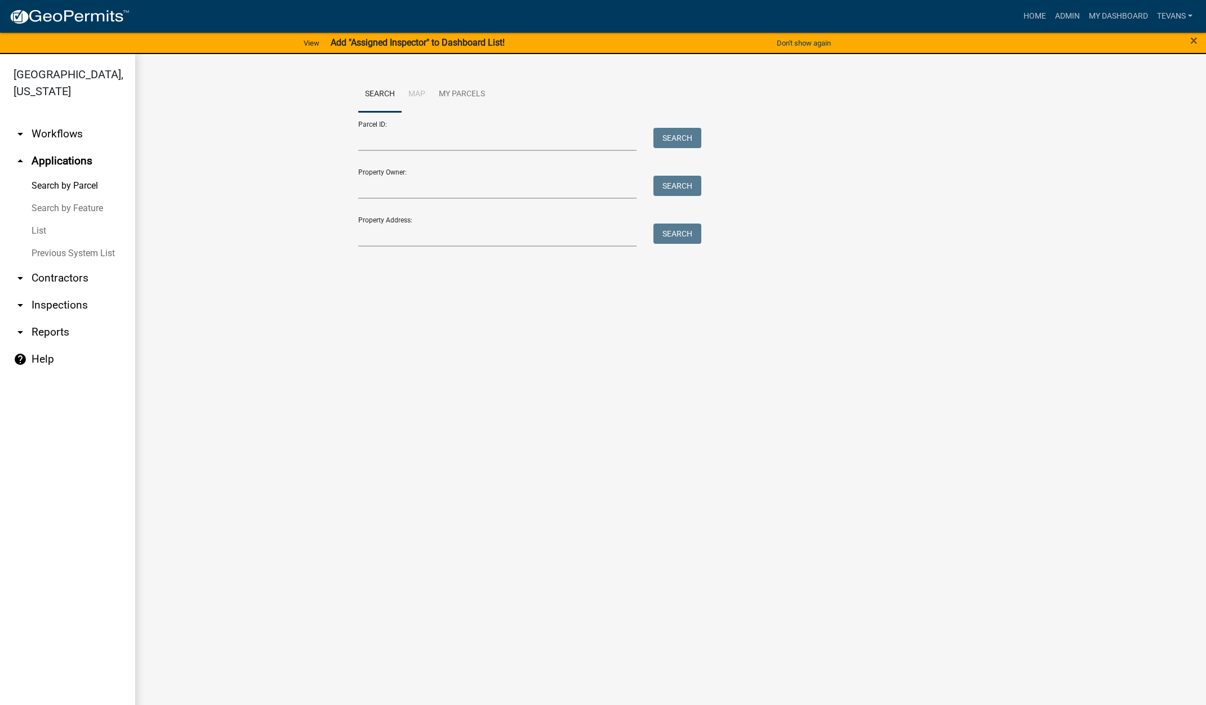
click at [305, 513] on main "Search Map My Parcels Parcel ID: Search Property Owner: Search Property Address…" at bounding box center [670, 386] width 1071 height 665
click at [495, 239] on input "Property Address:" at bounding box center [497, 235] width 279 height 23
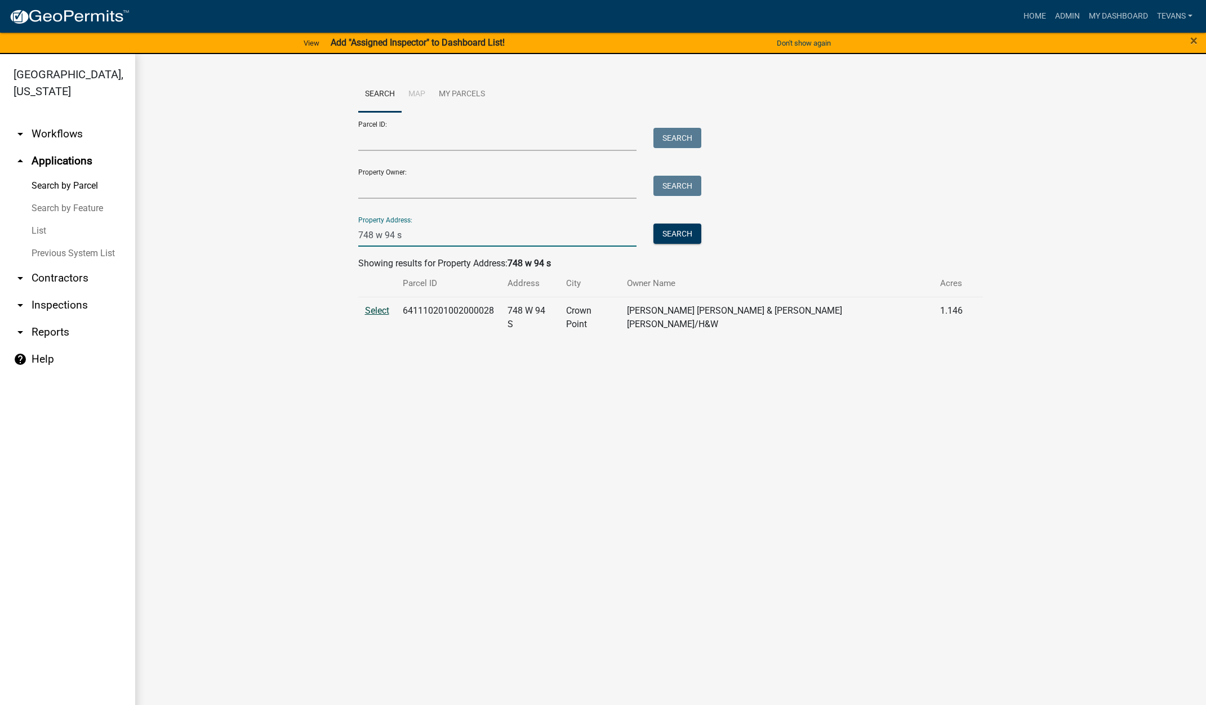
type input "748 w 94 s"
click at [377, 310] on span "Select" at bounding box center [377, 310] width 24 height 11
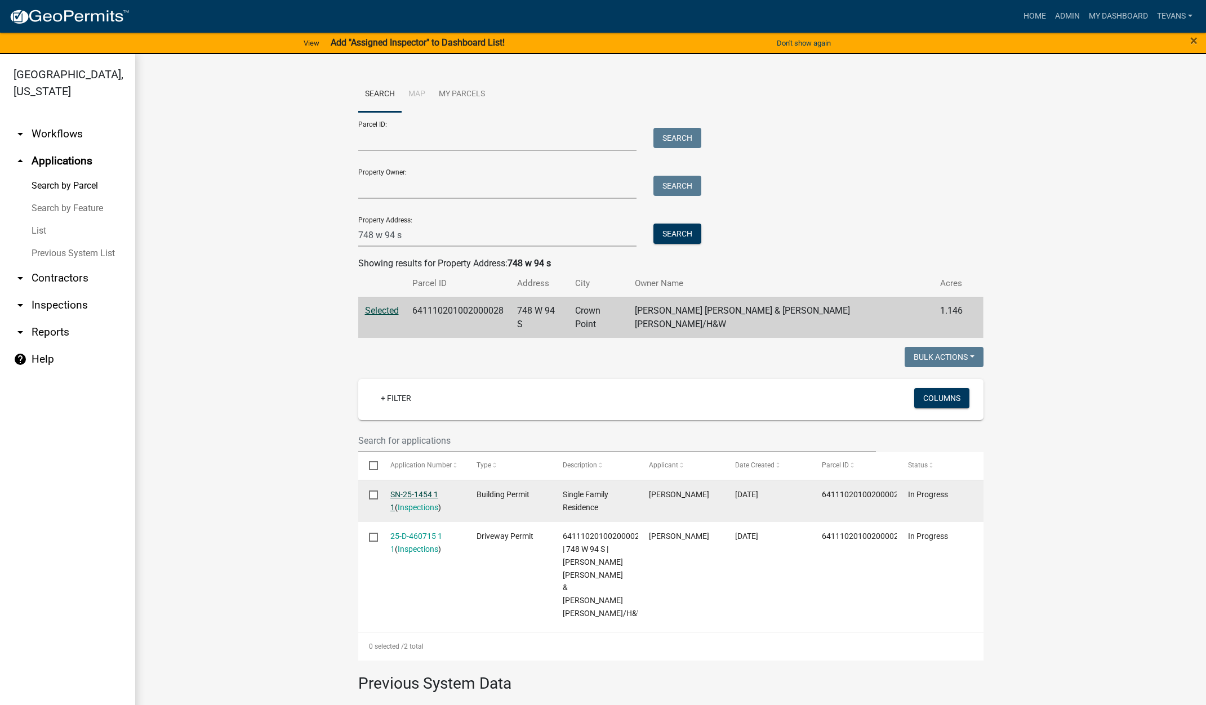
click at [399, 490] on link "SN-25-1454 1 1" at bounding box center [414, 501] width 48 height 22
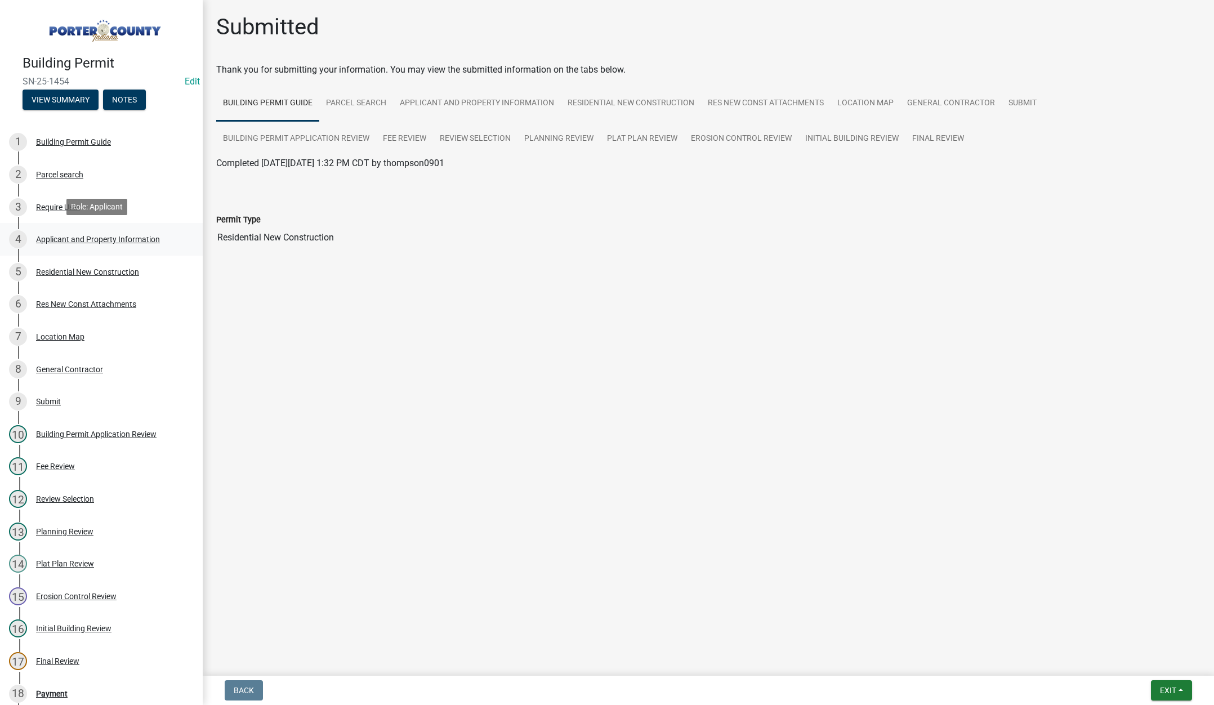
click at [102, 238] on div "Applicant and Property Information" at bounding box center [98, 239] width 124 height 8
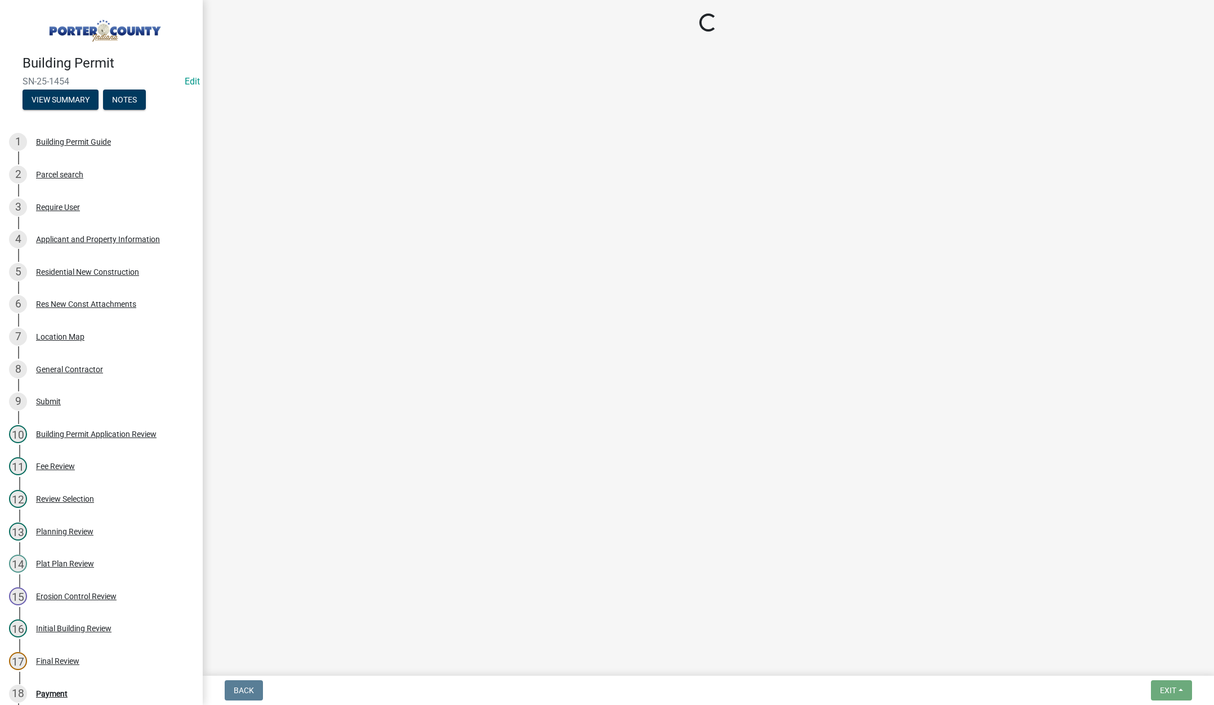
select select "eebc071e-620a-4db8-83e9-cb6b194c67e9"
select select "ea6751d4-6bf7-4a16-89ee-f7801ab82aa1"
select select "0d764019-f1ff-4f3b-9299-33f0d080acc7"
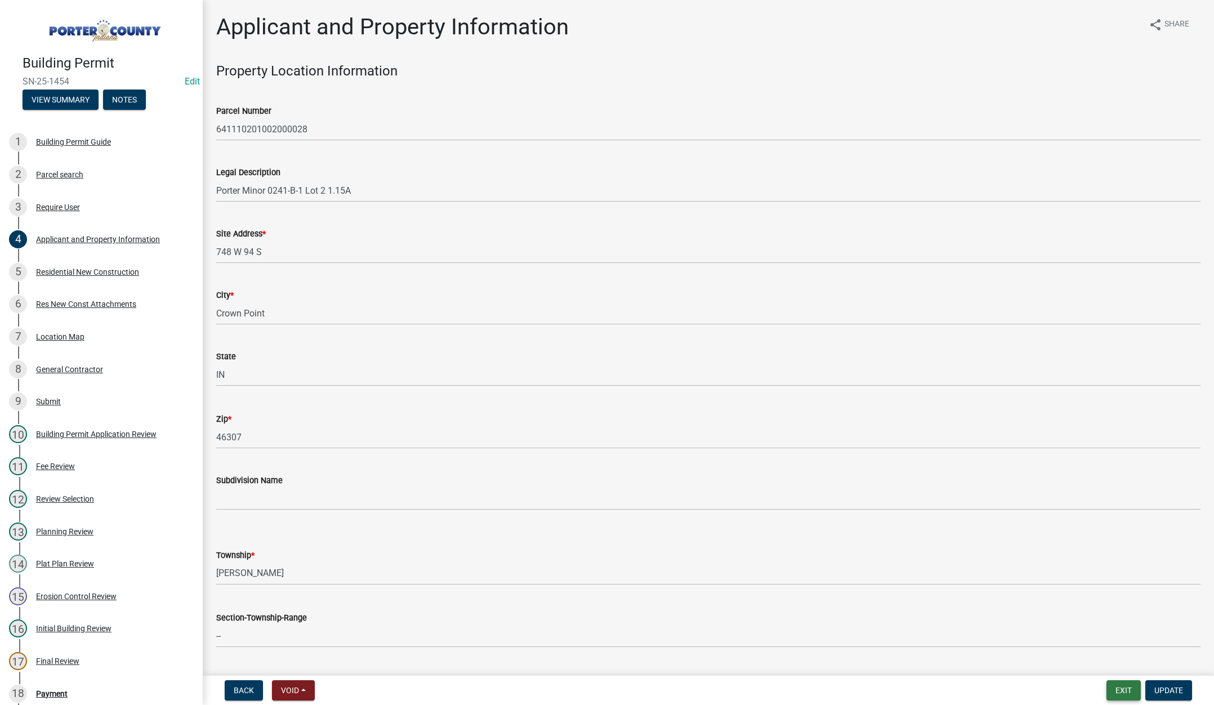
click at [1119, 687] on button "Exit" at bounding box center [1124, 690] width 34 height 20
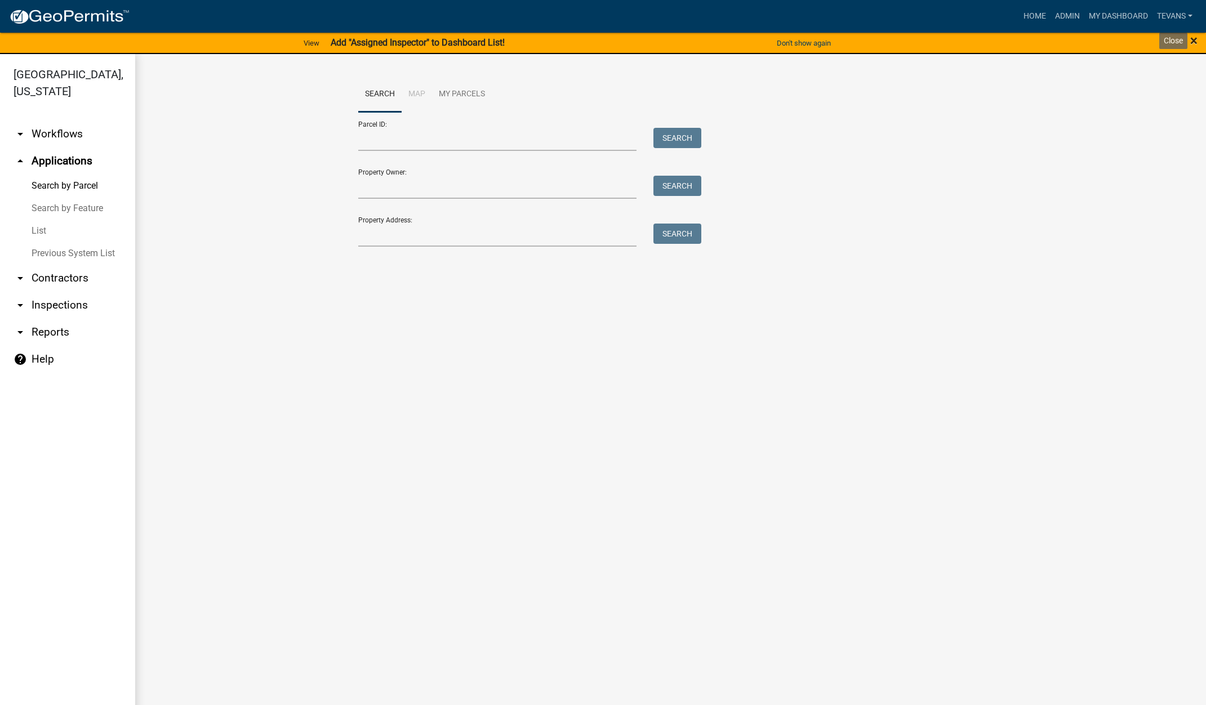
click at [1193, 39] on span "×" at bounding box center [1193, 41] width 7 height 16
